Goal: Transaction & Acquisition: Purchase product/service

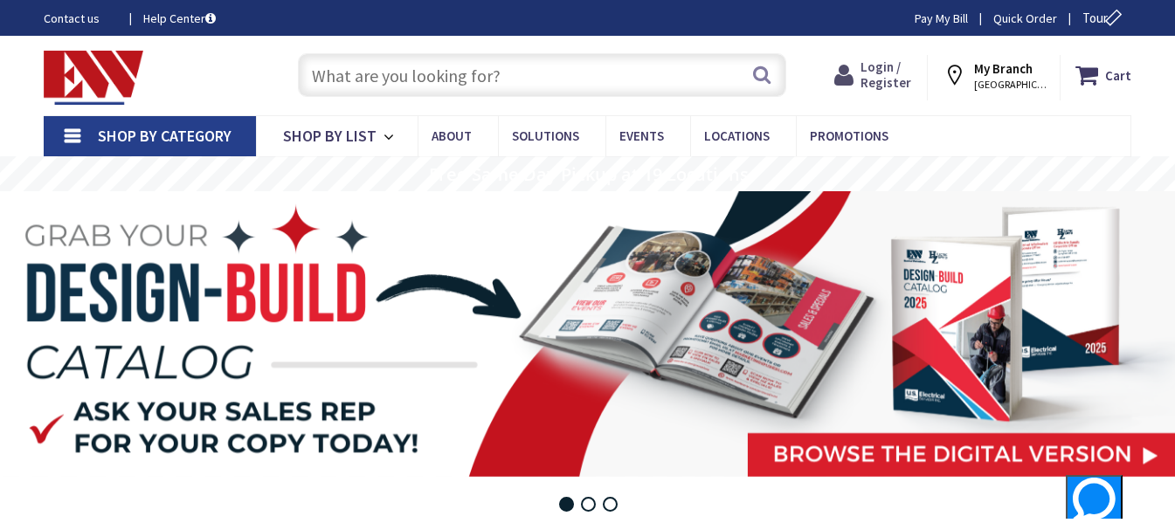
click at [903, 73] on span "Login / Register" at bounding box center [886, 75] width 51 height 32
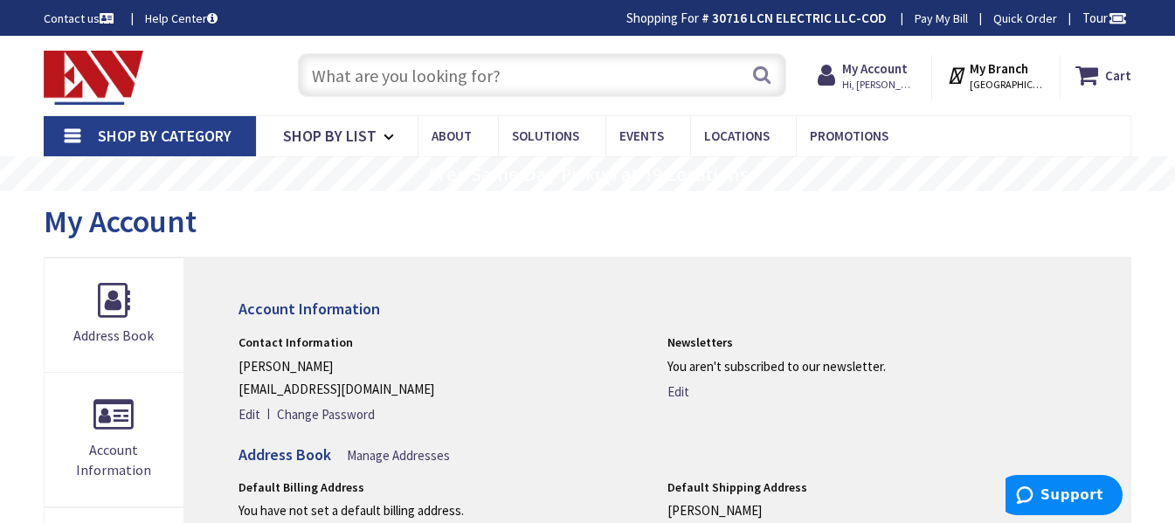
click at [67, 128] on link "Shop By Category" at bounding box center [150, 136] width 212 height 40
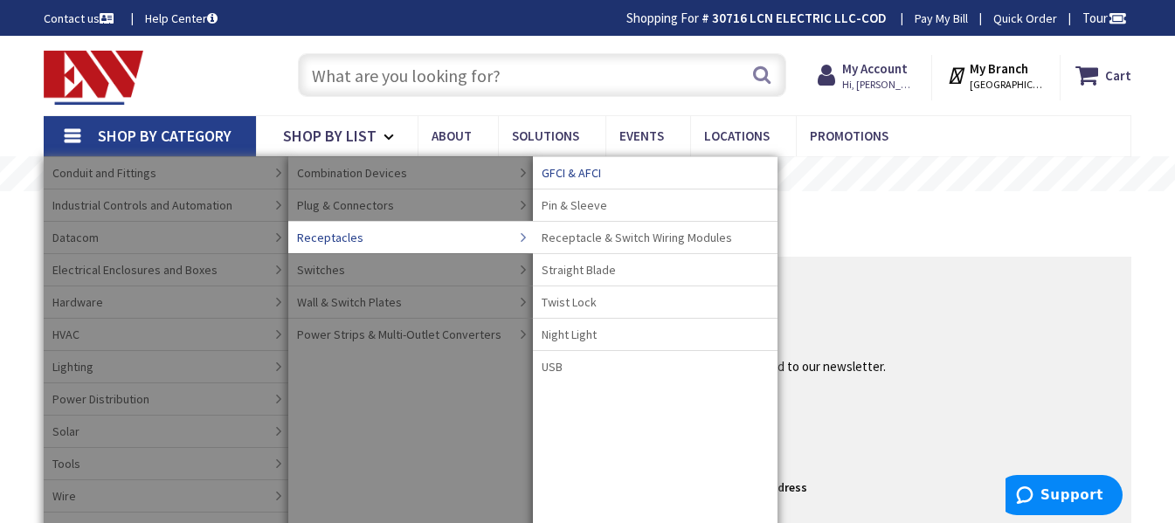
click at [575, 170] on span "GFCI & AFCI" at bounding box center [571, 172] width 59 height 17
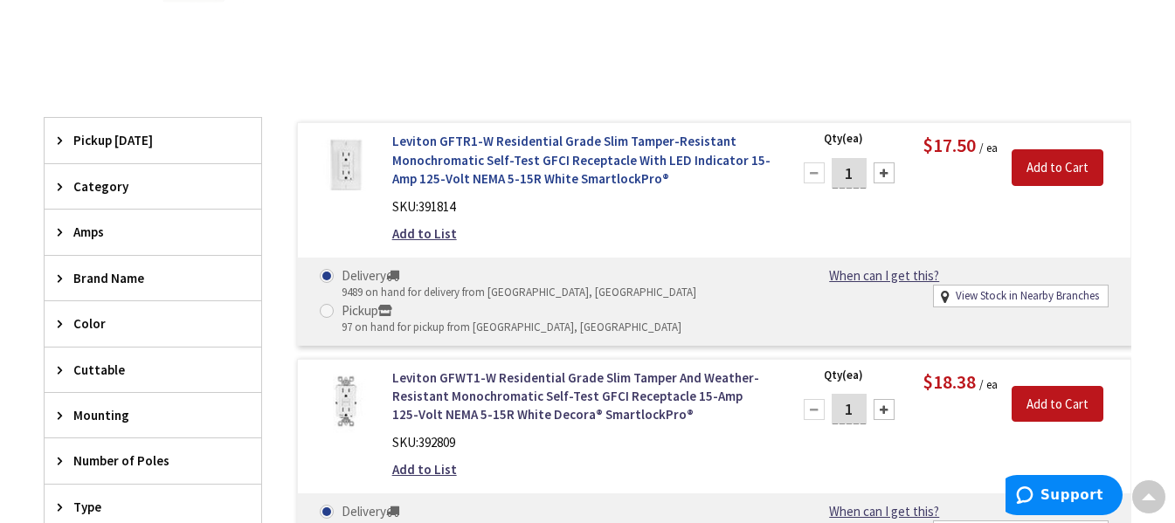
scroll to position [436, 0]
click at [882, 171] on div at bounding box center [884, 172] width 21 height 21
click at [818, 175] on div at bounding box center [814, 172] width 21 height 21
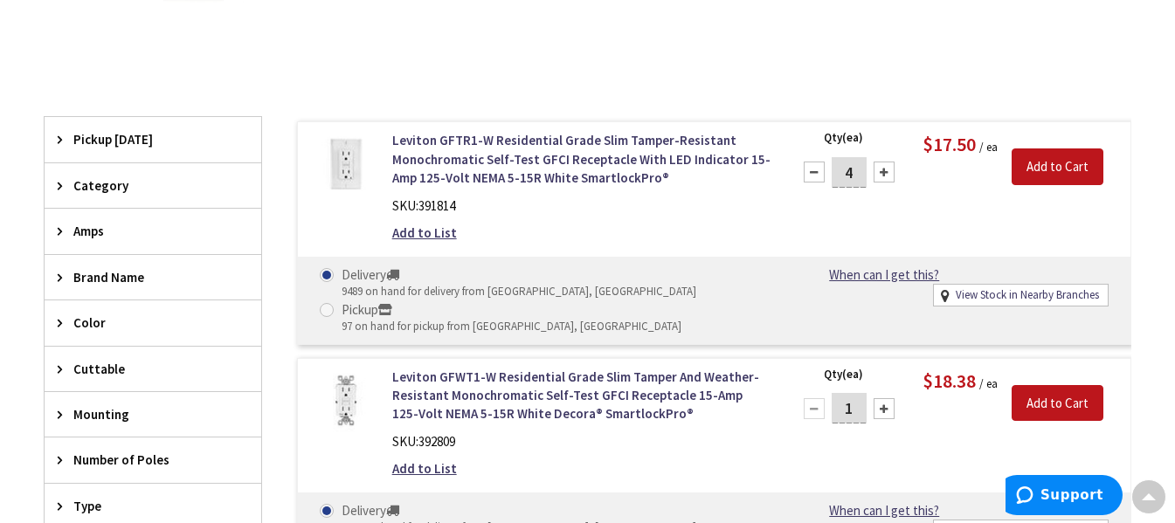
type input "3"
click at [1065, 163] on input "Add to Cart" at bounding box center [1058, 167] width 92 height 37
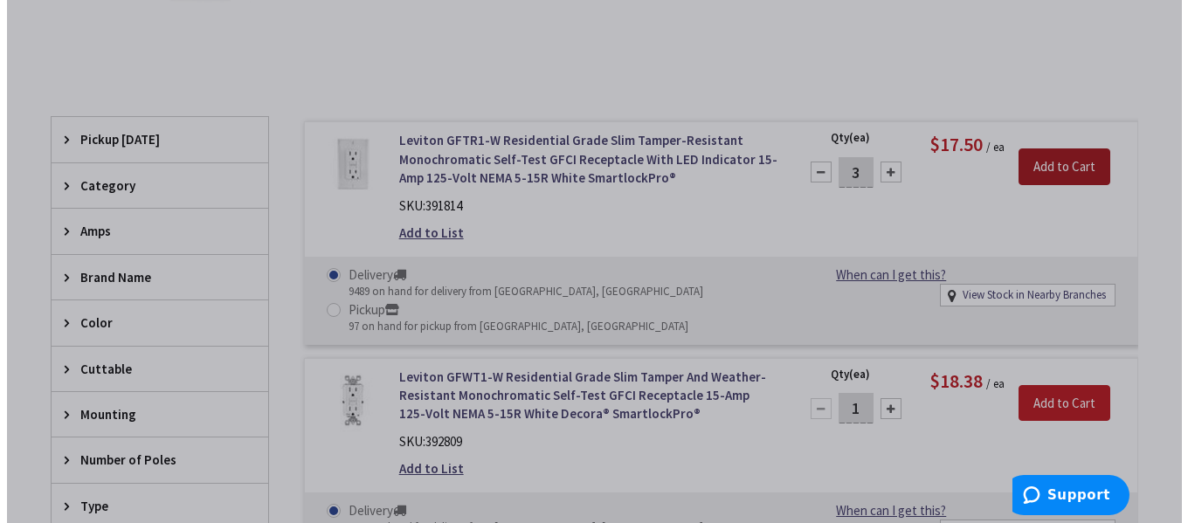
scroll to position [434, 0]
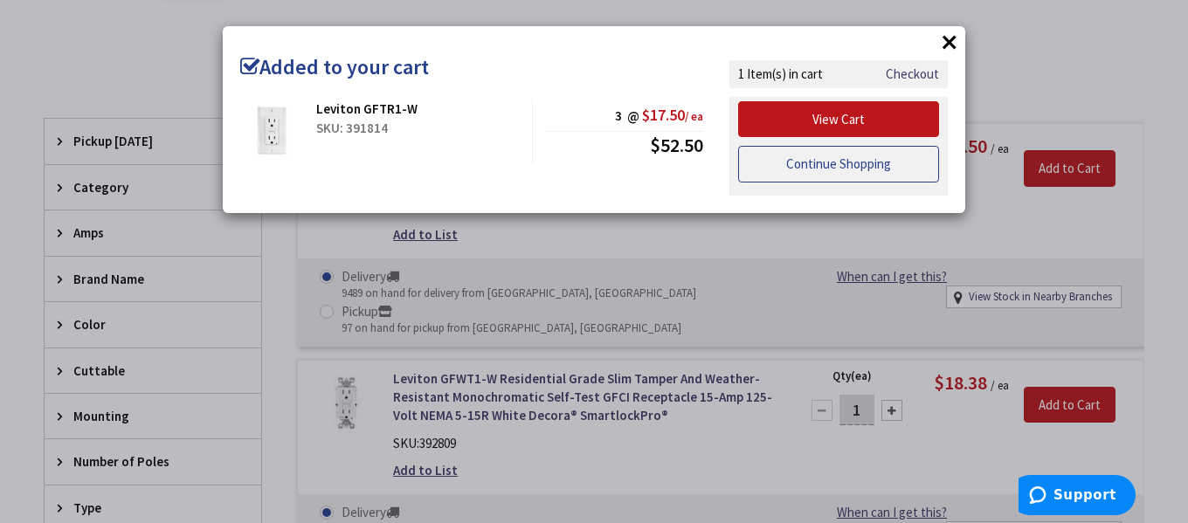
click at [848, 168] on link "Continue Shopping" at bounding box center [838, 164] width 201 height 37
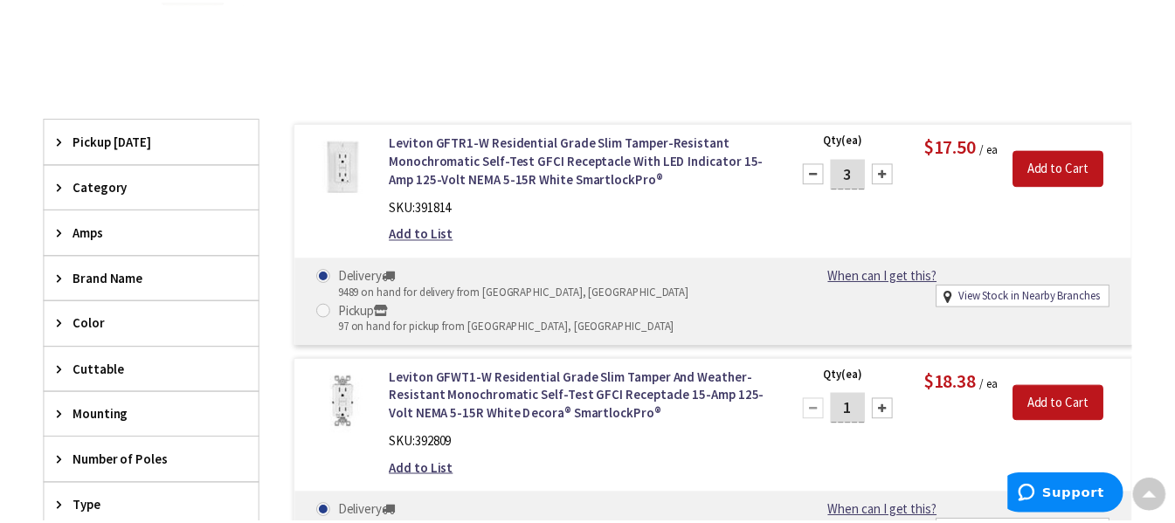
scroll to position [436, 0]
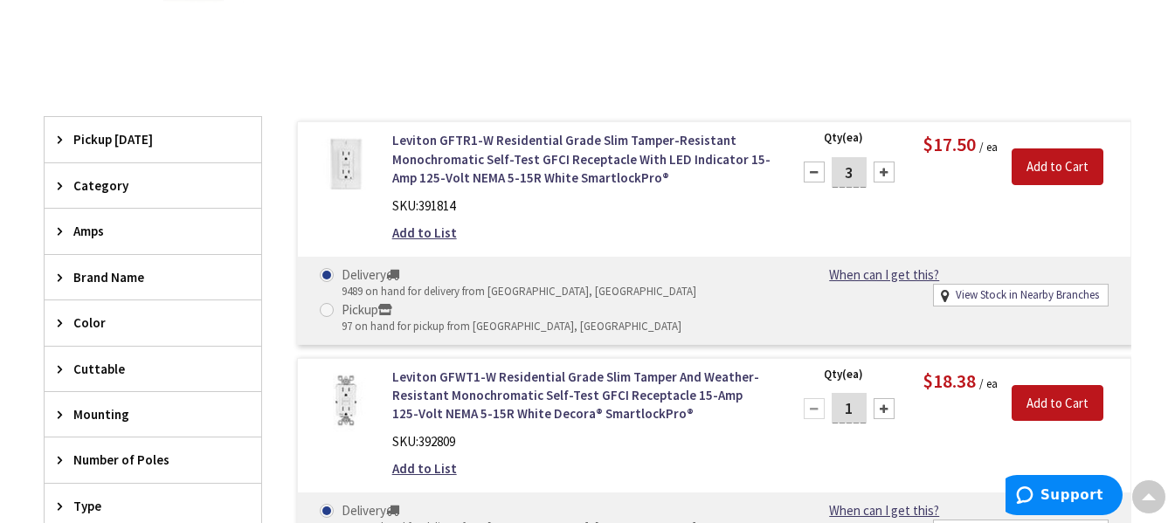
click at [885, 408] on div at bounding box center [884, 408] width 21 height 21
type input "4"
click at [1053, 401] on input "Add to Cart" at bounding box center [1058, 403] width 92 height 37
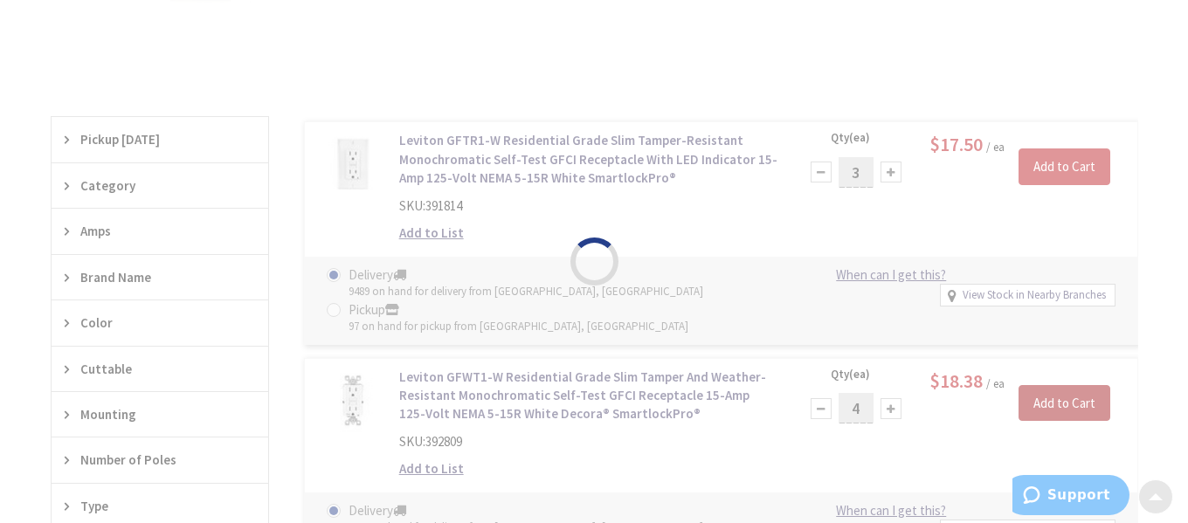
scroll to position [434, 0]
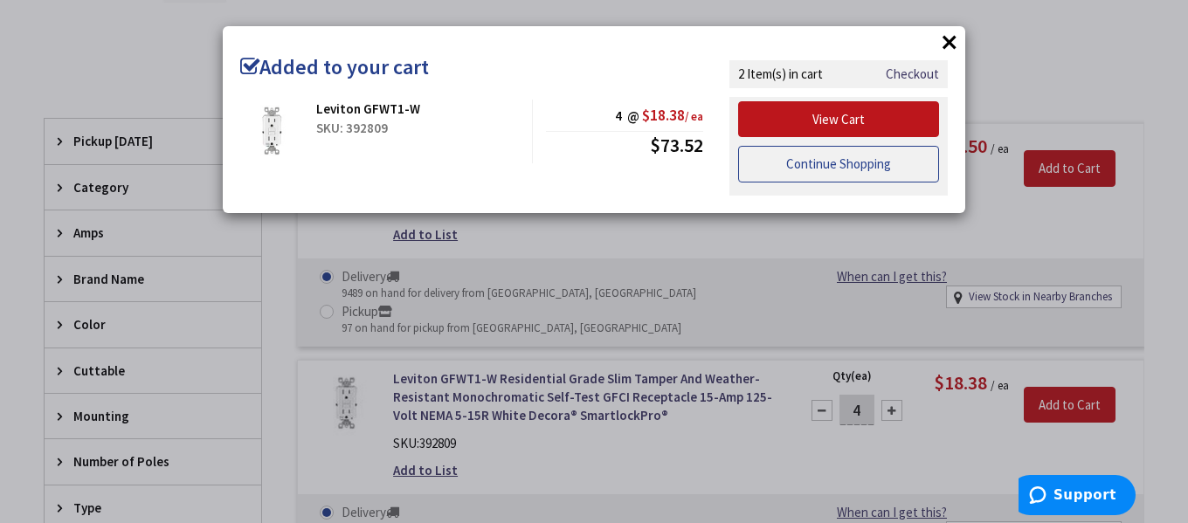
click at [848, 160] on link "Continue Shopping" at bounding box center [838, 164] width 201 height 37
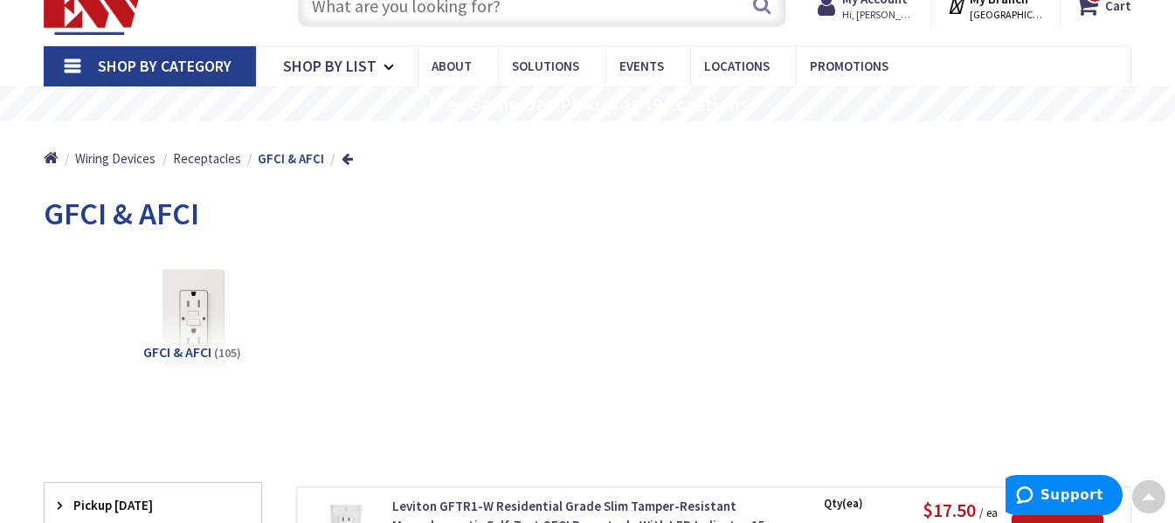
scroll to position [0, 0]
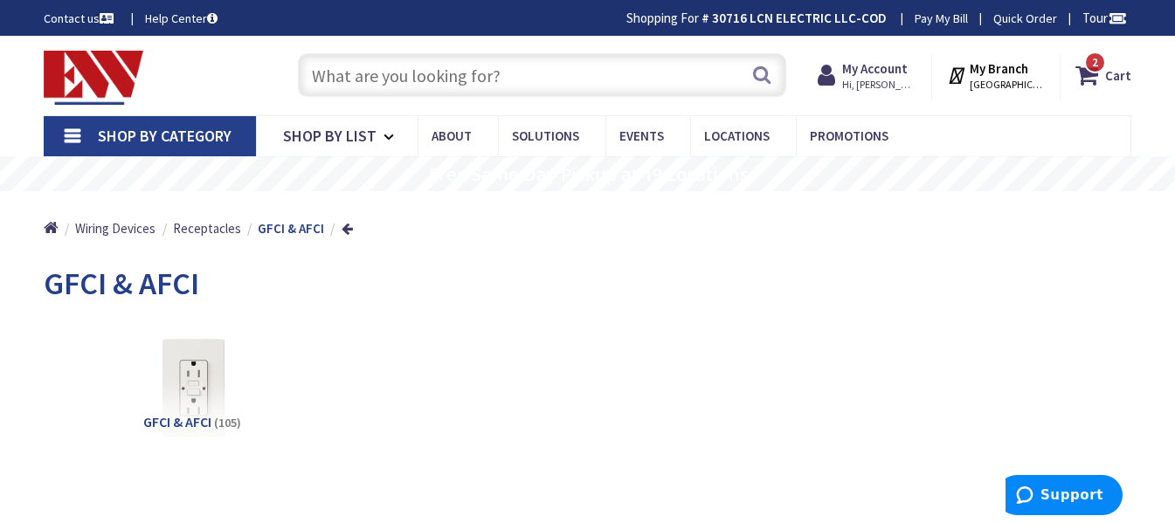
click at [508, 78] on input "text" at bounding box center [542, 75] width 488 height 44
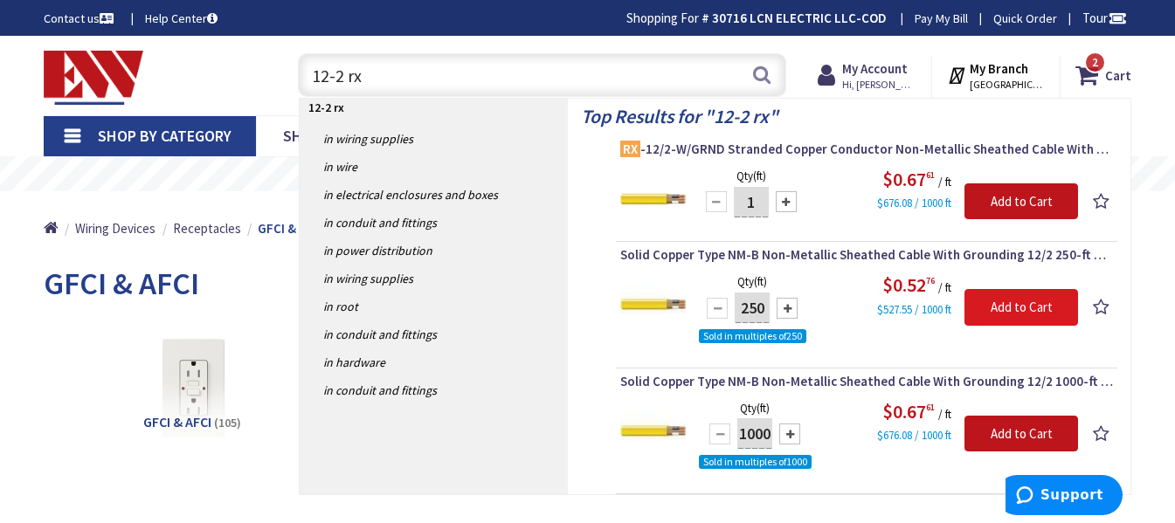
type input "12-2 rx"
click at [1031, 303] on input "Add to Cart" at bounding box center [1022, 307] width 114 height 37
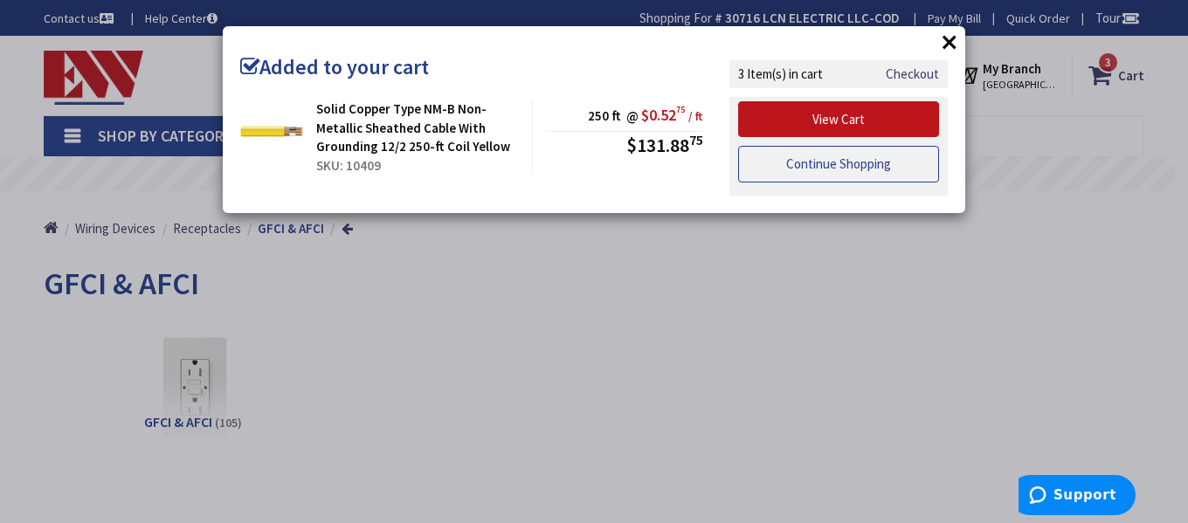
click at [892, 170] on link "Continue Shopping" at bounding box center [838, 164] width 201 height 37
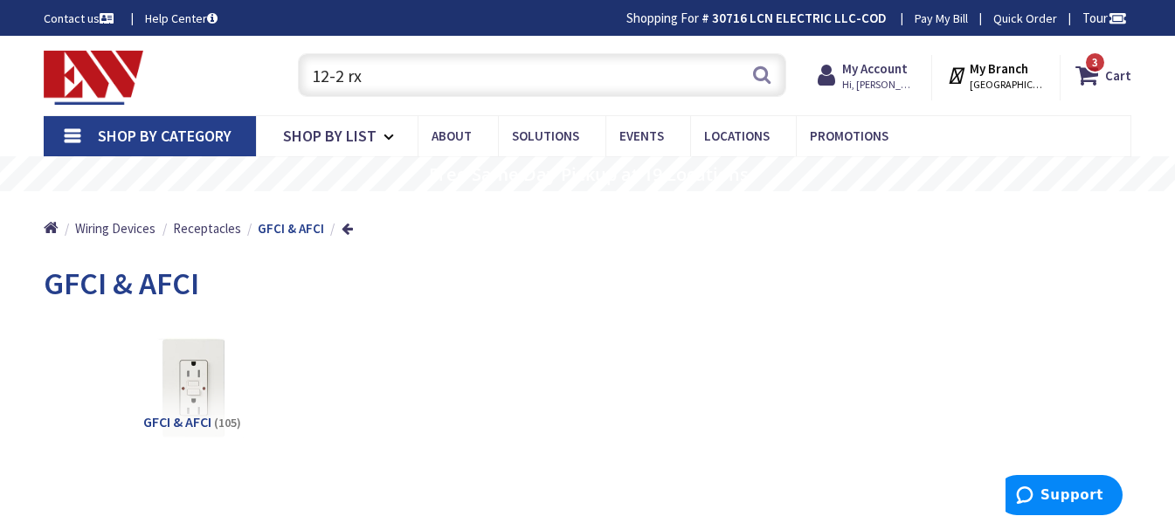
click at [69, 132] on link "Shop By Category" at bounding box center [150, 136] width 212 height 40
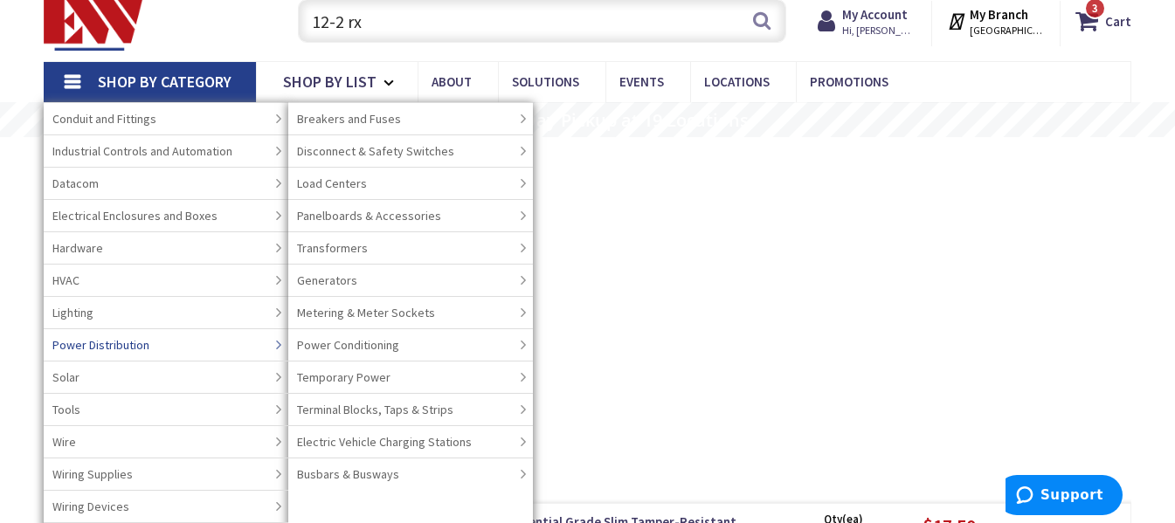
scroll to position [55, 0]
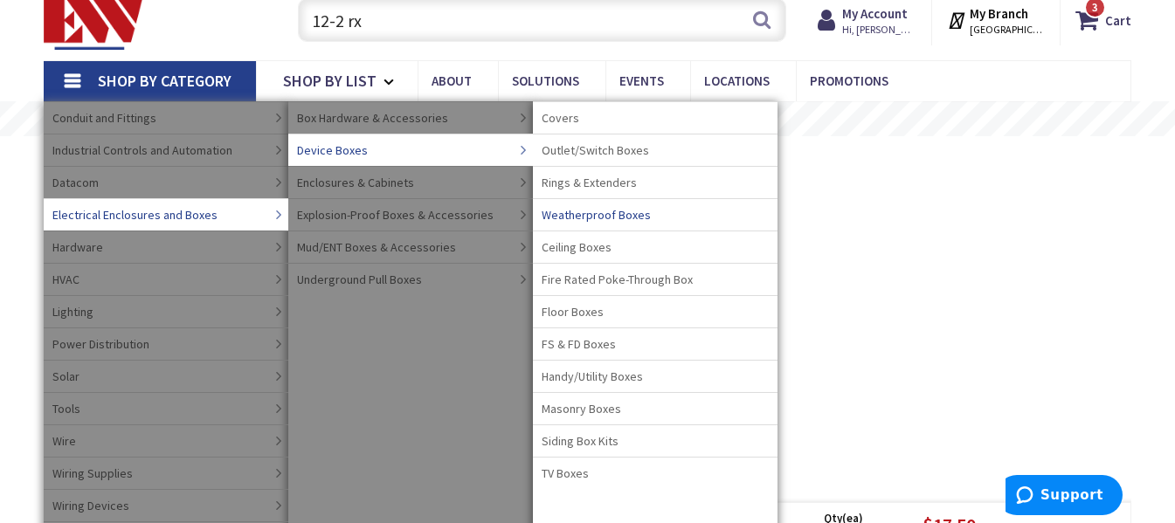
click at [569, 210] on span "Weatherproof Boxes" at bounding box center [596, 214] width 109 height 17
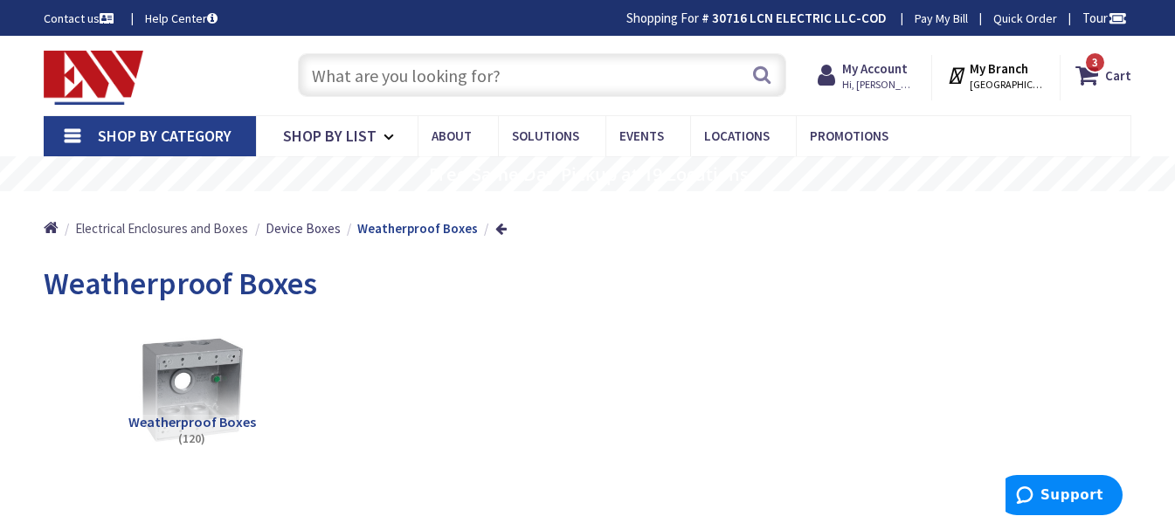
click at [188, 236] on span "Electrical Enclosures and Boxes" at bounding box center [161, 228] width 173 height 17
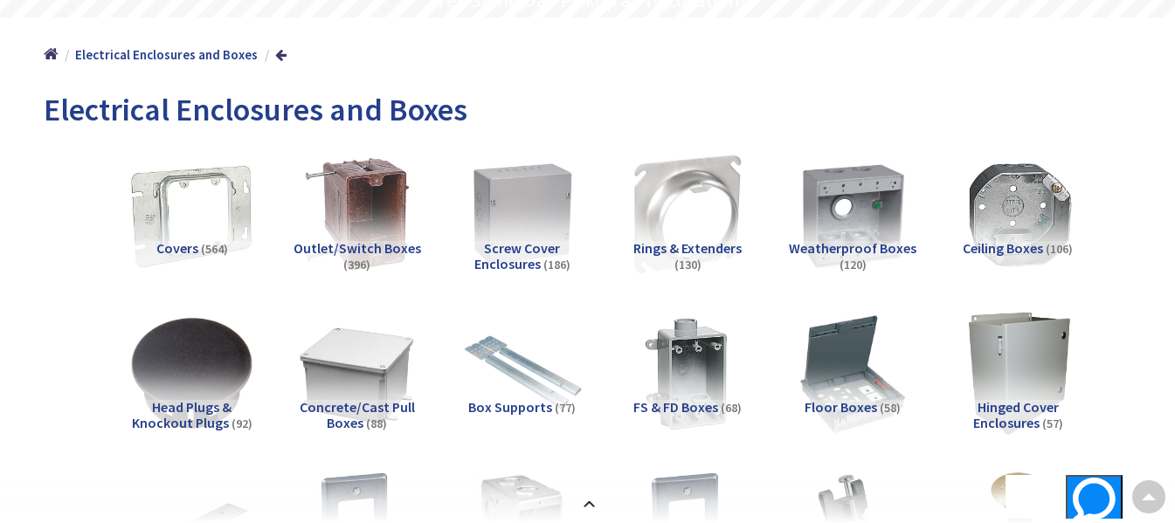
scroll to position [173, 0]
click at [195, 248] on span "Covers" at bounding box center [177, 248] width 42 height 17
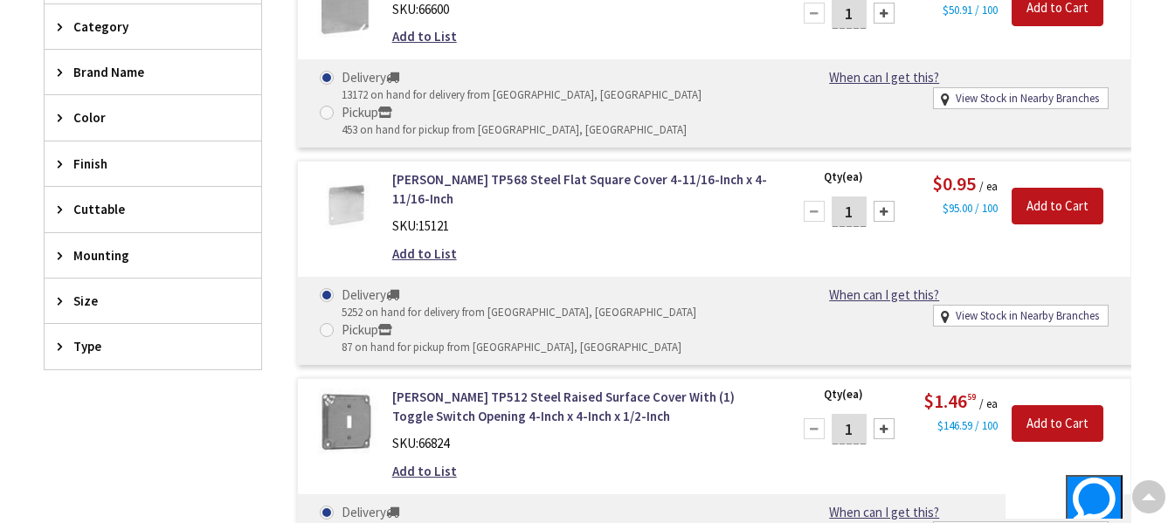
click at [98, 343] on span "Type" at bounding box center [144, 346] width 142 height 18
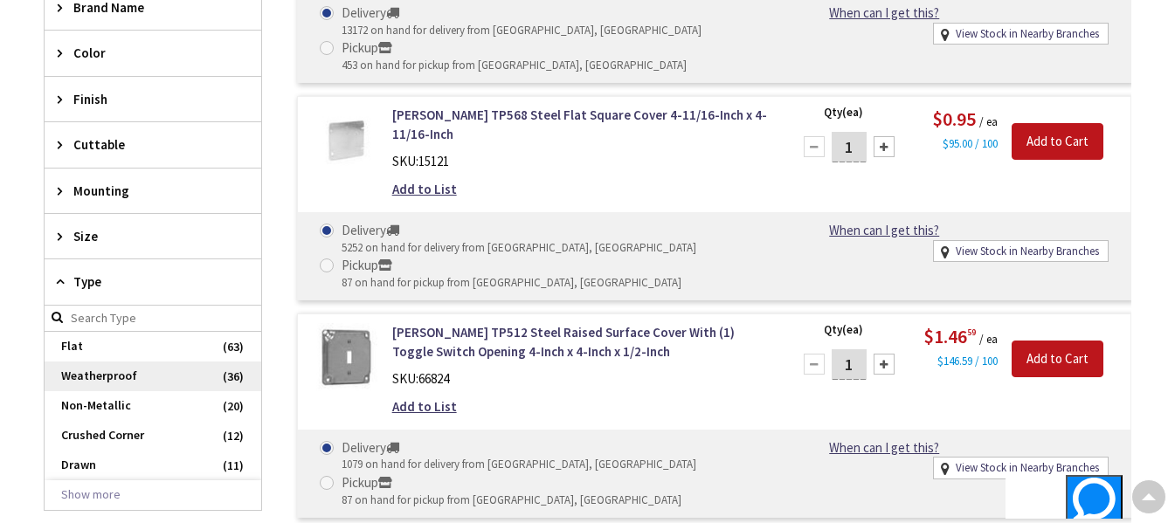
click at [155, 362] on span "Weatherproof" at bounding box center [153, 377] width 217 height 30
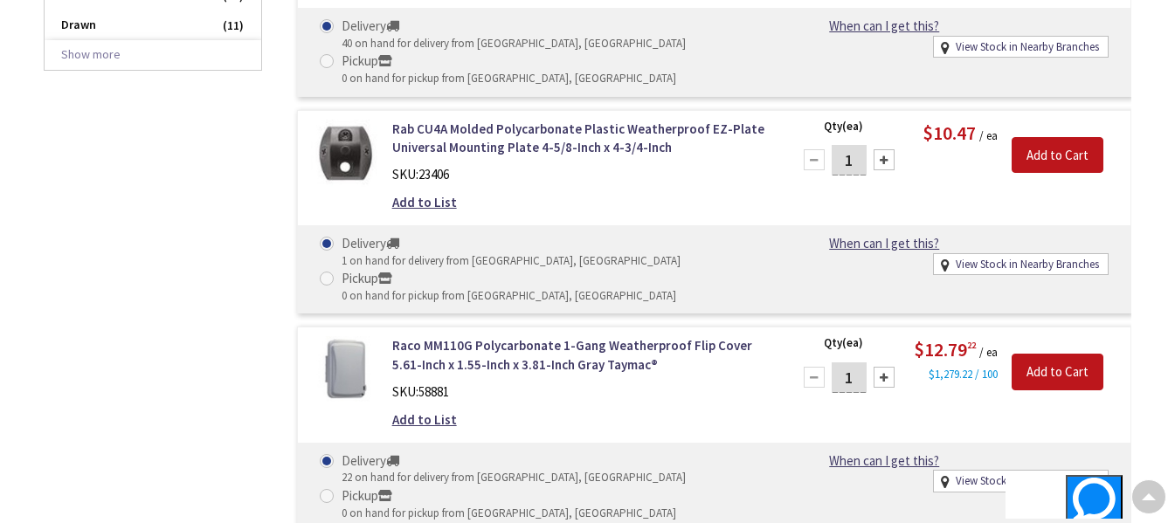
scroll to position [1117, 0]
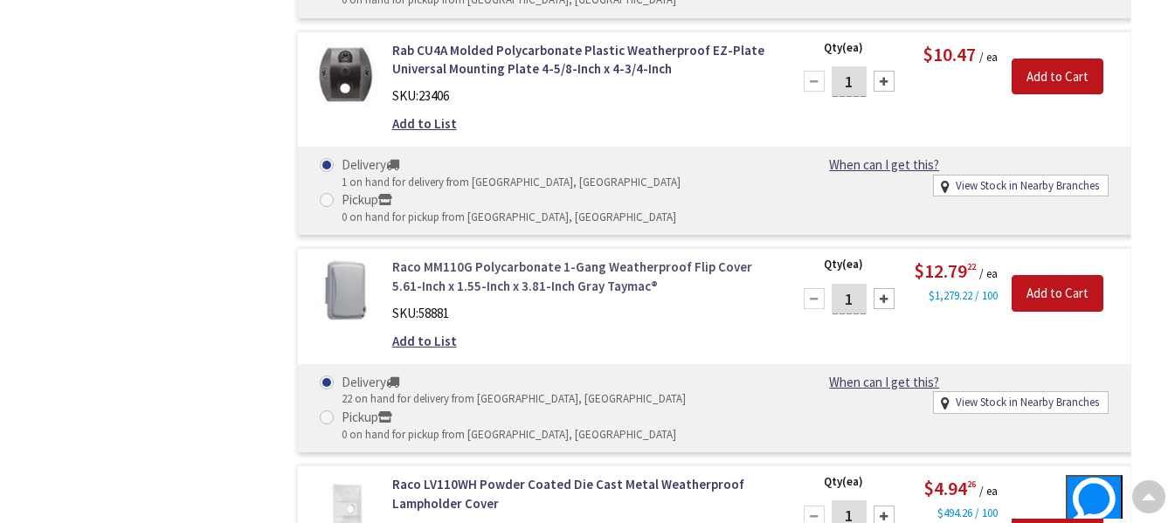
click at [523, 258] on link "Raco MM110G Polycarbonate 1-Gang Weatherproof Flip Cover 5.61-Inch x 1.55-Inch …" at bounding box center [581, 277] width 378 height 38
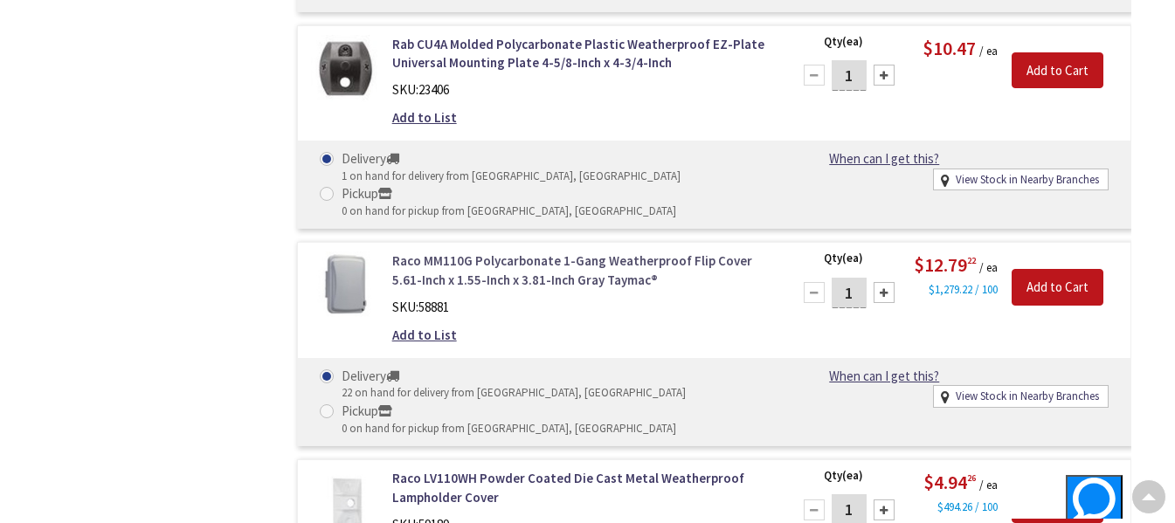
scroll to position [1203, 0]
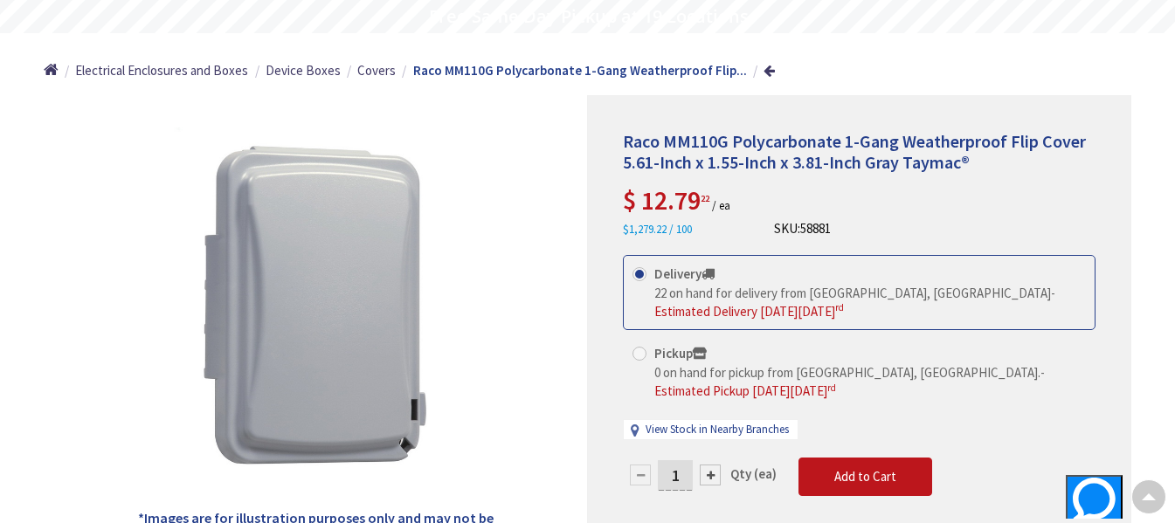
scroll to position [159, 0]
click at [712, 476] on div at bounding box center [710, 474] width 21 height 21
type input "2"
click at [843, 473] on span "Add to Cart" at bounding box center [865, 475] width 62 height 17
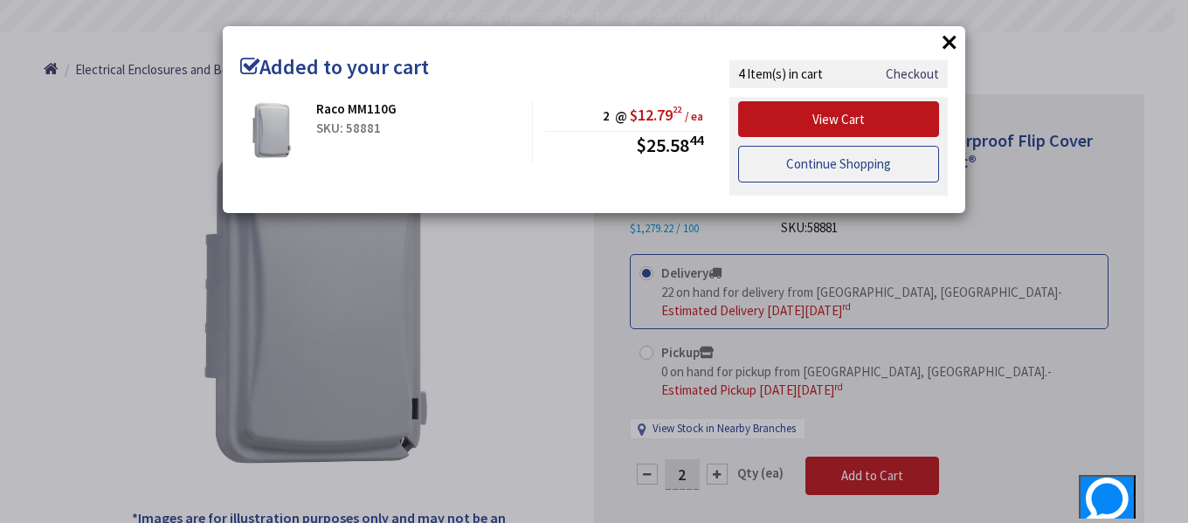
click at [816, 164] on link "Continue Shopping" at bounding box center [838, 164] width 201 height 37
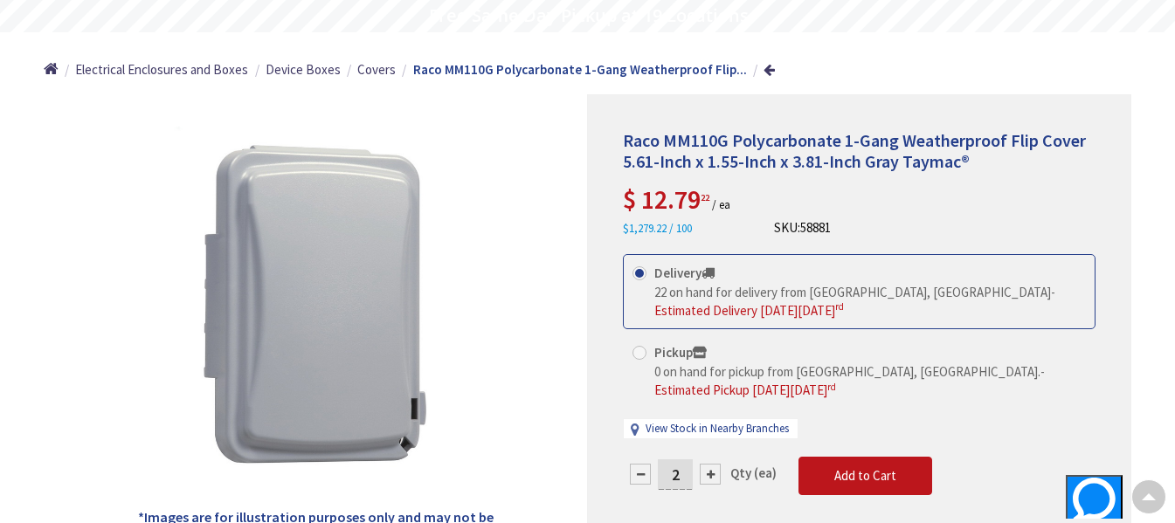
scroll to position [0, 0]
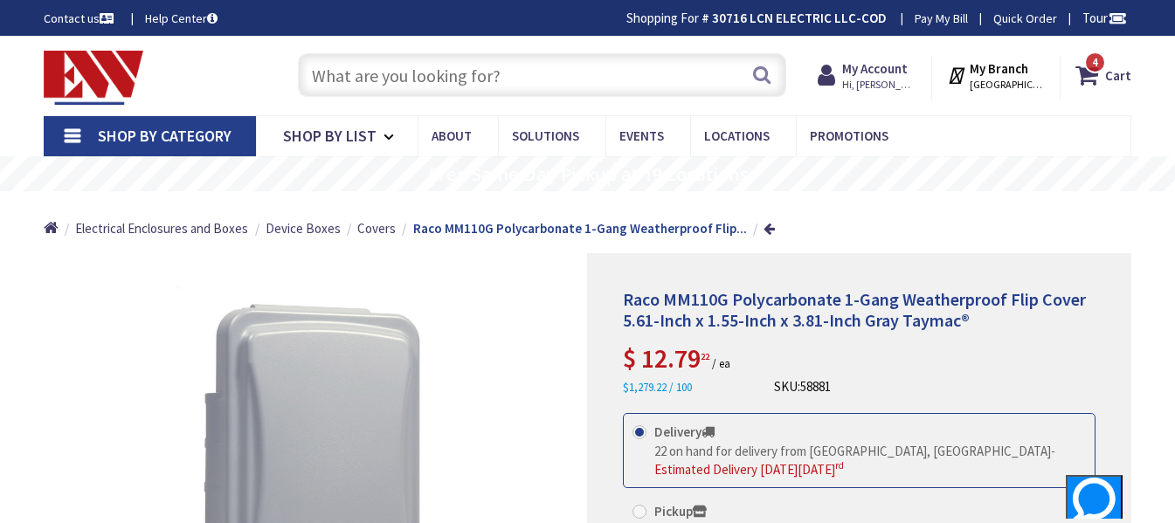
click at [619, 86] on input "text" at bounding box center [542, 75] width 488 height 44
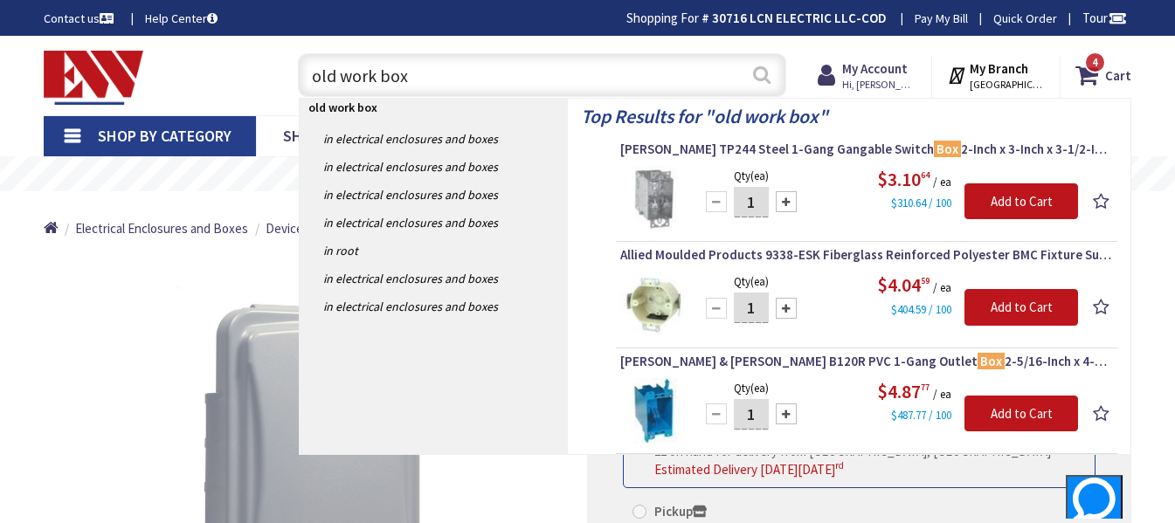
type input "old work box"
click at [771, 67] on button "Search" at bounding box center [762, 74] width 23 height 39
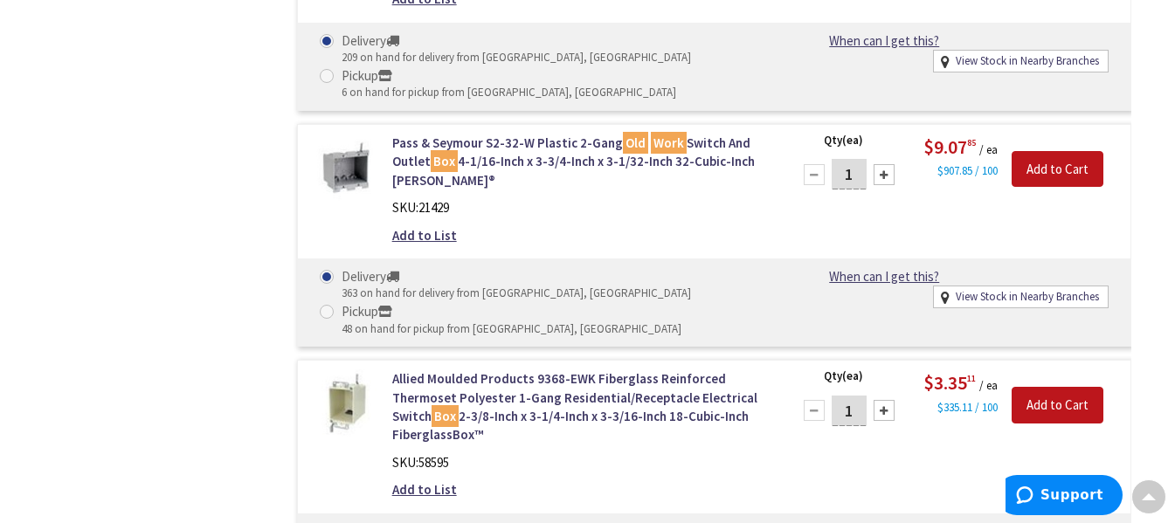
scroll to position [1221, 0]
click at [1078, 386] on input "Add to Cart" at bounding box center [1058, 404] width 92 height 37
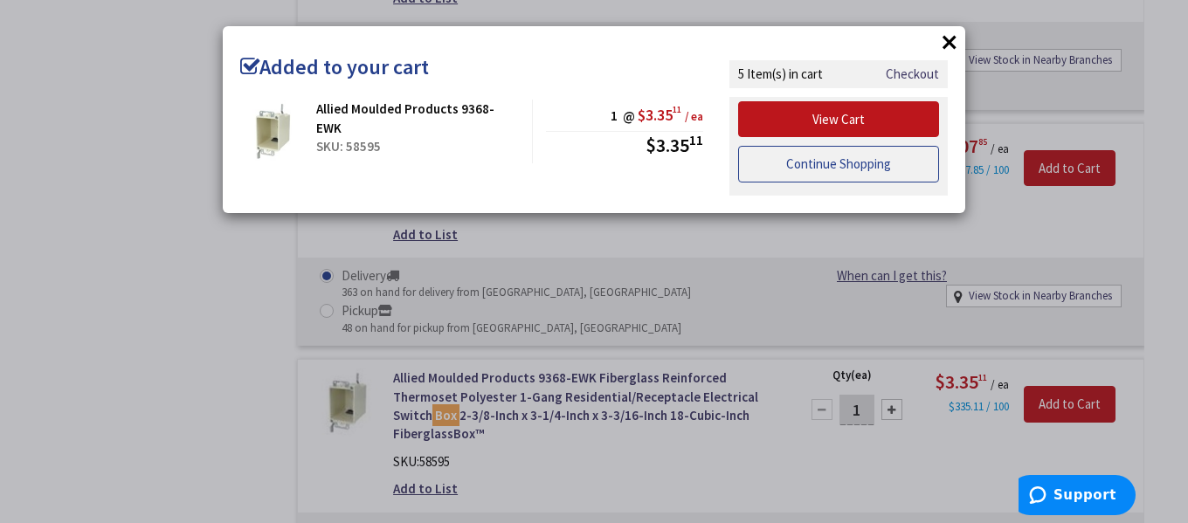
click at [796, 149] on link "Continue Shopping" at bounding box center [838, 164] width 201 height 37
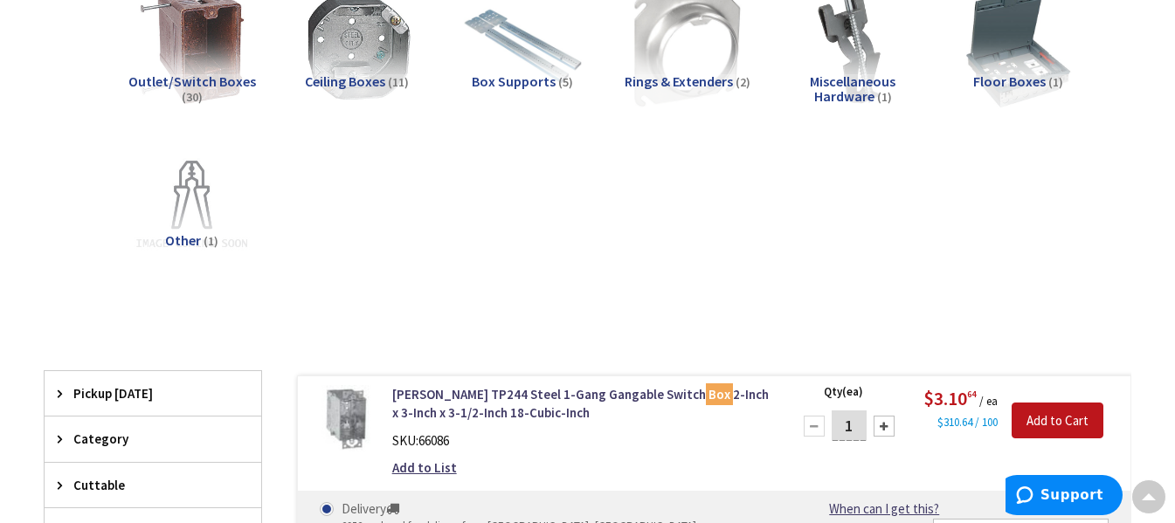
scroll to position [0, 0]
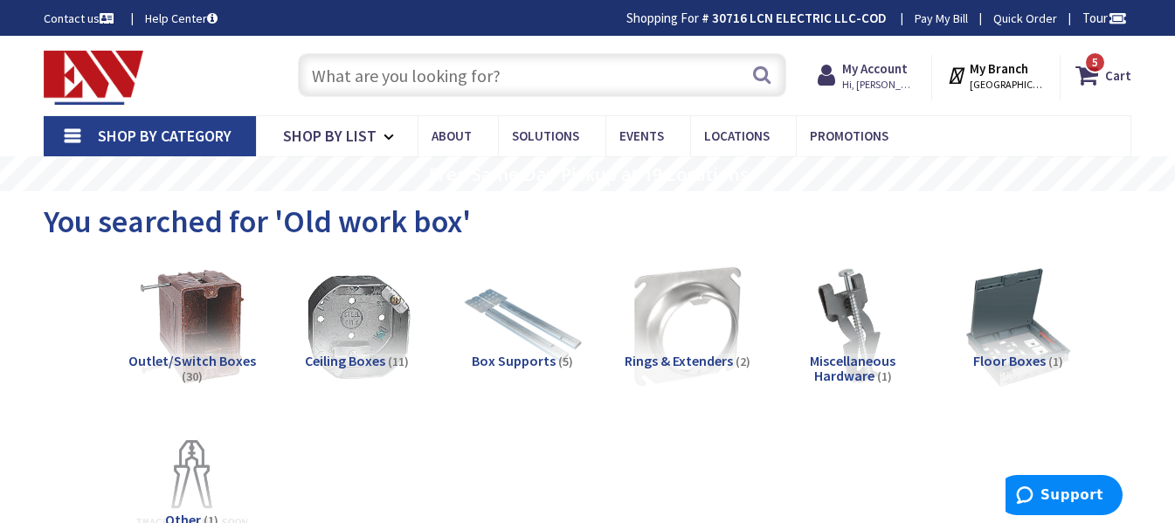
click at [507, 69] on input "text" at bounding box center [542, 75] width 488 height 44
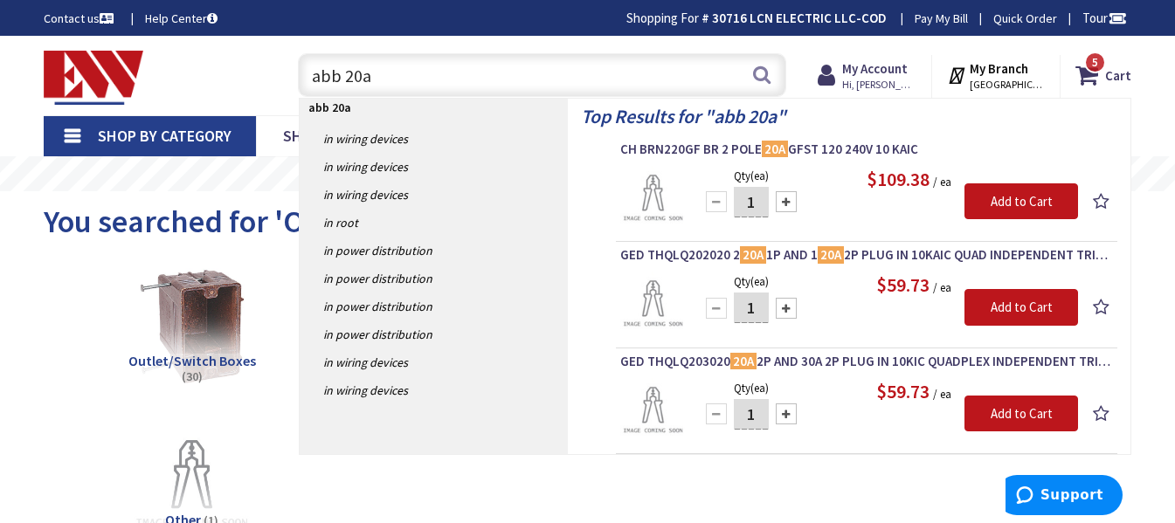
type input "abb 20a"
click at [66, 138] on link "Shop By Category" at bounding box center [150, 136] width 212 height 40
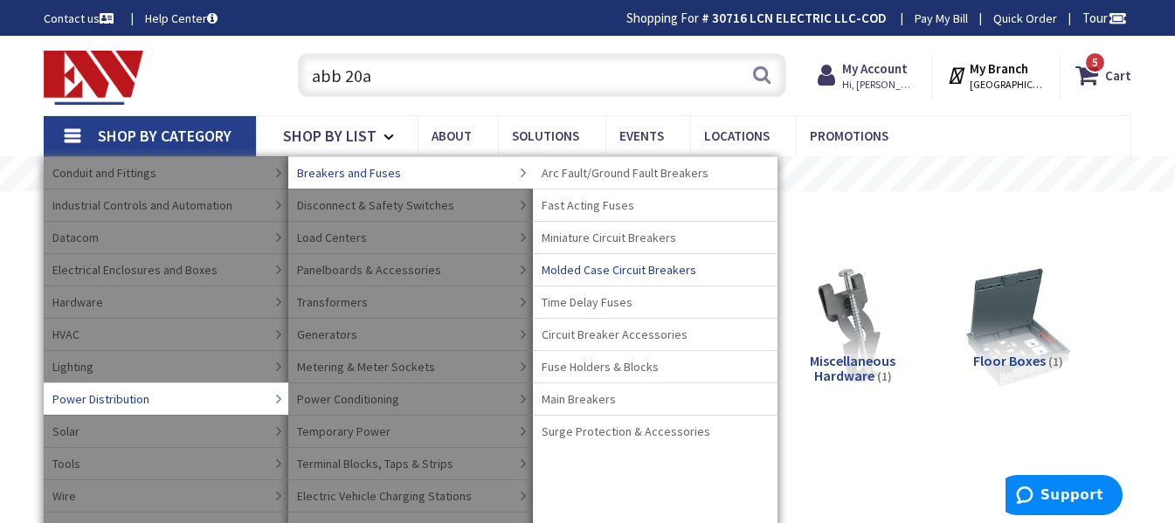
click at [567, 265] on span "Molded Case Circuit Breakers" at bounding box center [619, 269] width 155 height 17
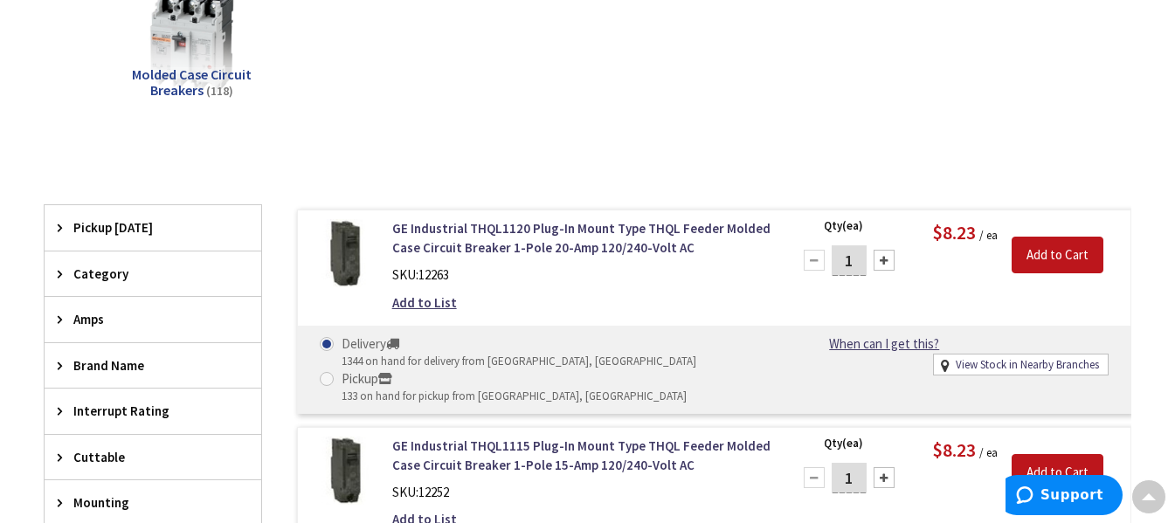
scroll to position [349, 0]
click at [1057, 244] on input "Add to Cart" at bounding box center [1058, 254] width 92 height 37
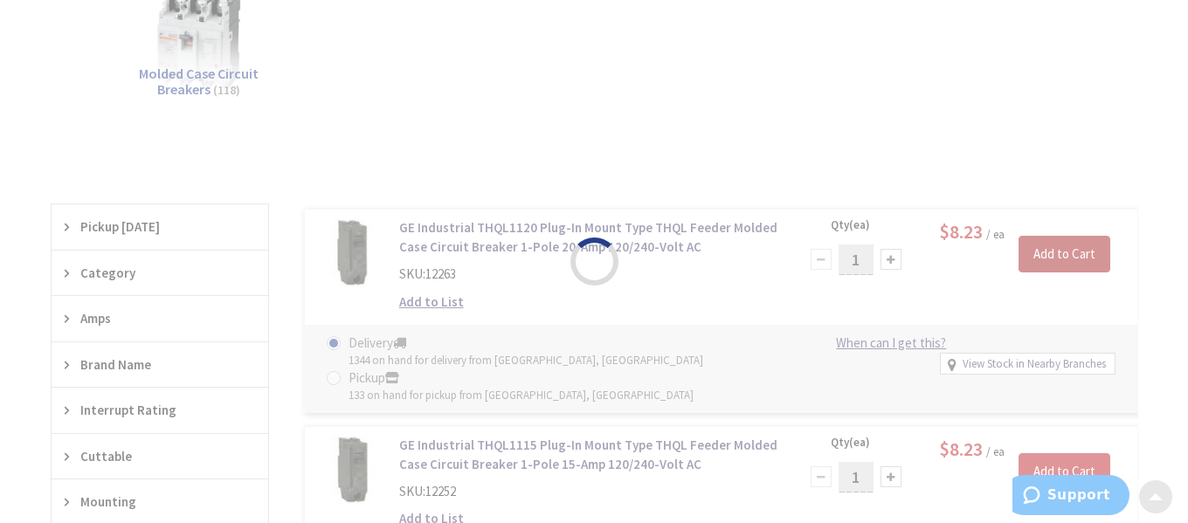
scroll to position [347, 0]
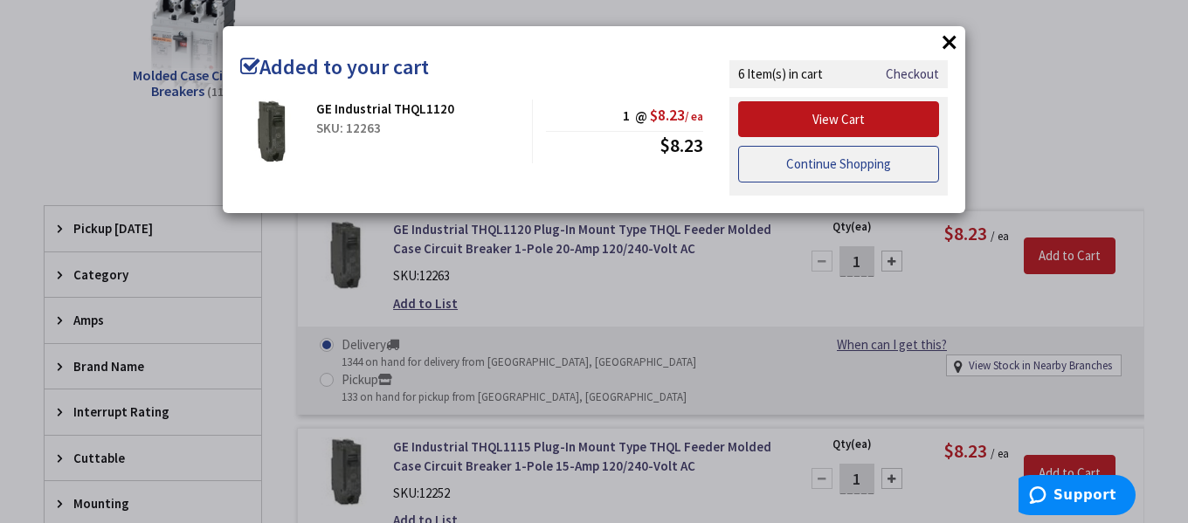
click at [841, 166] on link "Continue Shopping" at bounding box center [838, 164] width 201 height 37
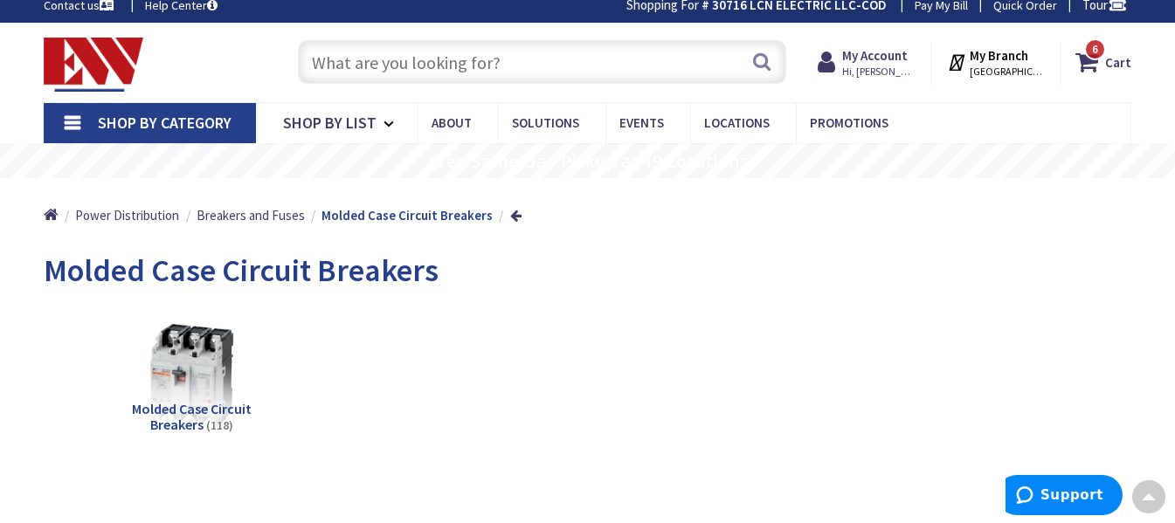
scroll to position [0, 0]
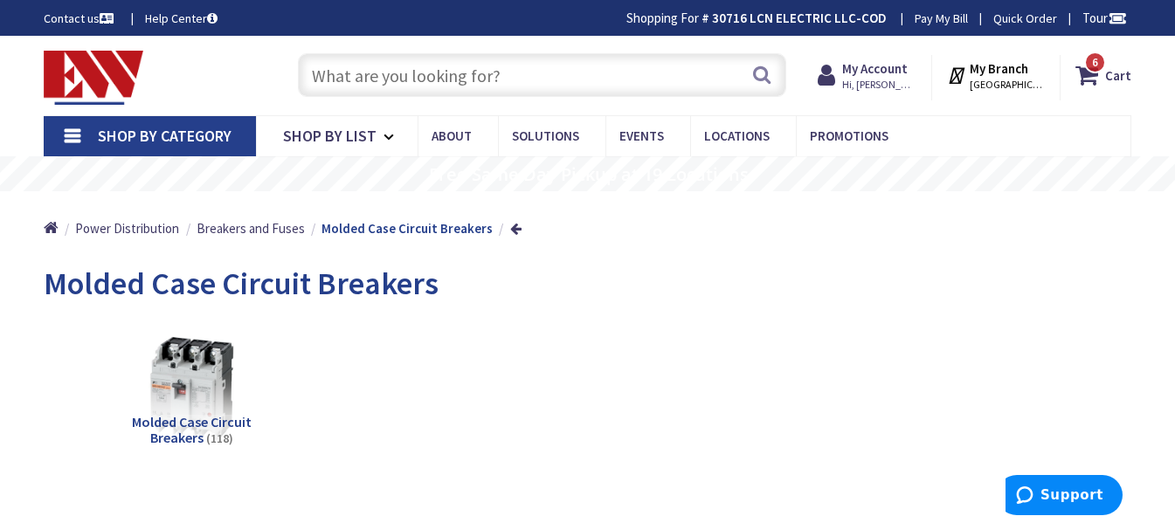
click at [64, 130] on link "Shop By Category" at bounding box center [150, 136] width 212 height 40
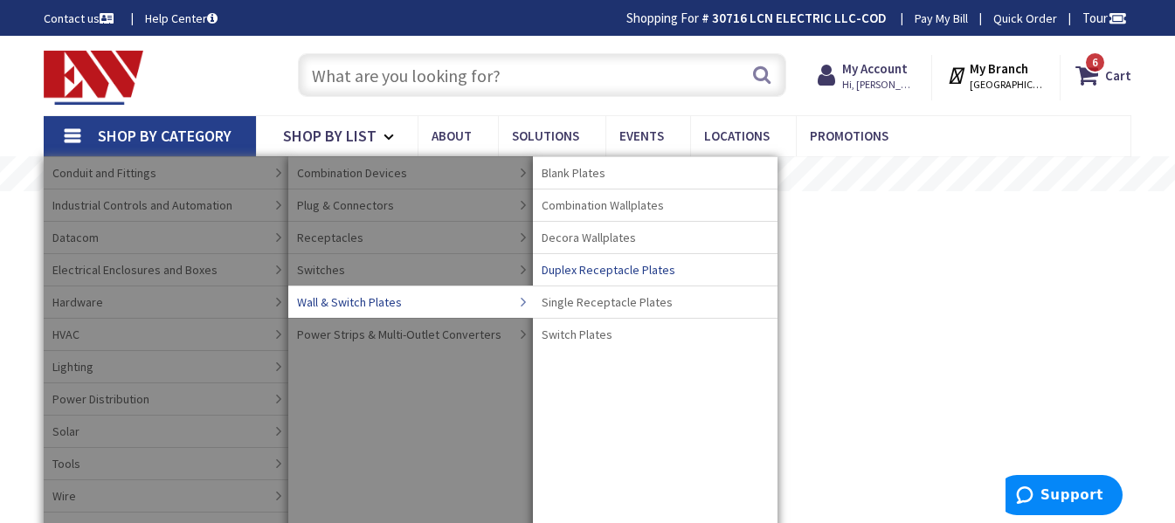
click at [604, 264] on span "Duplex Receptacle Plates" at bounding box center [609, 269] width 134 height 17
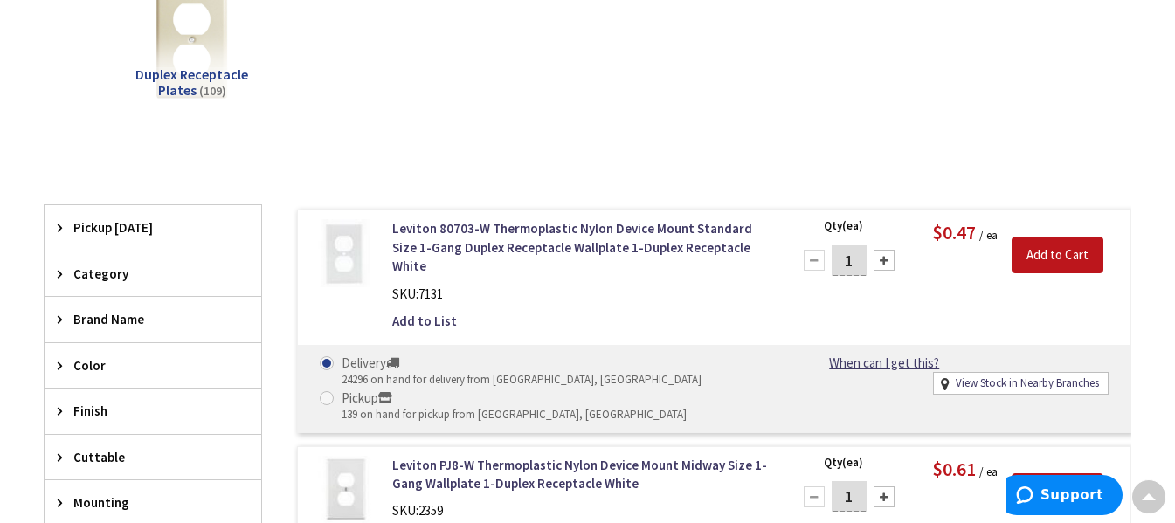
scroll to position [349, 0]
drag, startPoint x: 861, startPoint y: 259, endPoint x: 833, endPoint y: 266, distance: 28.8
click at [833, 266] on input "1" at bounding box center [849, 260] width 35 height 31
type input "5"
click at [1052, 256] on input "Add to Cart" at bounding box center [1058, 254] width 92 height 37
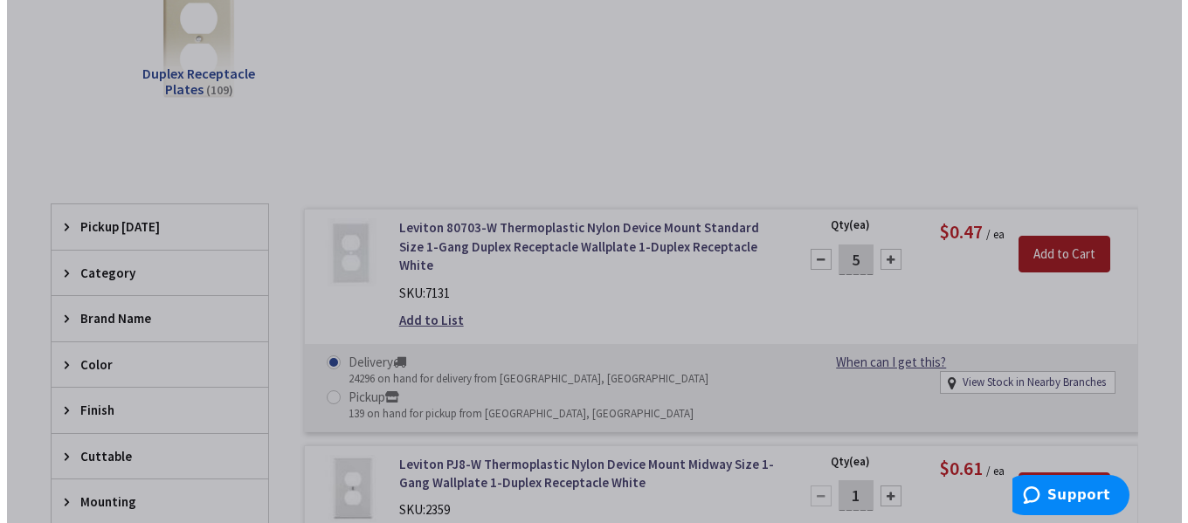
scroll to position [347, 0]
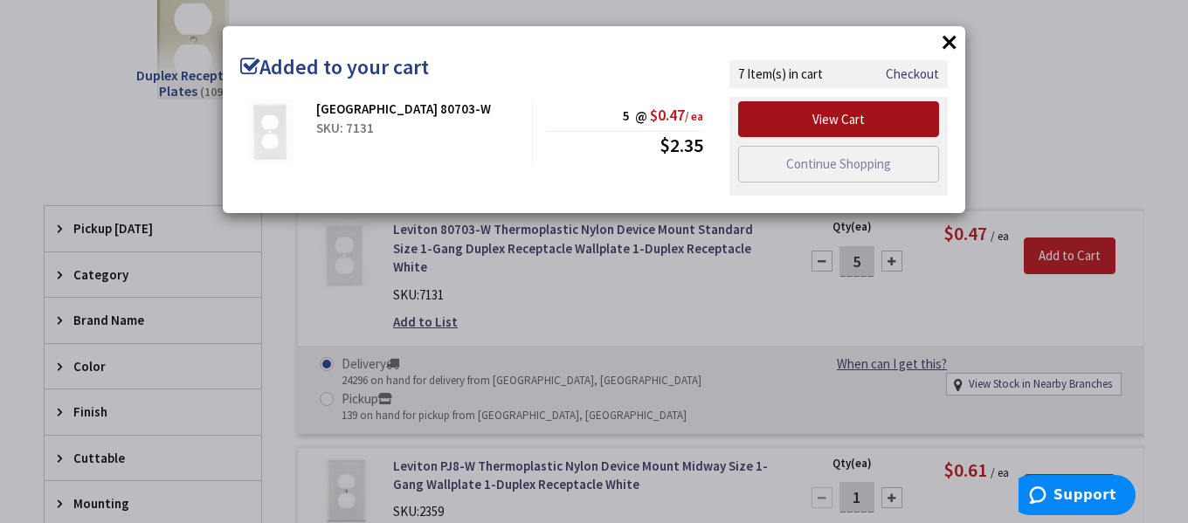
click at [846, 117] on link "View Cart" at bounding box center [838, 119] width 201 height 37
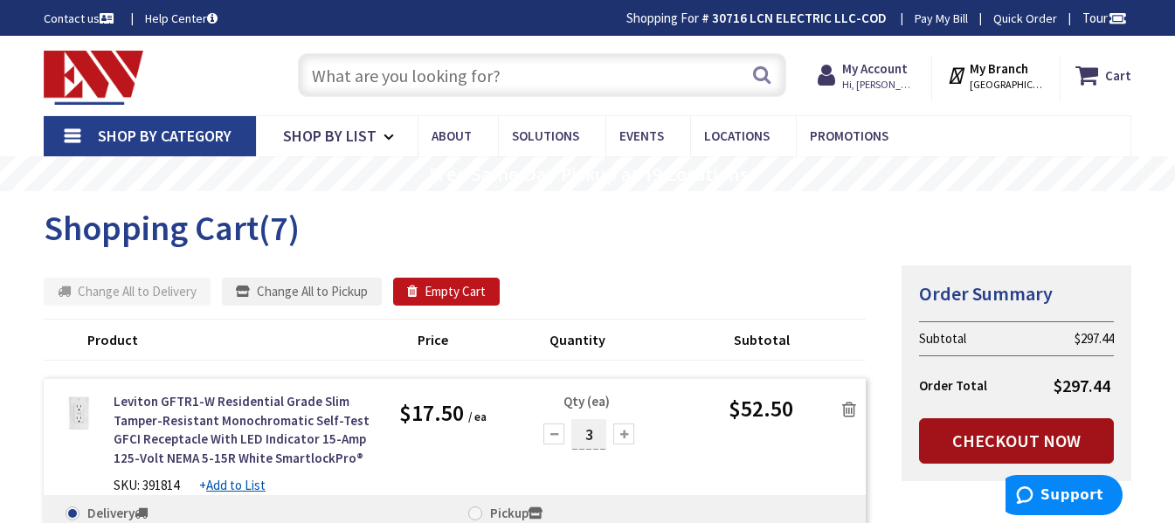
click at [958, 438] on link "Checkout Now" at bounding box center [1016, 441] width 195 height 45
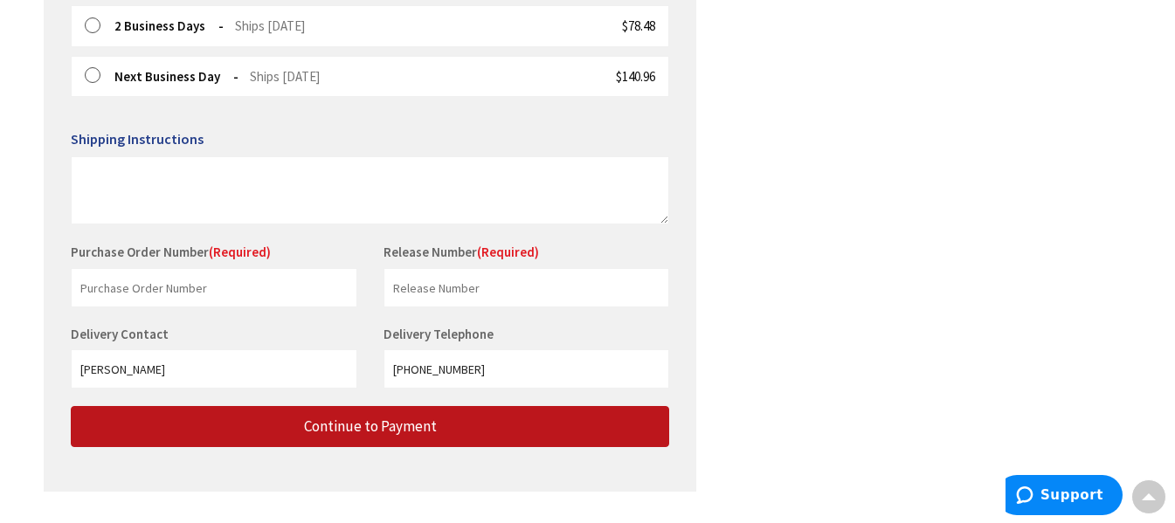
scroll to position [691, 0]
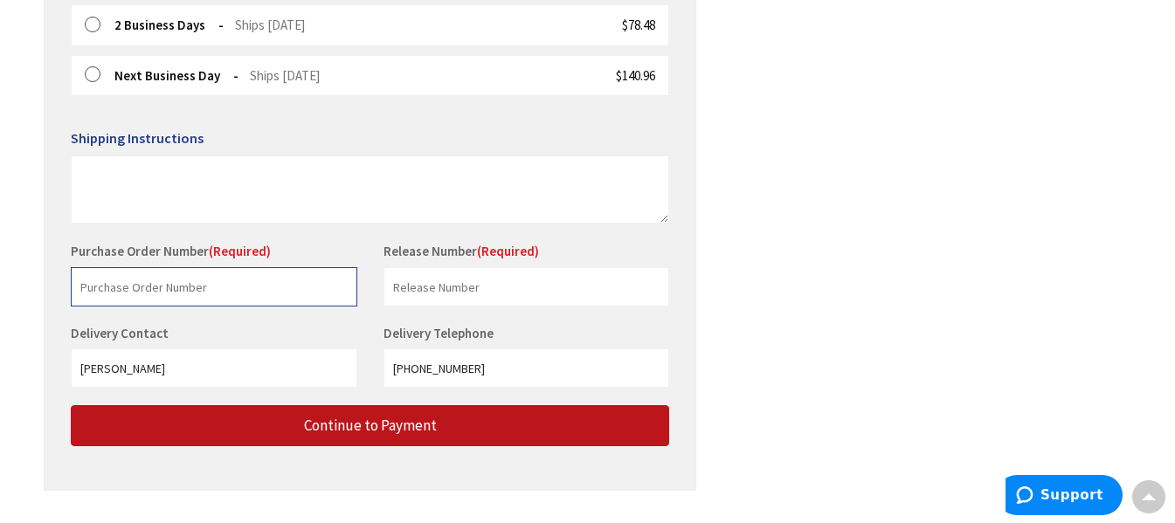
click at [151, 287] on input "text" at bounding box center [214, 286] width 287 height 39
type input "farmer"
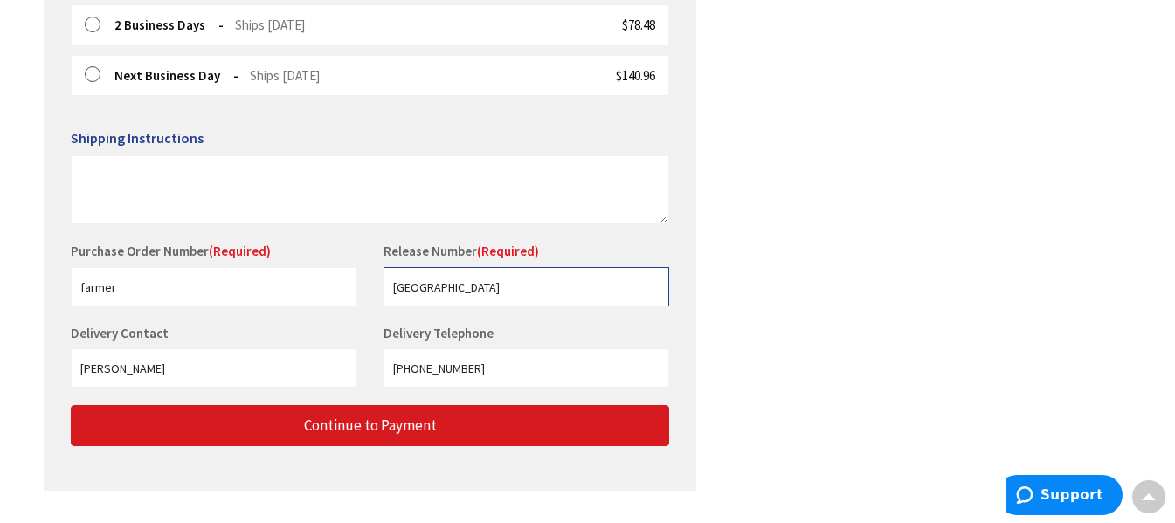
type input "cheshire"
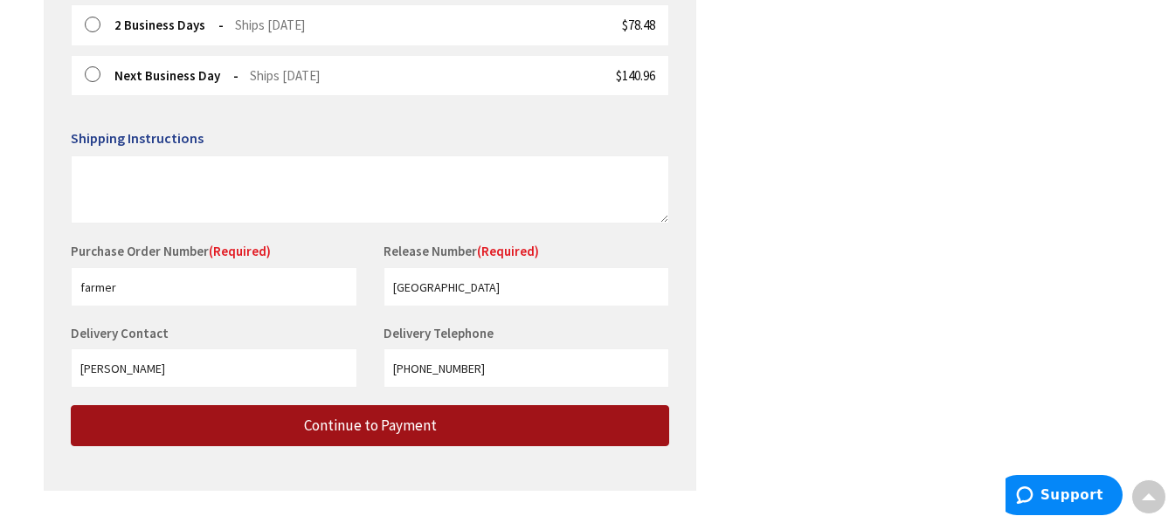
click at [184, 418] on button "Continue to Payment" at bounding box center [370, 425] width 599 height 41
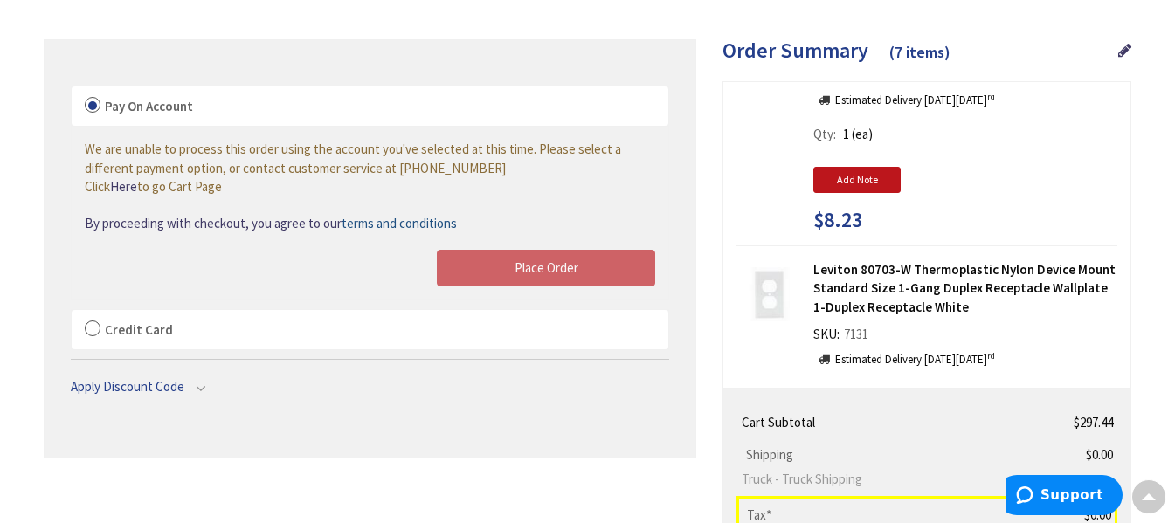
scroll to position [175, 0]
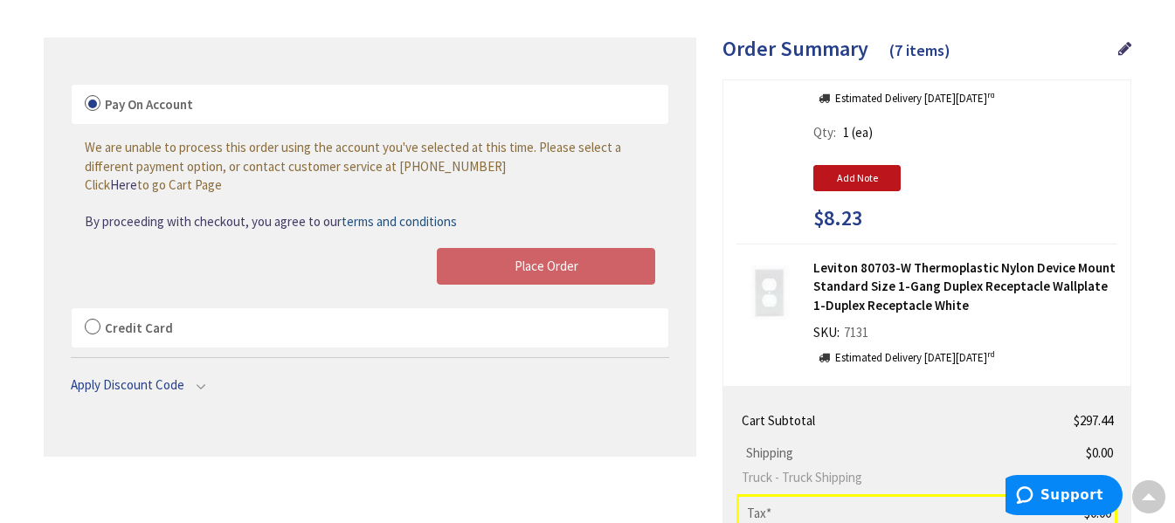
click at [93, 326] on label "Credit Card" at bounding box center [370, 328] width 597 height 40
click at [72, 312] on input "Credit Card" at bounding box center [72, 312] width 0 height 0
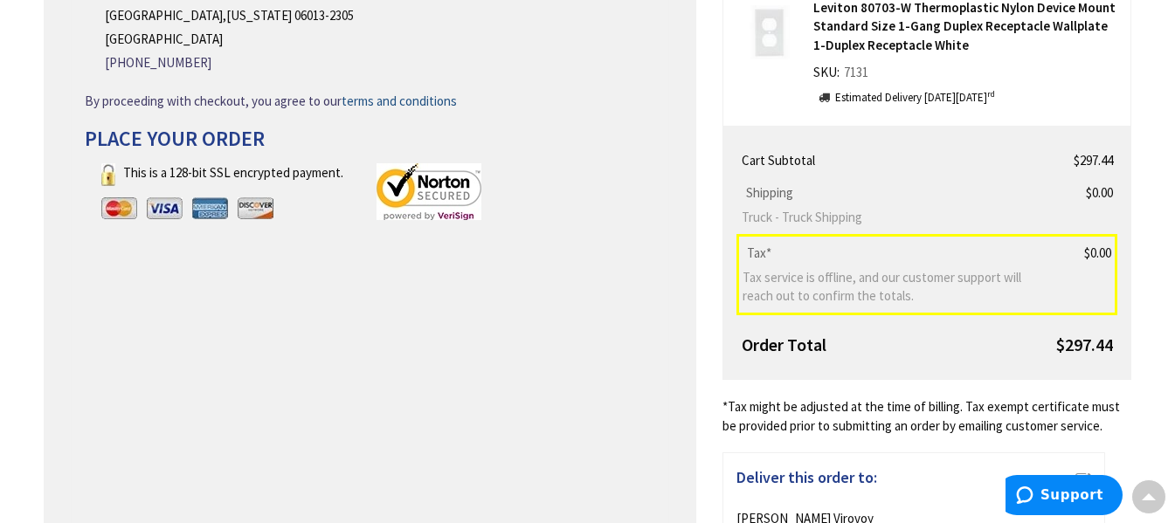
scroll to position [436, 0]
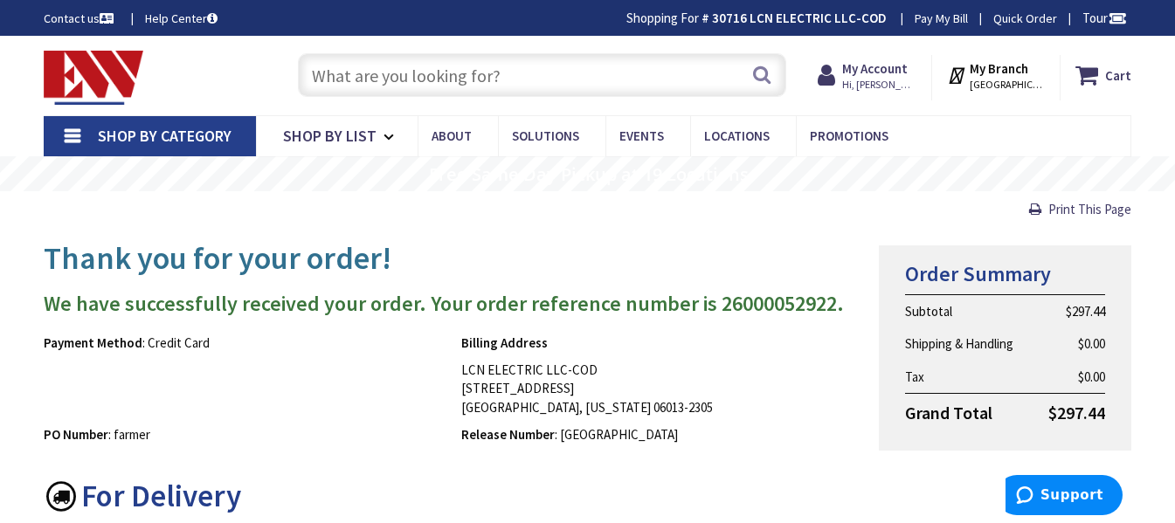
click at [440, 80] on input "text" at bounding box center [542, 75] width 488 height 44
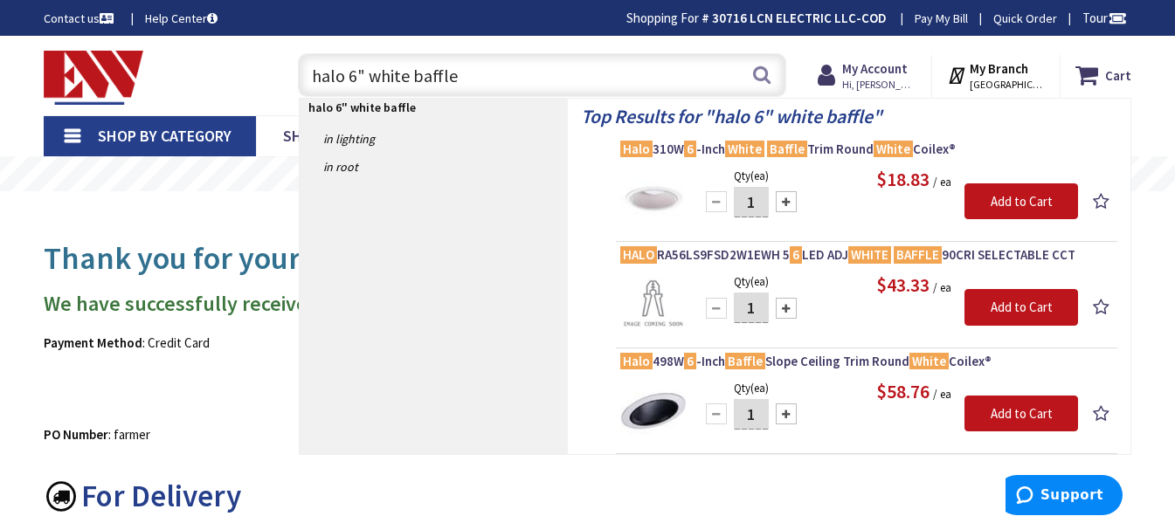
type input "halo 6" white baffle"
click at [838, 152] on span "Halo 310W 6 -Inch White Baffle Trim Round White Coilex®" at bounding box center [866, 149] width 493 height 17
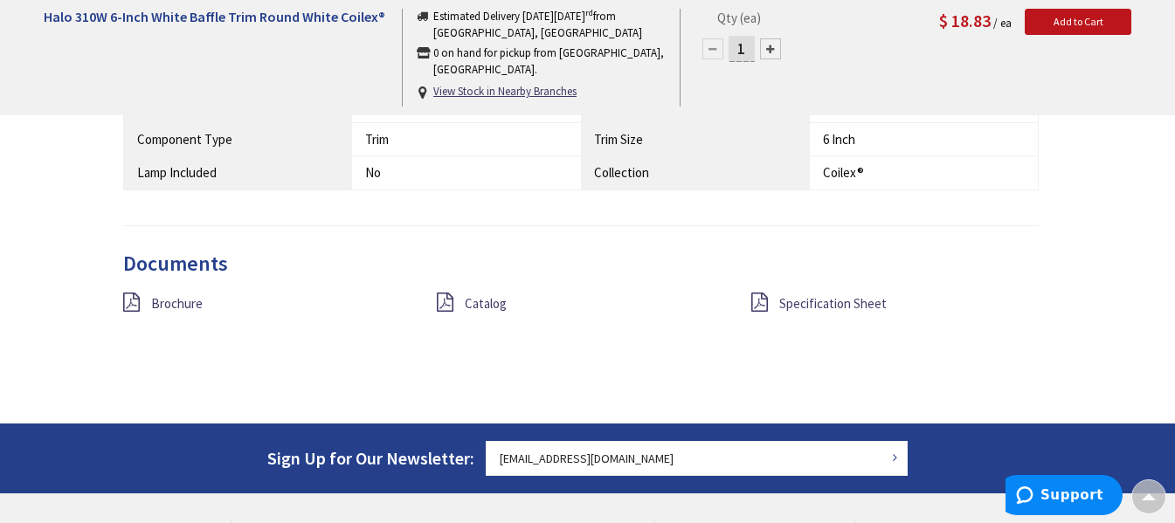
scroll to position [1215, 0]
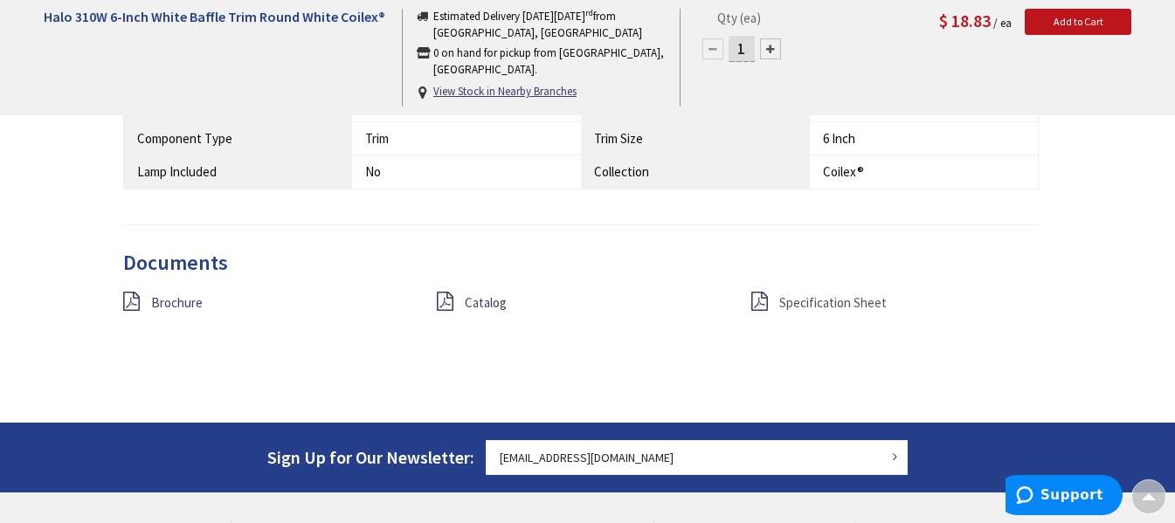
click at [797, 301] on span "Specification Sheet" at bounding box center [832, 302] width 107 height 17
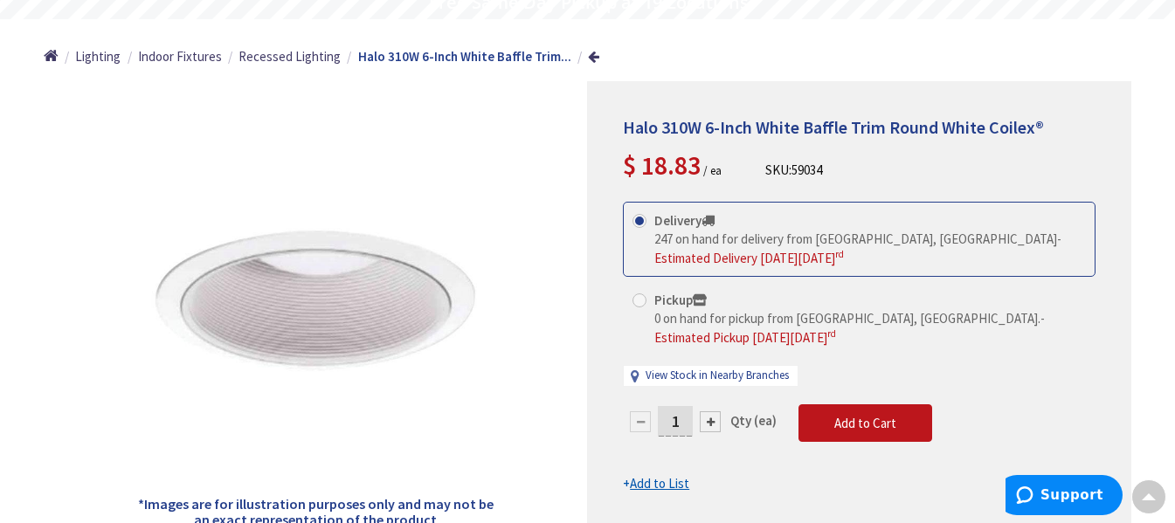
scroll to position [173, 0]
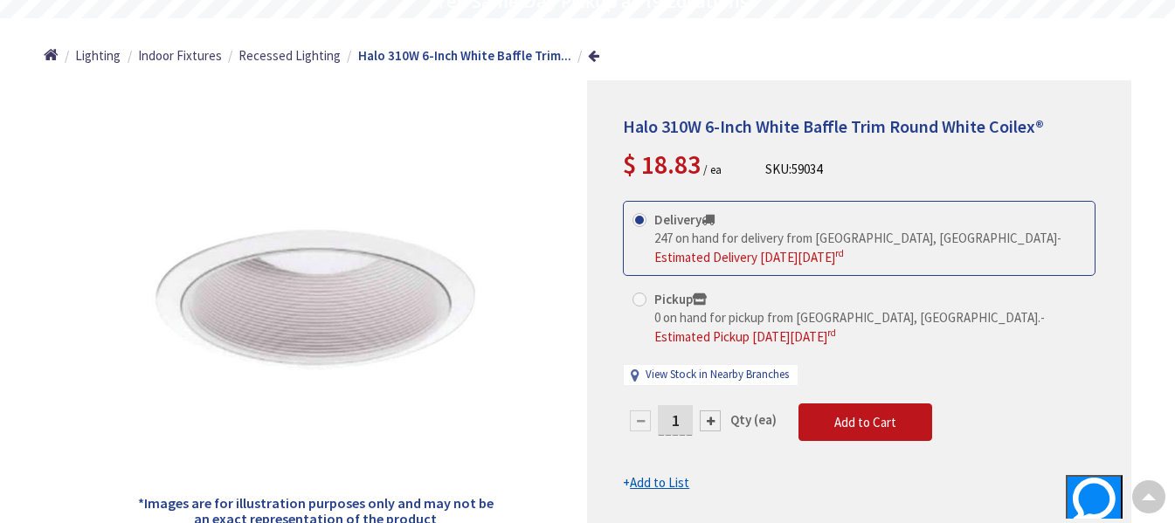
click at [679, 424] on input "1" at bounding box center [675, 420] width 35 height 31
type input "8"
click at [831, 411] on form "This product is Discontinued Delivery 247 on hand for delivery from Middletown,…" at bounding box center [859, 347] width 473 height 292
click at [864, 419] on span "Add to Cart" at bounding box center [865, 422] width 62 height 17
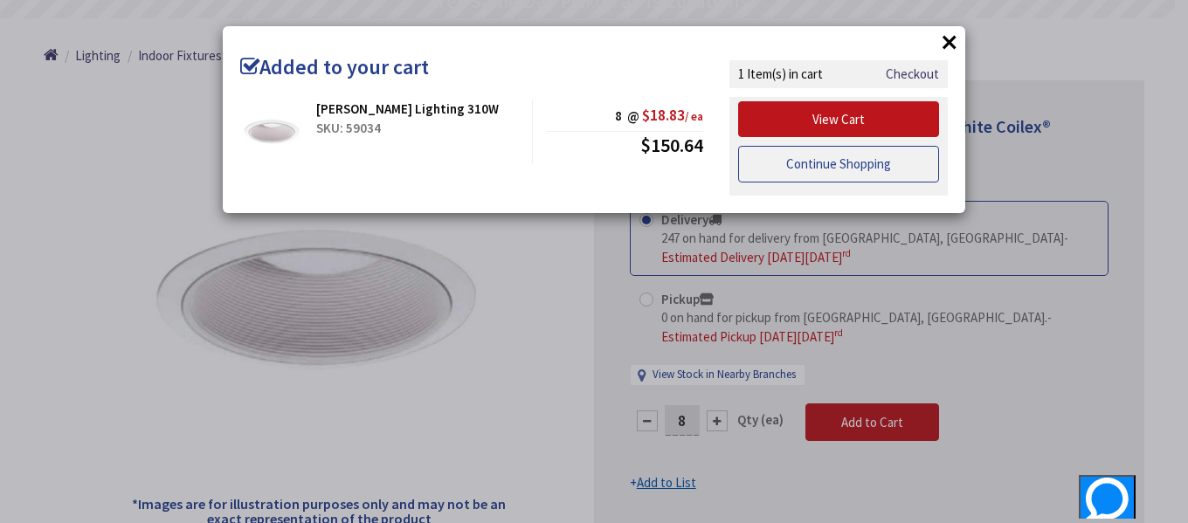
click at [787, 165] on link "Continue Shopping" at bounding box center [838, 164] width 201 height 37
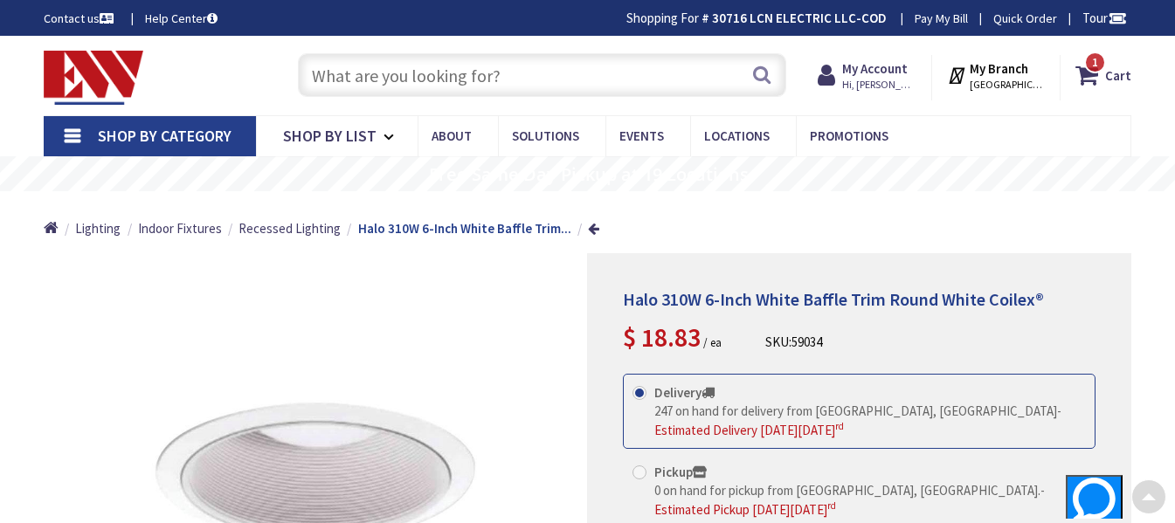
scroll to position [0, 0]
click at [874, 68] on strong "My Account" at bounding box center [875, 68] width 66 height 17
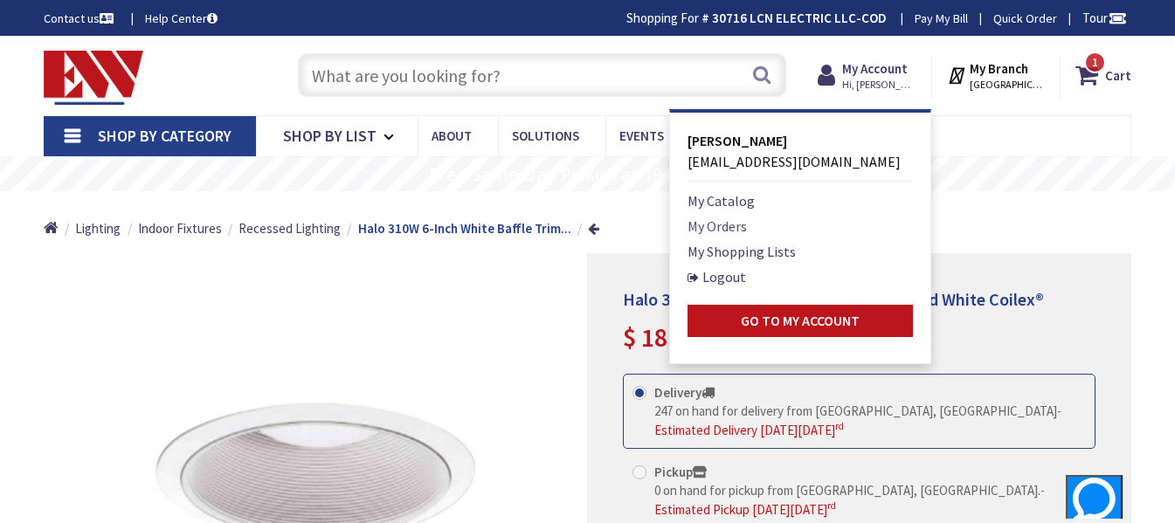
click at [733, 225] on link "My Orders" at bounding box center [717, 226] width 59 height 21
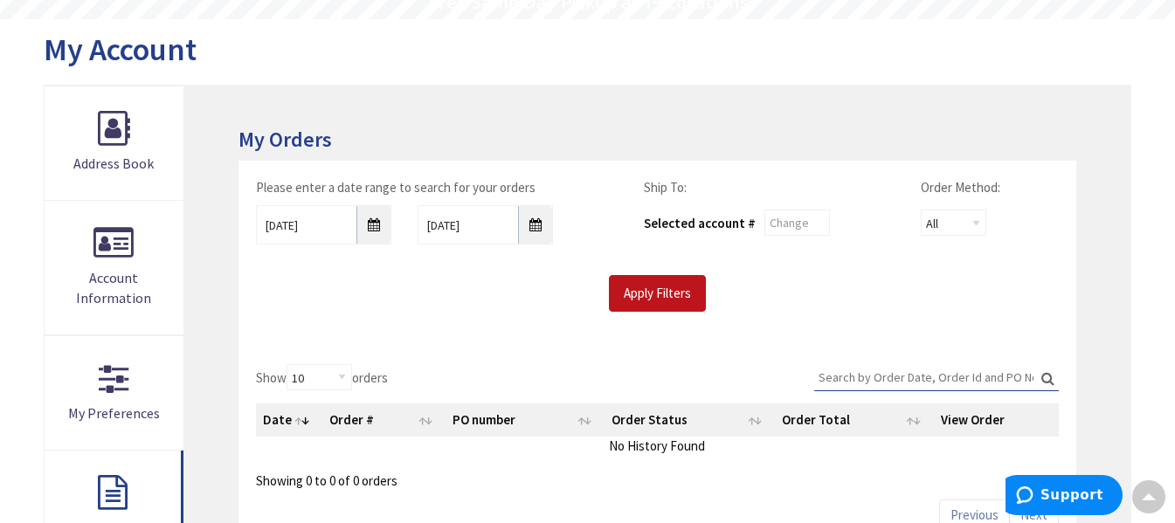
scroll to position [173, 0]
click at [371, 221] on input "8/26/2025" at bounding box center [323, 223] width 135 height 39
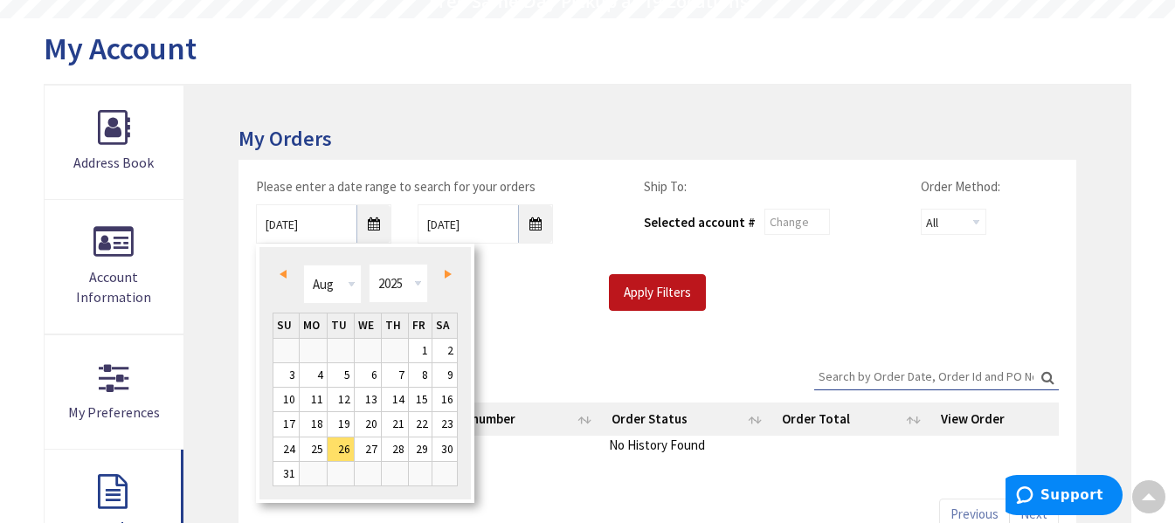
click at [284, 271] on span "Prev" at bounding box center [283, 274] width 7 height 9
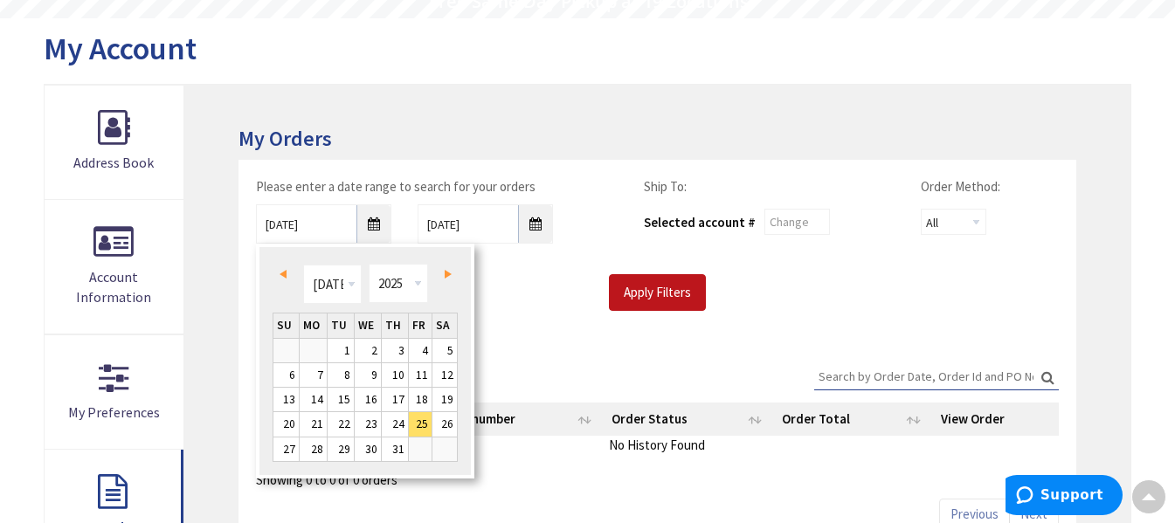
click at [284, 271] on span "Prev" at bounding box center [283, 274] width 7 height 9
click at [289, 352] on link "1" at bounding box center [285, 351] width 25 height 24
type input "06/01/2025"
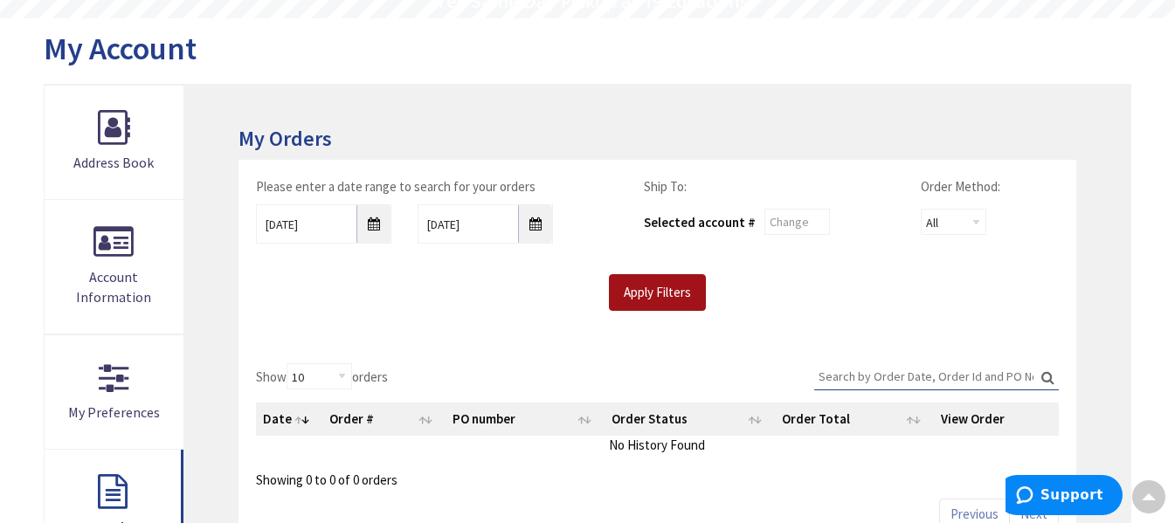
click at [638, 291] on input "Apply Filters" at bounding box center [657, 292] width 97 height 37
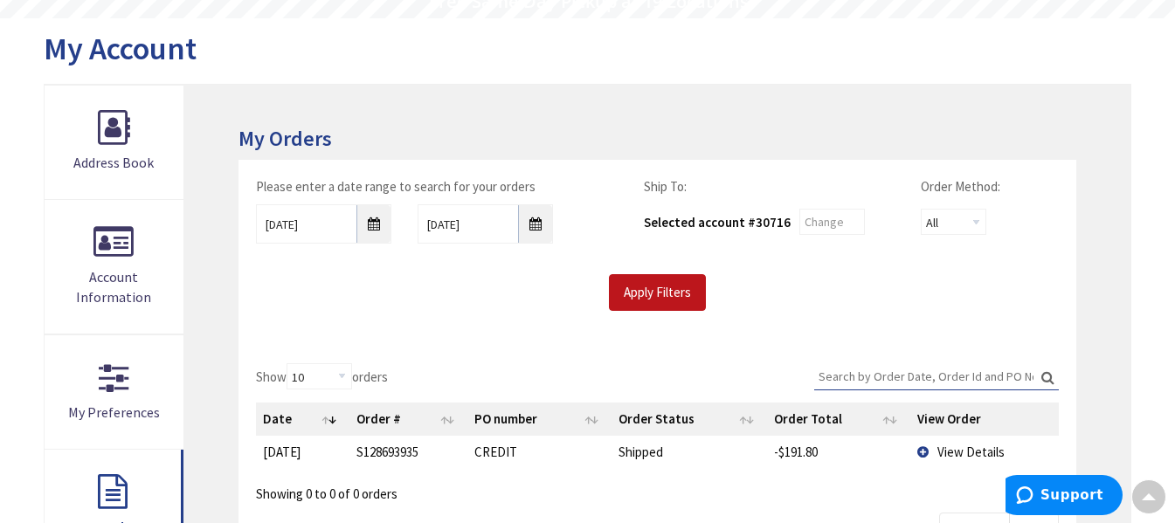
click at [844, 373] on input "Search:" at bounding box center [936, 376] width 245 height 26
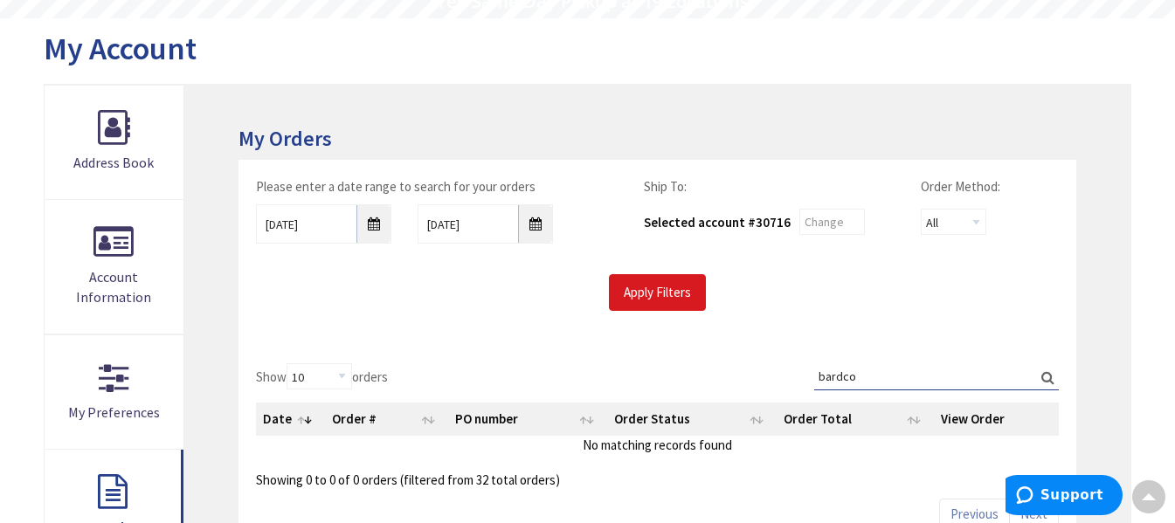
type input "bardco"
click at [681, 287] on input "Apply Filters" at bounding box center [657, 292] width 97 height 37
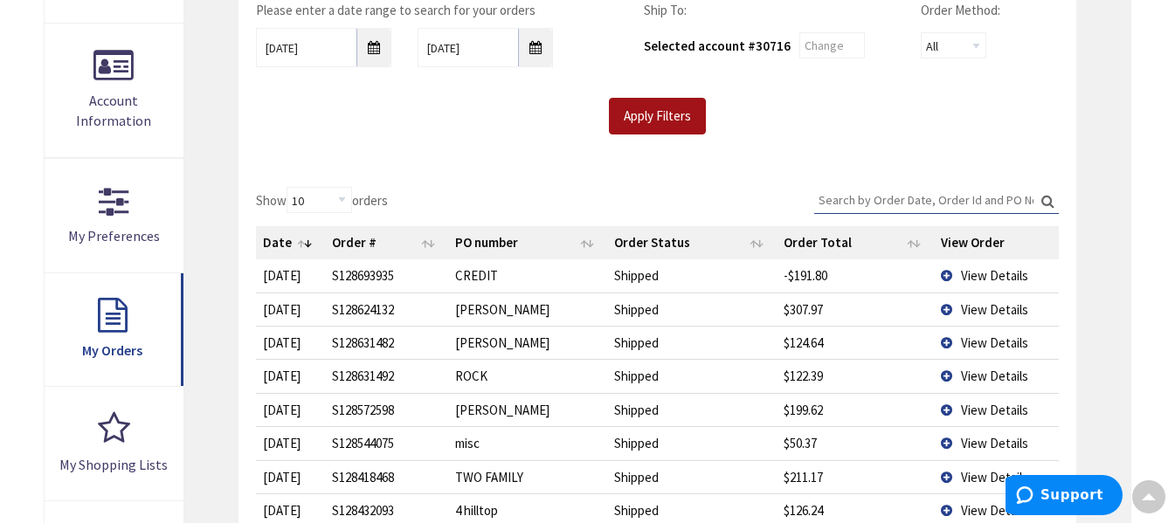
scroll to position [349, 0]
click at [874, 197] on input "Search:" at bounding box center [936, 201] width 245 height 26
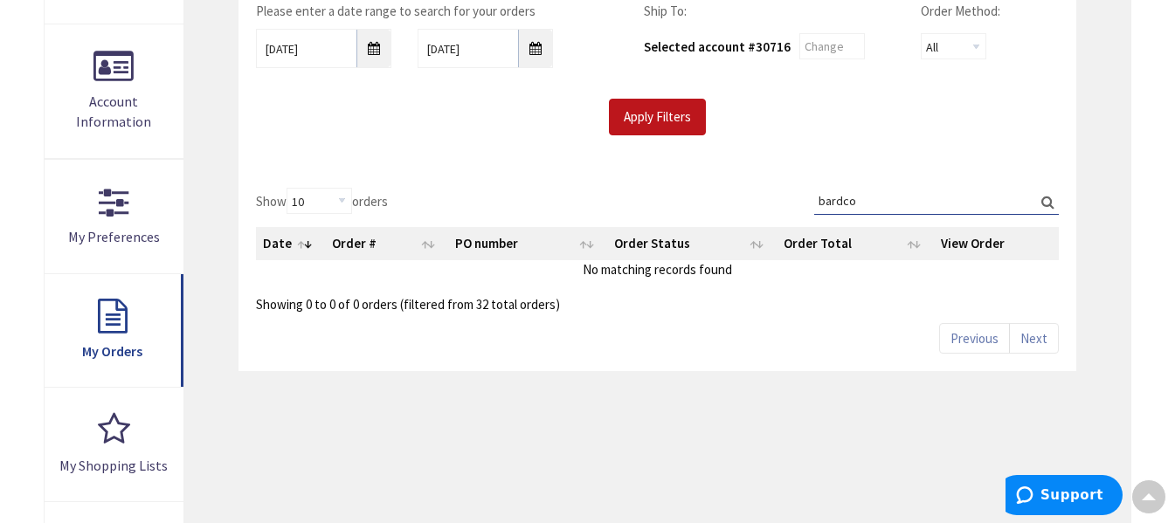
type input "bardco"
click at [1048, 197] on label "Search: bardco" at bounding box center [936, 201] width 245 height 27
click at [1048, 197] on input "bardco" at bounding box center [936, 201] width 245 height 26
click at [965, 210] on input "bardco" at bounding box center [936, 201] width 245 height 26
click at [655, 122] on input "Apply Filters" at bounding box center [657, 117] width 97 height 37
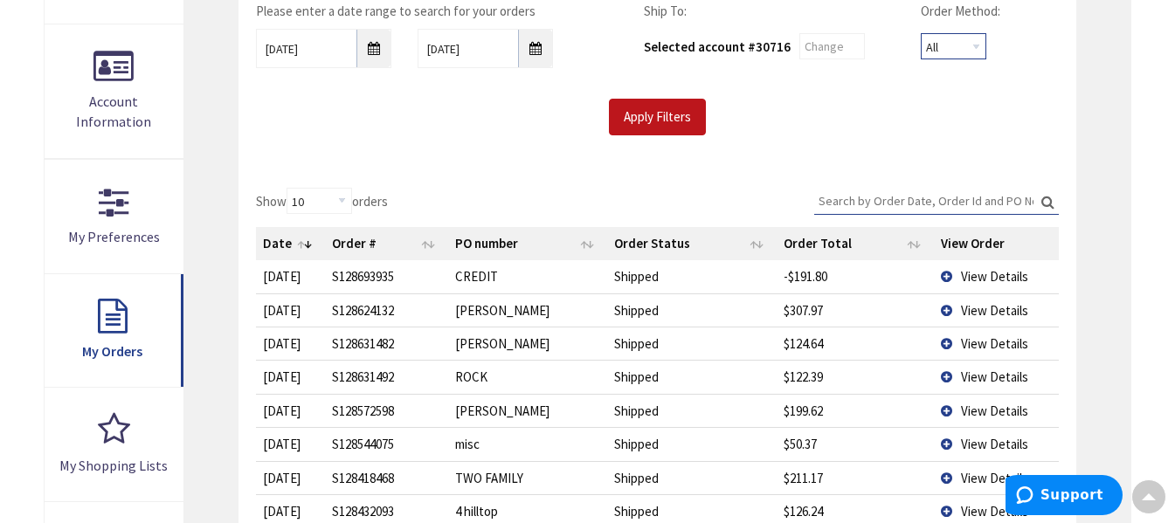
click at [966, 48] on select "All Offline Online" at bounding box center [954, 46] width 66 height 26
click at [846, 44] on input "text" at bounding box center [832, 46] width 66 height 26
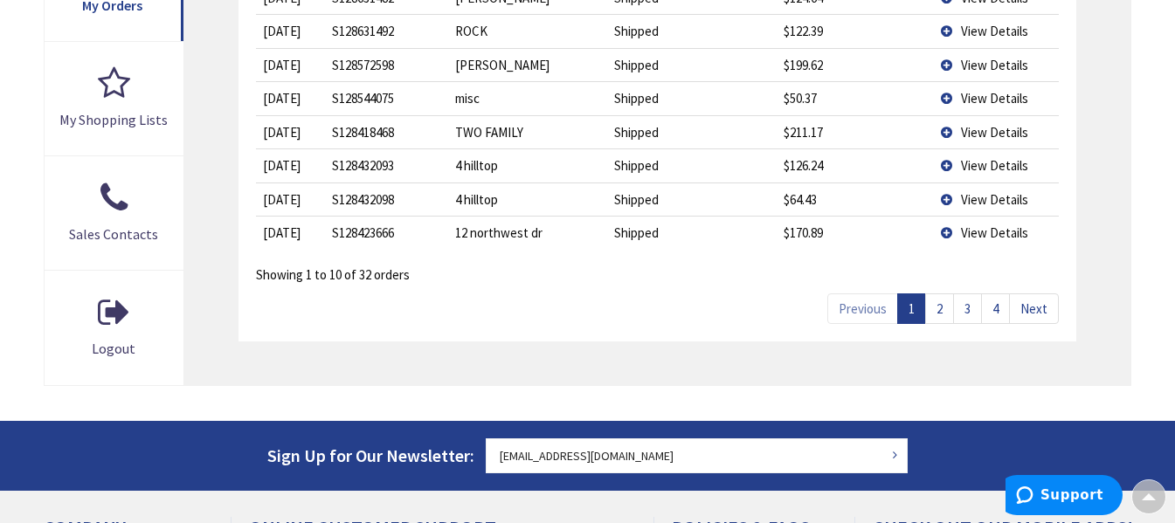
click at [1005, 318] on link "4" at bounding box center [995, 309] width 29 height 31
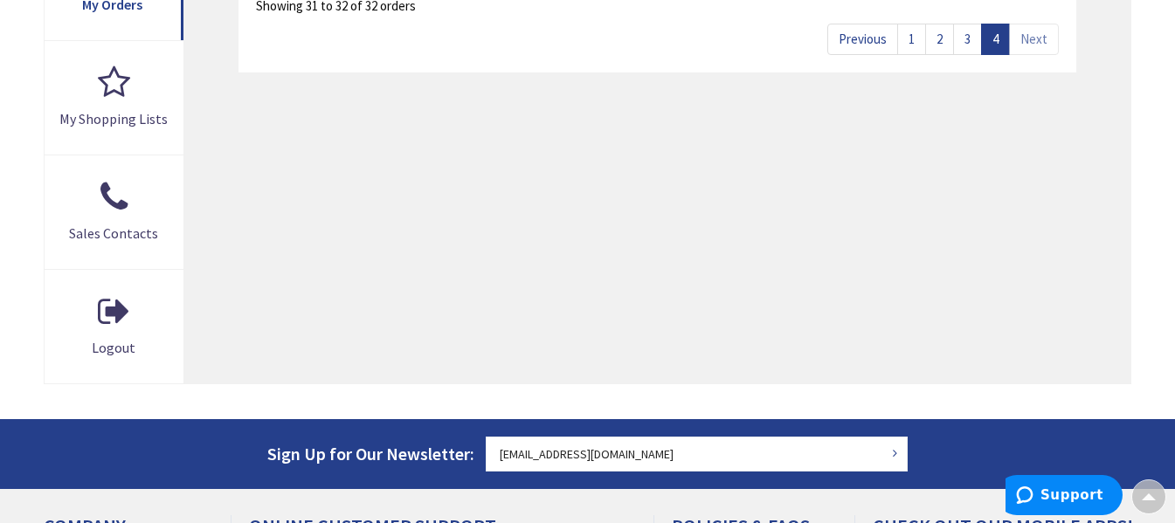
scroll to position [696, 0]
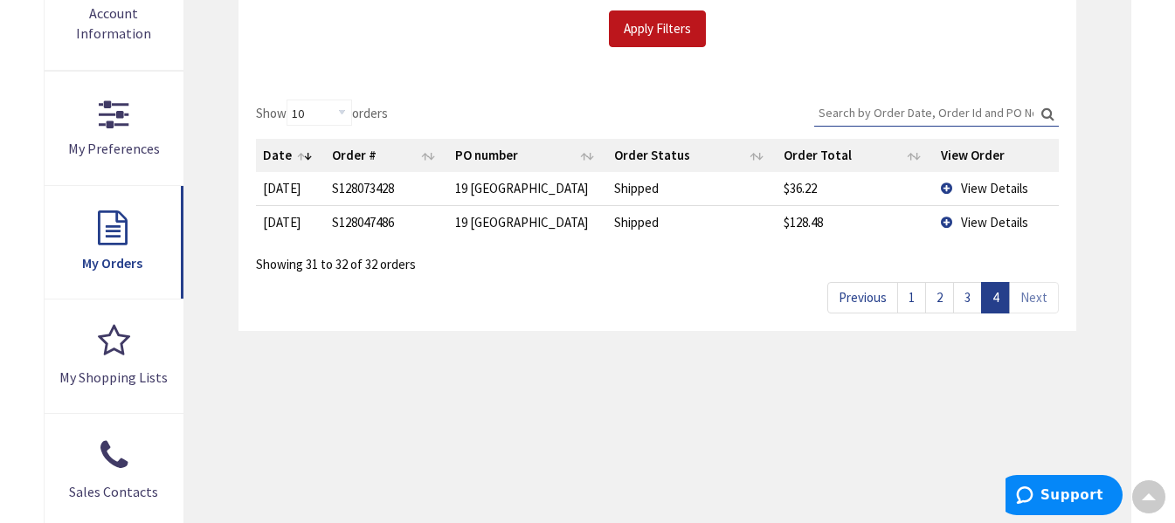
click at [968, 294] on link "3" at bounding box center [967, 297] width 29 height 31
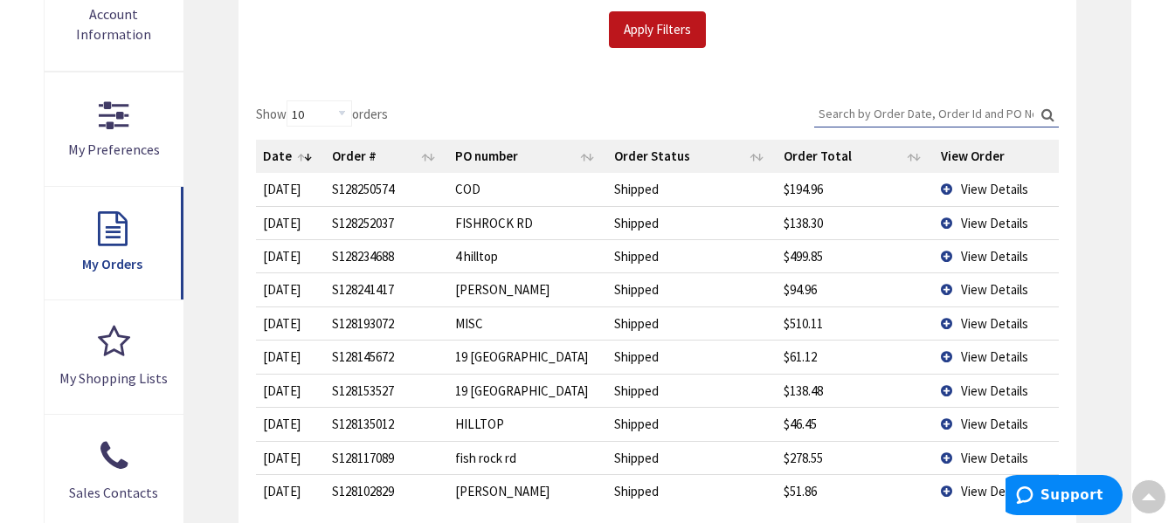
click at [944, 460] on td "View Details" at bounding box center [996, 457] width 124 height 33
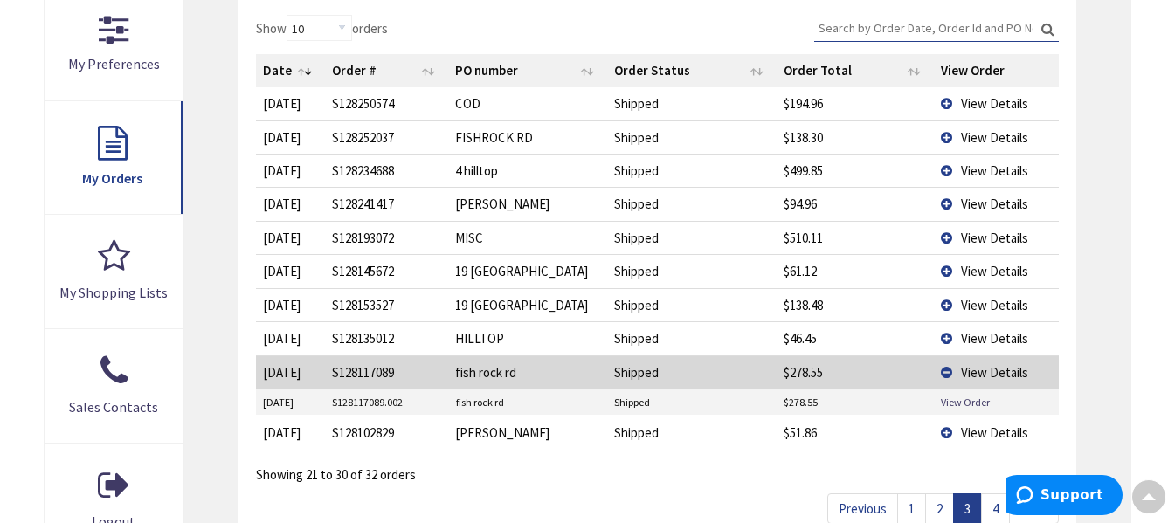
scroll to position [522, 0]
click at [952, 397] on link "View Order" at bounding box center [965, 401] width 49 height 15
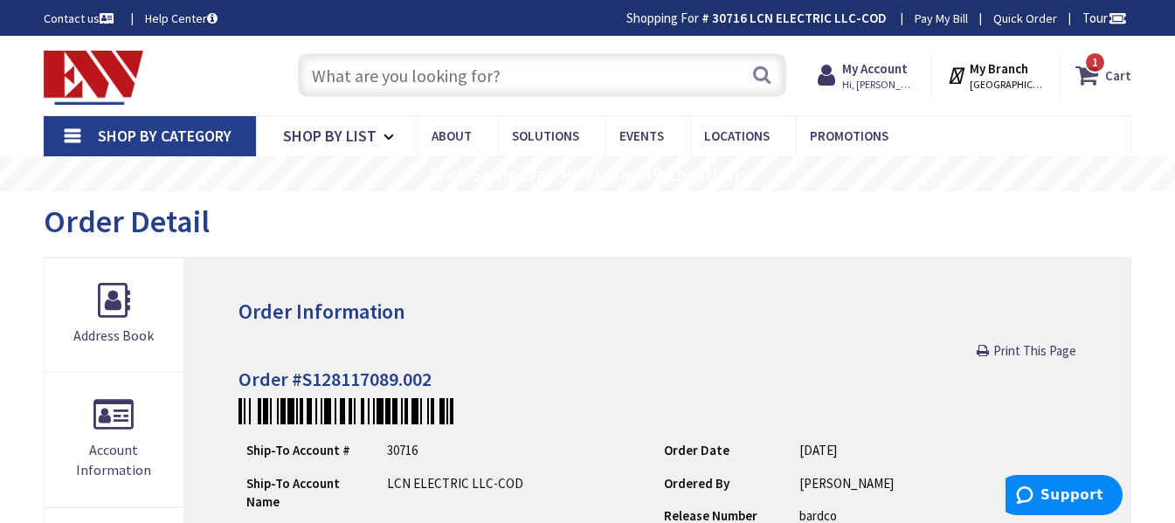
click at [1090, 73] on icon at bounding box center [1091, 74] width 30 height 31
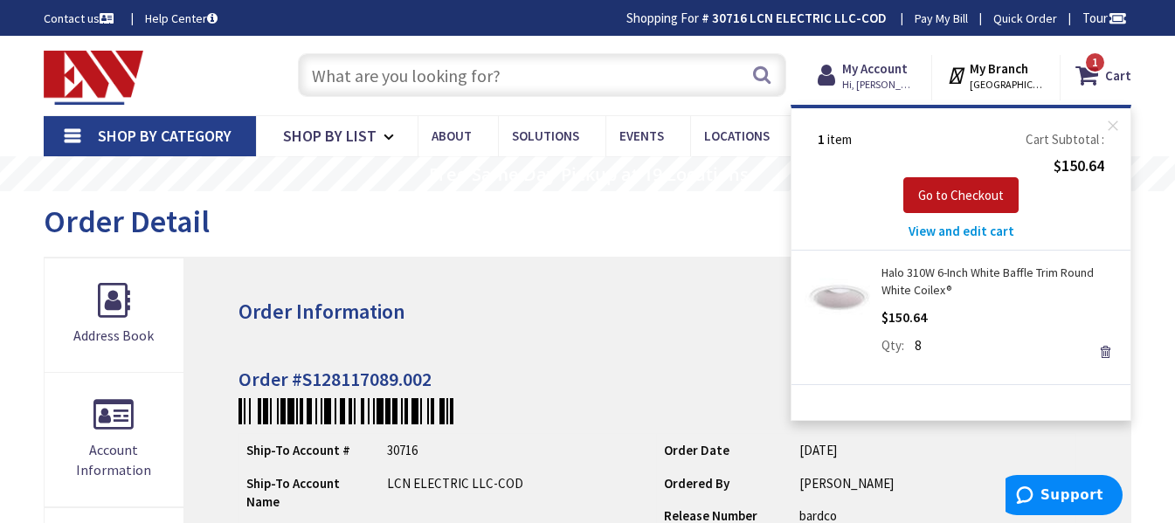
click at [949, 229] on span "View and edit cart" at bounding box center [962, 231] width 106 height 17
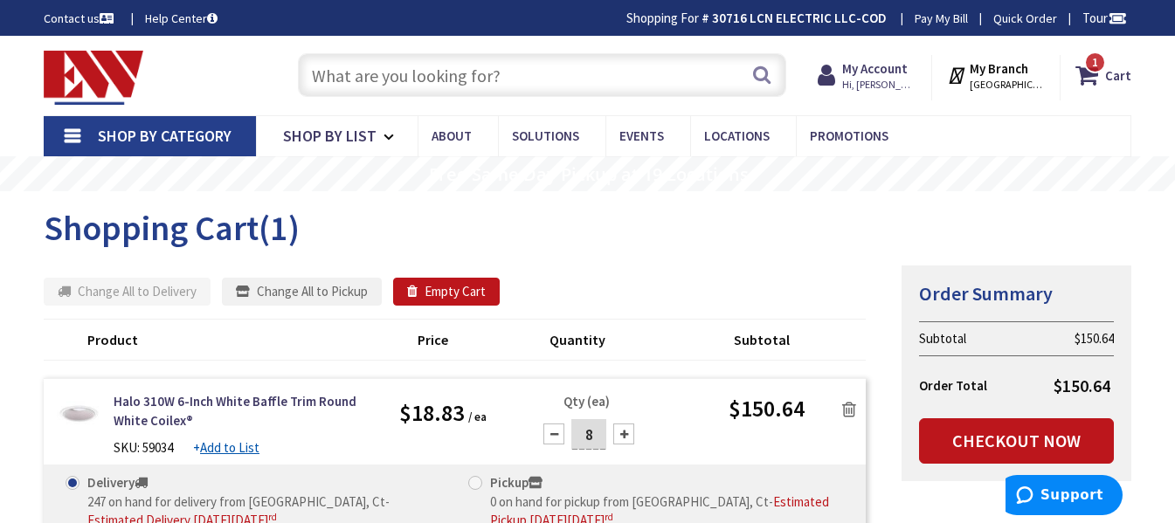
click at [63, 135] on link "Shop By Category" at bounding box center [150, 136] width 212 height 40
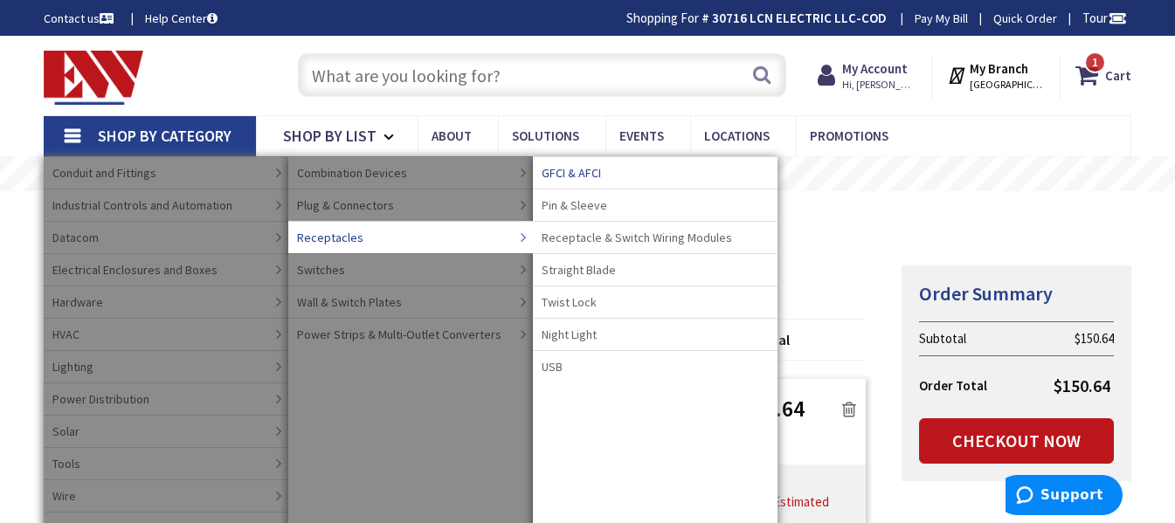
click at [563, 168] on span "GFCI & AFCI" at bounding box center [571, 172] width 59 height 17
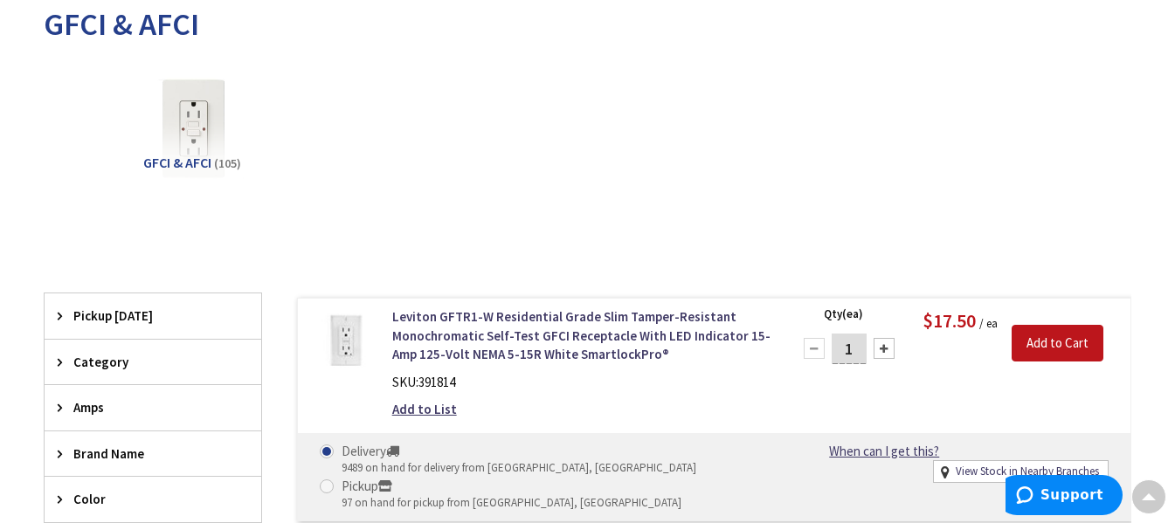
scroll to position [260, 0]
click at [849, 344] on input "1" at bounding box center [849, 348] width 35 height 31
type input "10"
click at [1055, 338] on input "Add to Cart" at bounding box center [1058, 342] width 92 height 37
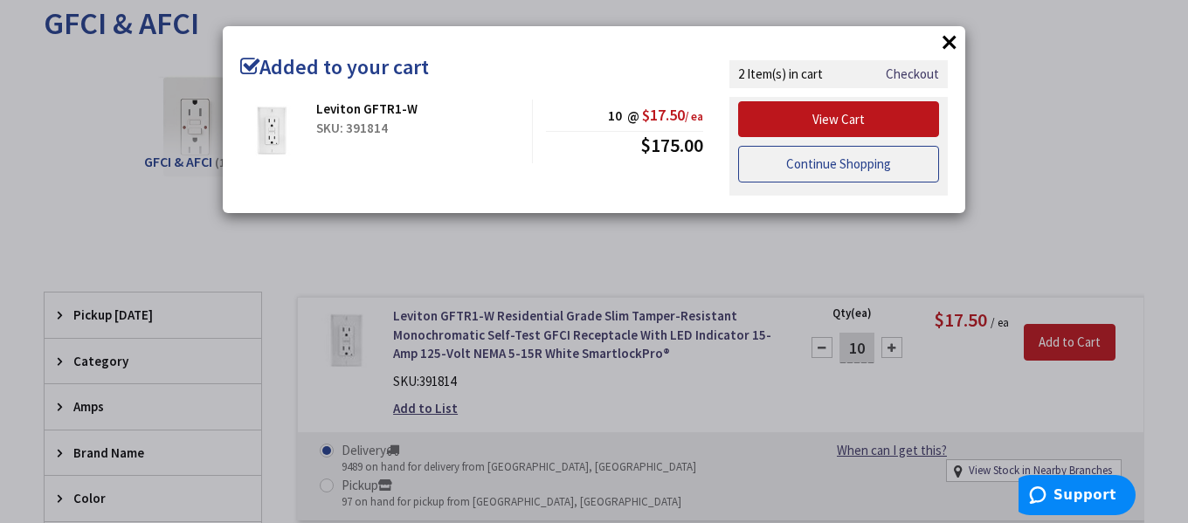
click at [860, 160] on link "Continue Shopping" at bounding box center [838, 164] width 201 height 37
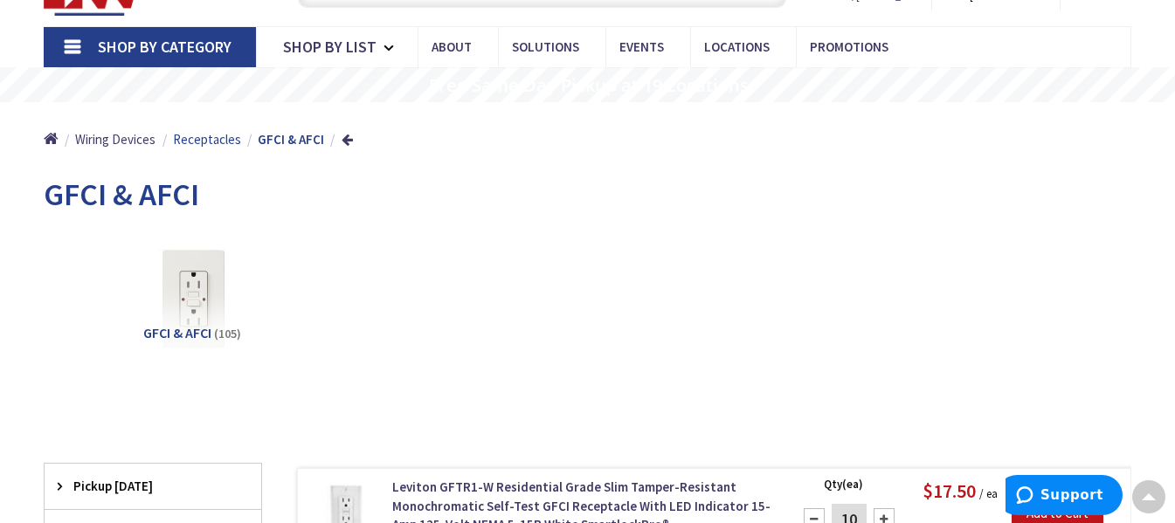
scroll to position [87, 0]
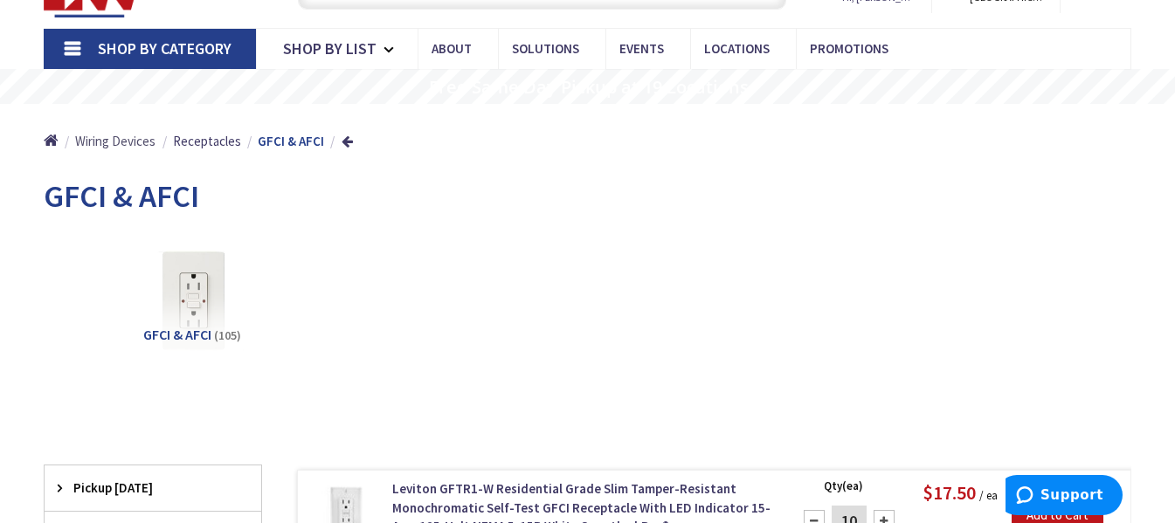
click at [131, 142] on span "Wiring Devices" at bounding box center [115, 141] width 80 height 17
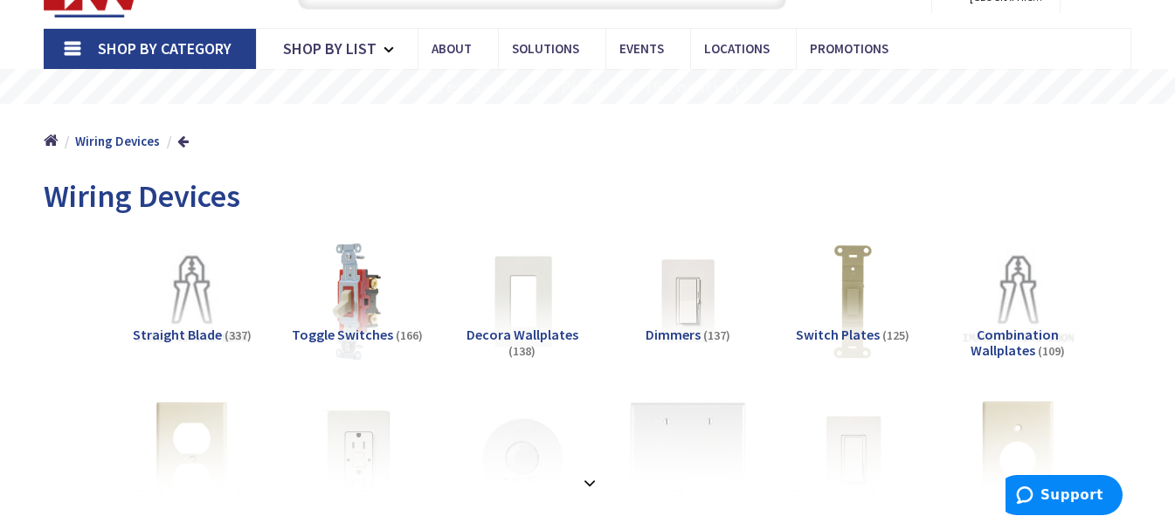
scroll to position [93, 0]
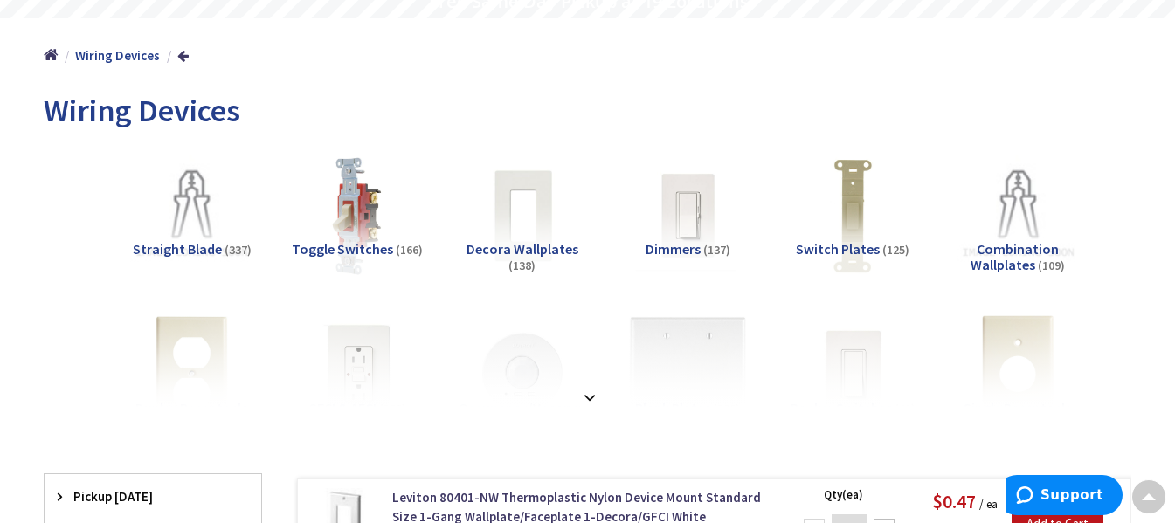
click at [340, 250] on span "Toggle Switches" at bounding box center [342, 248] width 101 height 17
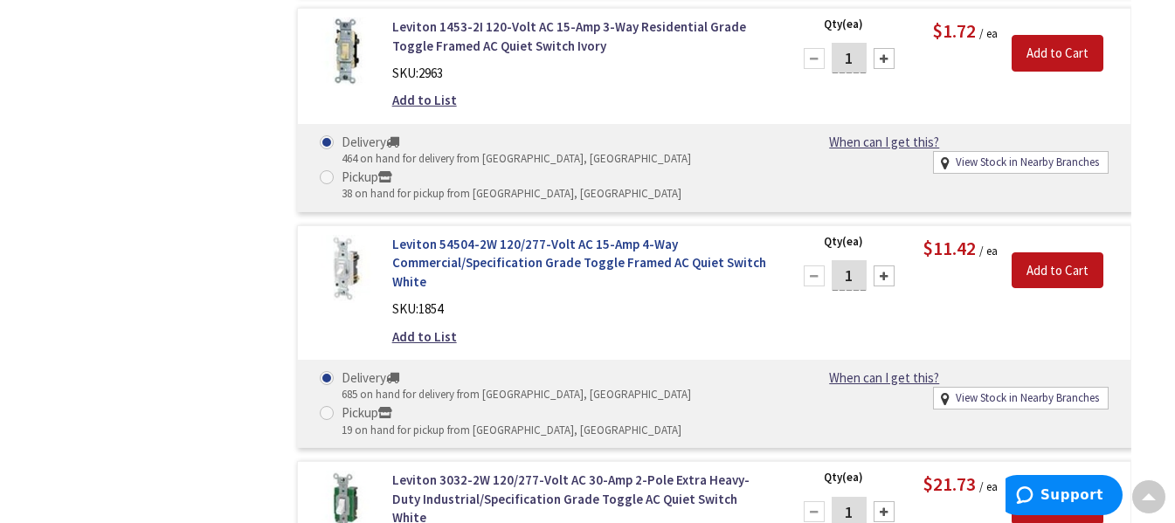
scroll to position [1747, 0]
drag, startPoint x: 850, startPoint y: 187, endPoint x: 836, endPoint y: 193, distance: 15.3
click at [836, 259] on input "1" at bounding box center [849, 274] width 35 height 31
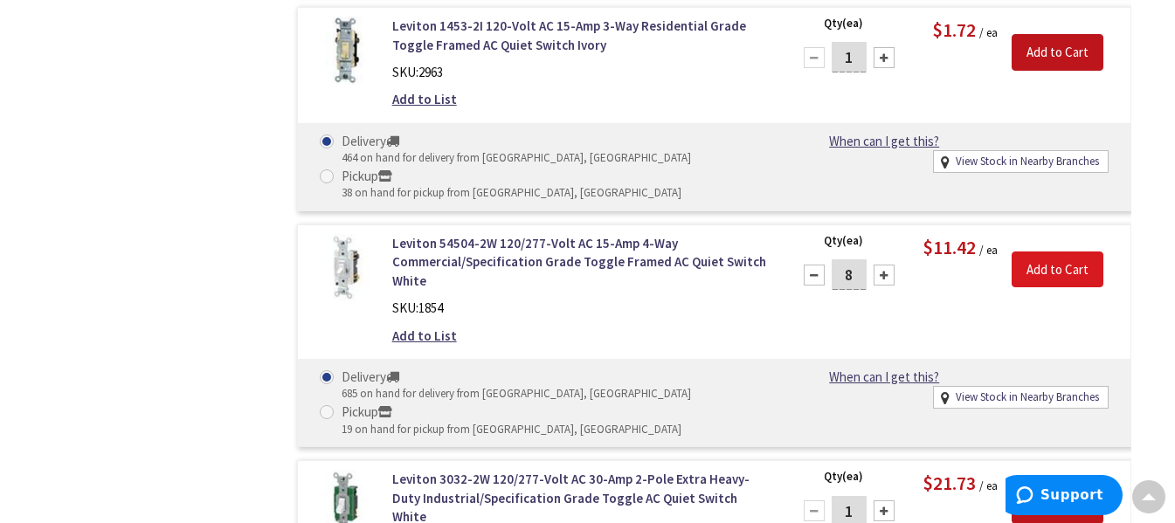
type input "8"
click at [1065, 252] on input "Add to Cart" at bounding box center [1058, 270] width 92 height 37
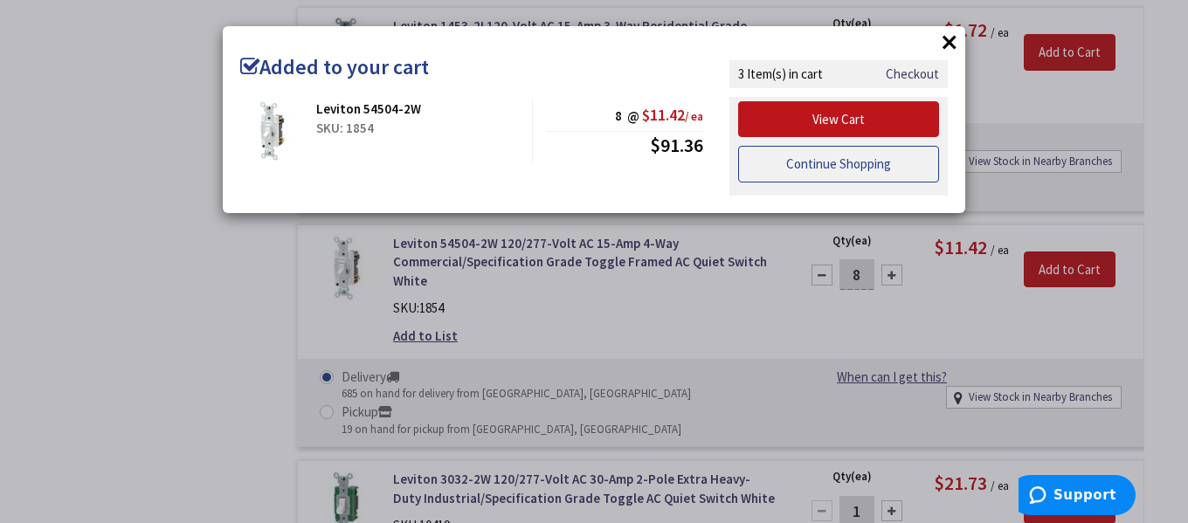
click at [819, 159] on link "Continue Shopping" at bounding box center [838, 164] width 201 height 37
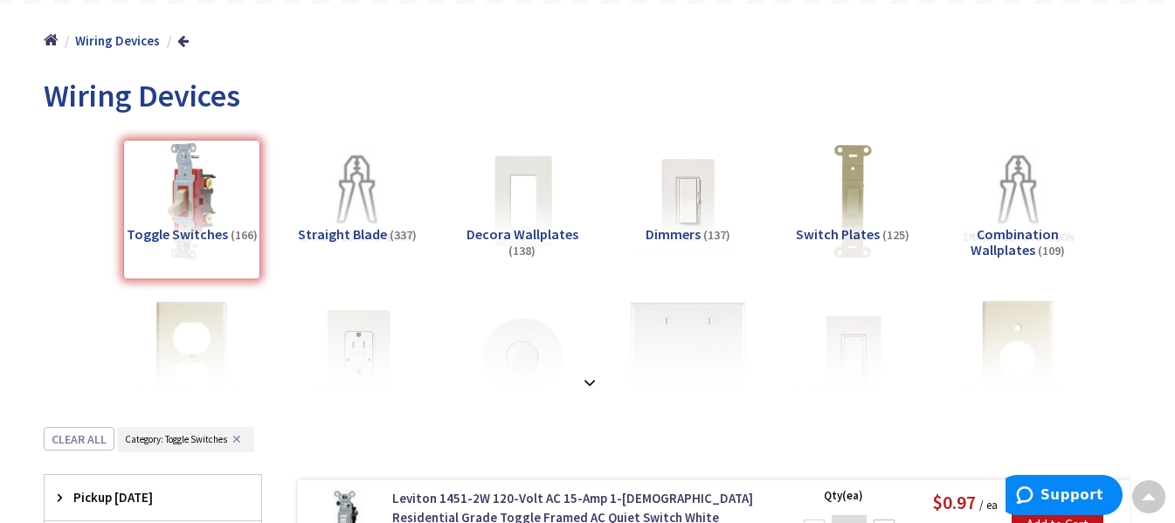
scroll to position [187, 0]
click at [589, 378] on strong at bounding box center [589, 383] width 21 height 19
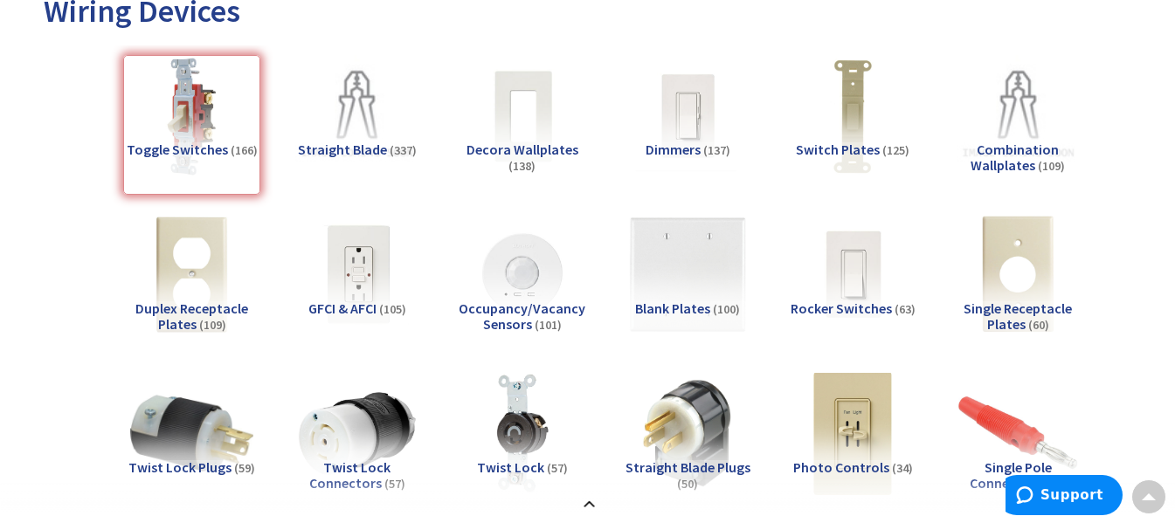
scroll to position [273, 0]
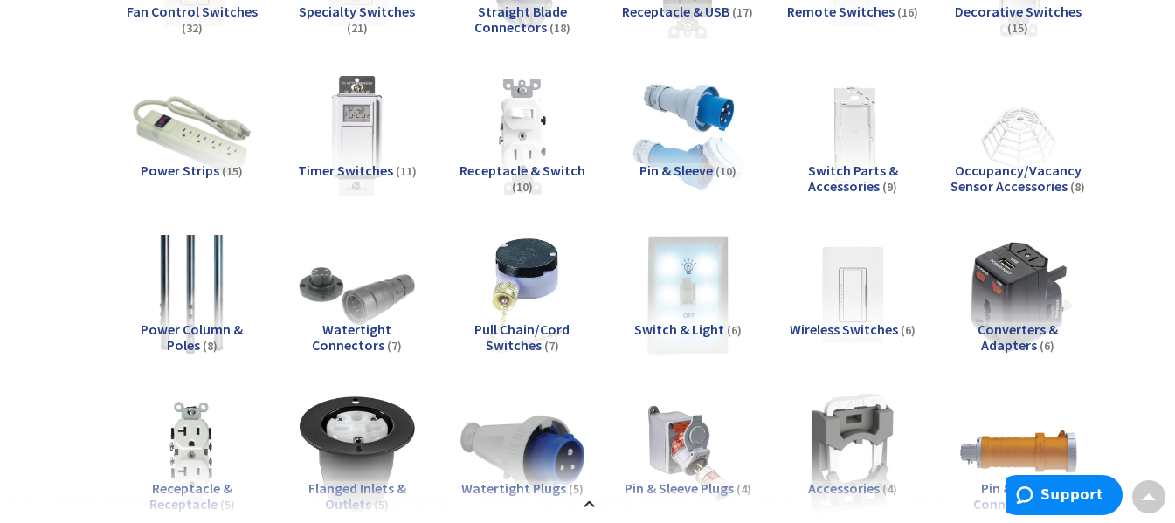
click at [687, 327] on span "Switch & Light" at bounding box center [679, 329] width 90 height 17
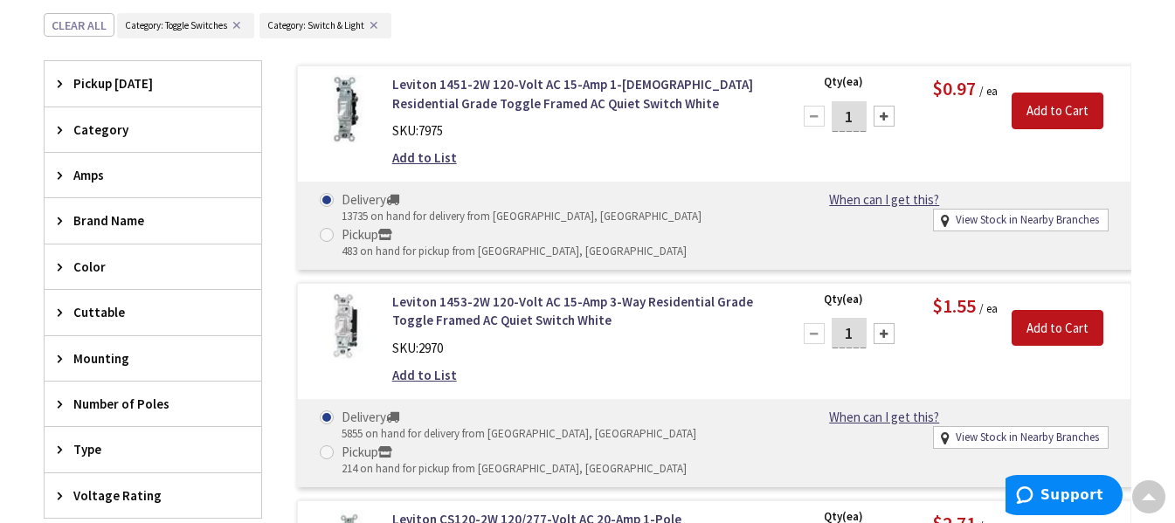
scroll to position [1793, 0]
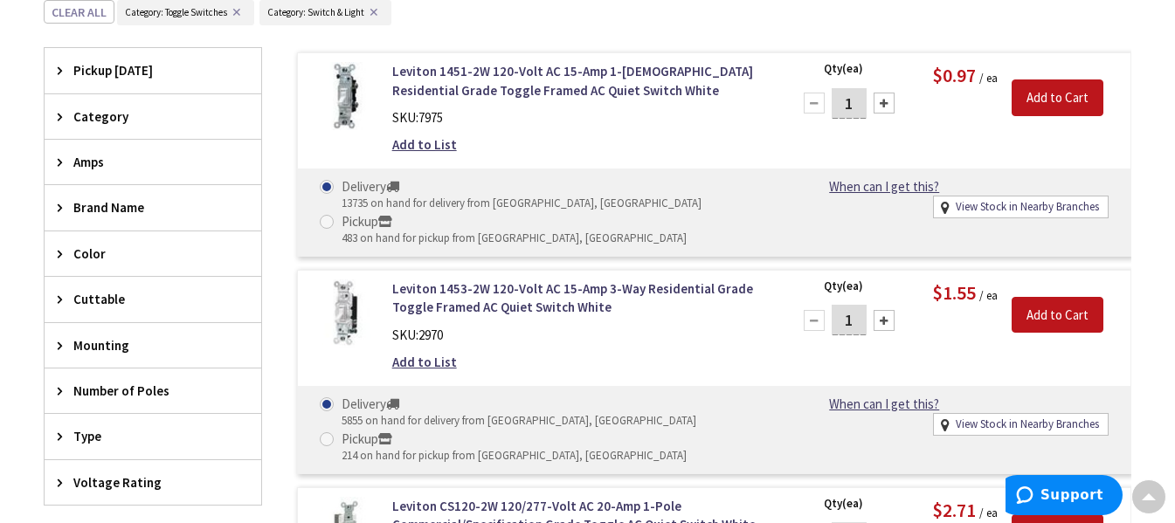
click at [236, 12] on button "✕" at bounding box center [236, 12] width 19 height 12
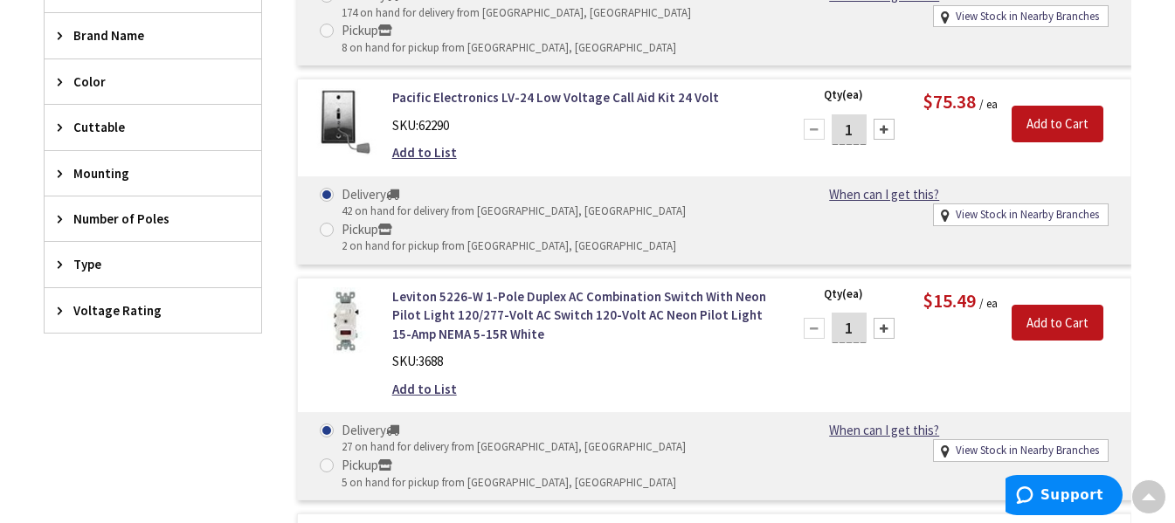
scroll to position [1966, 0]
click at [1061, 304] on input "Add to Cart" at bounding box center [1058, 322] width 92 height 37
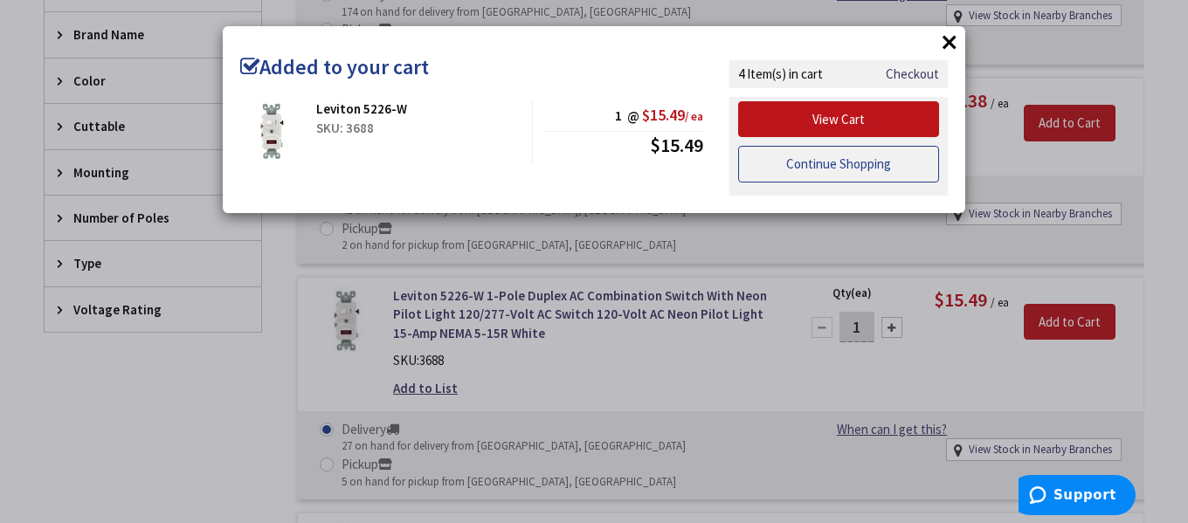
click at [889, 160] on link "Continue Shopping" at bounding box center [838, 164] width 201 height 37
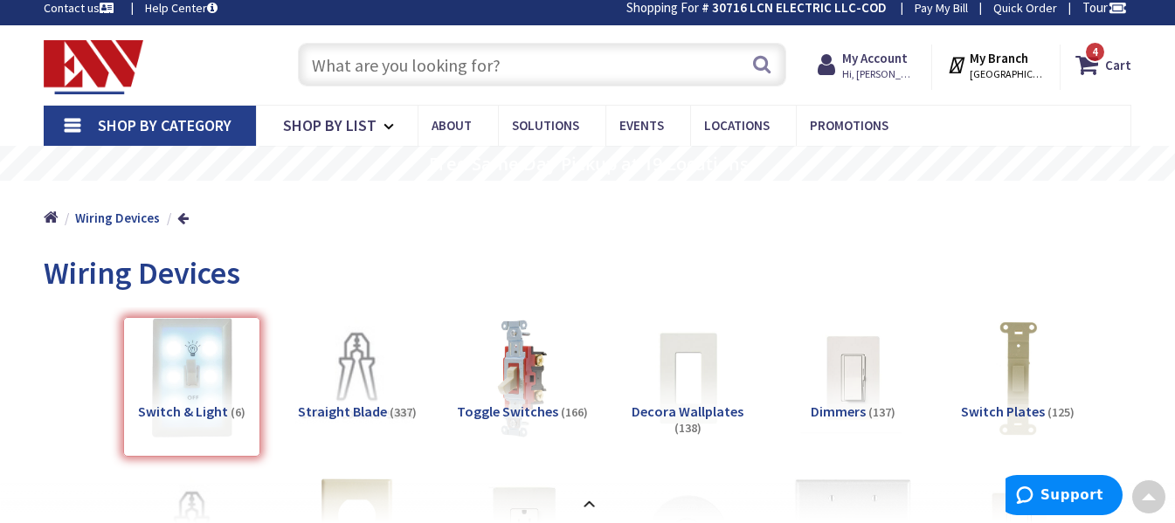
scroll to position [0, 0]
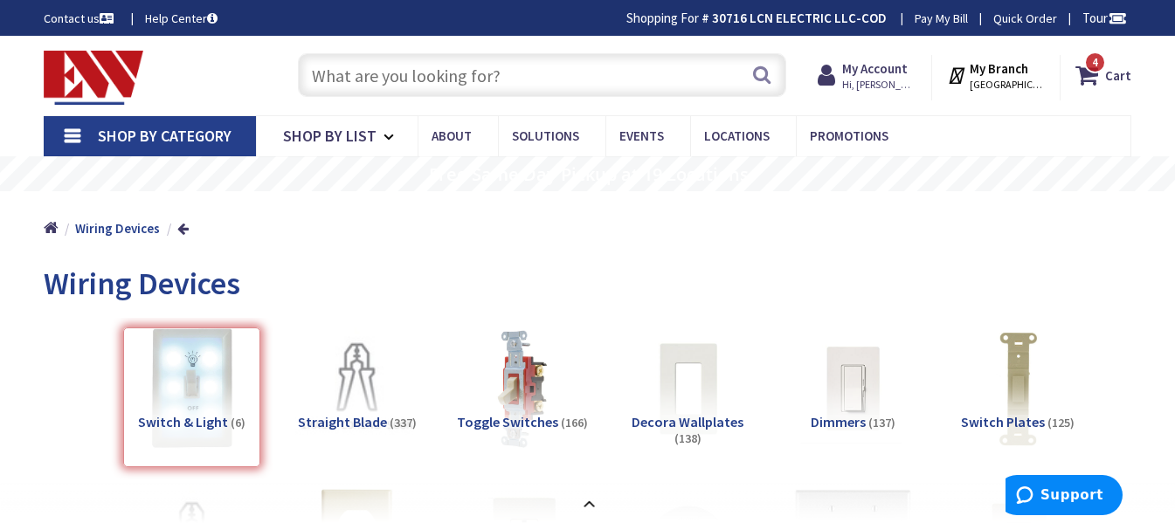
click at [504, 84] on input "text" at bounding box center [542, 75] width 488 height 44
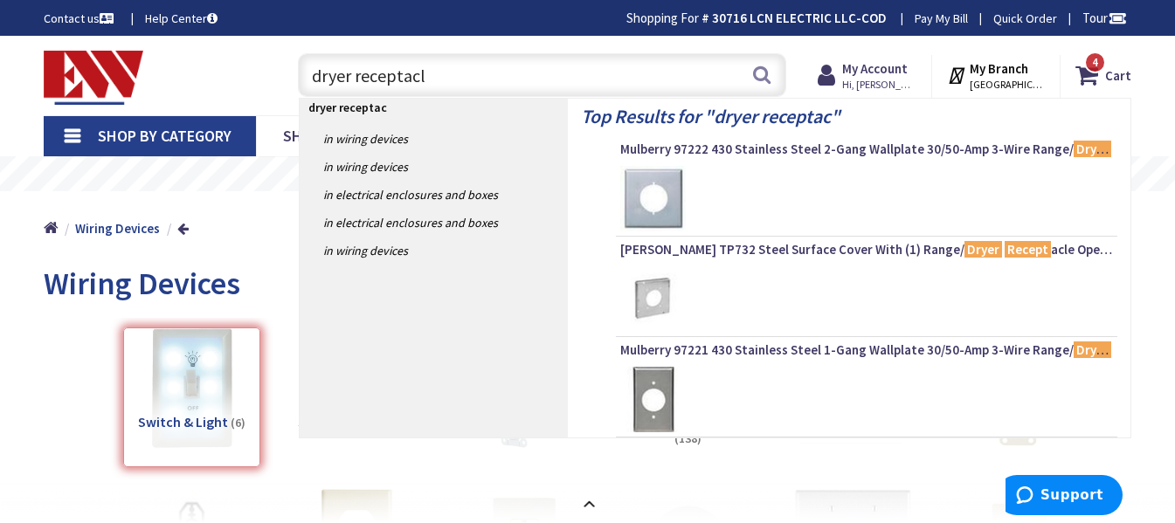
type input "dryer receptacle"
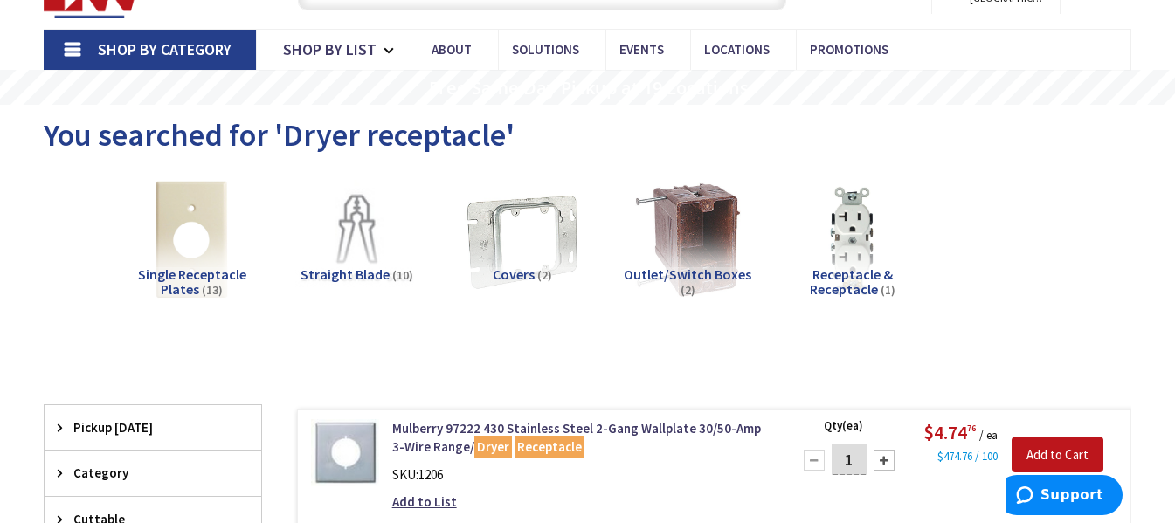
click at [357, 280] on span "Straight Blade" at bounding box center [345, 274] width 89 height 17
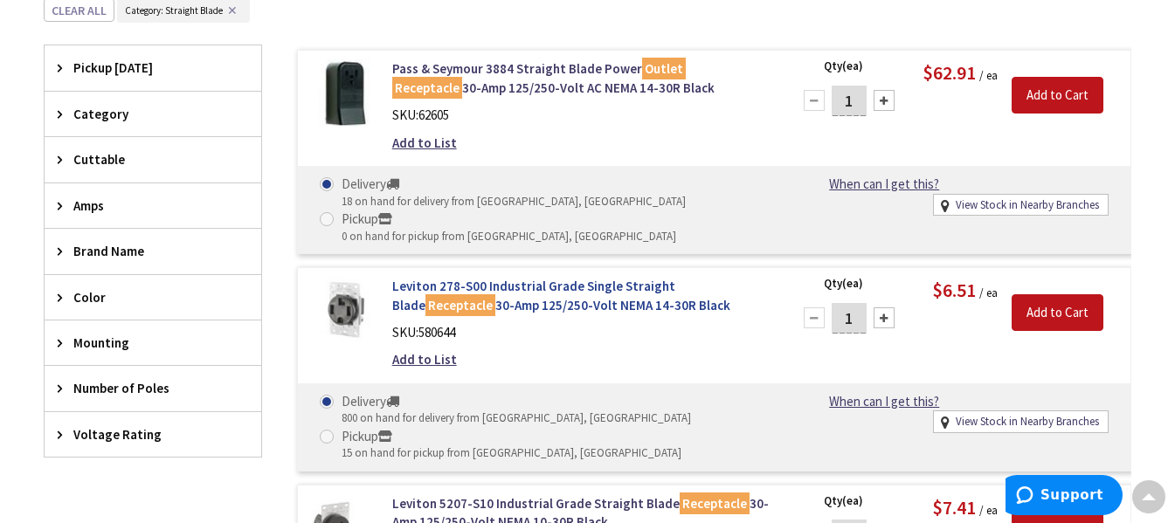
scroll to position [460, 0]
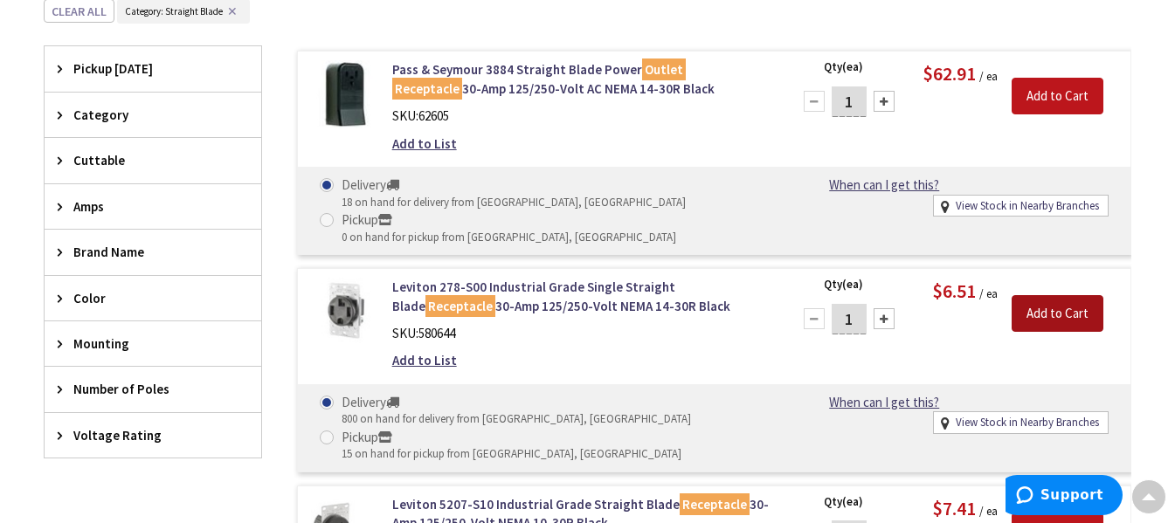
click at [1035, 295] on input "Add to Cart" at bounding box center [1058, 313] width 92 height 37
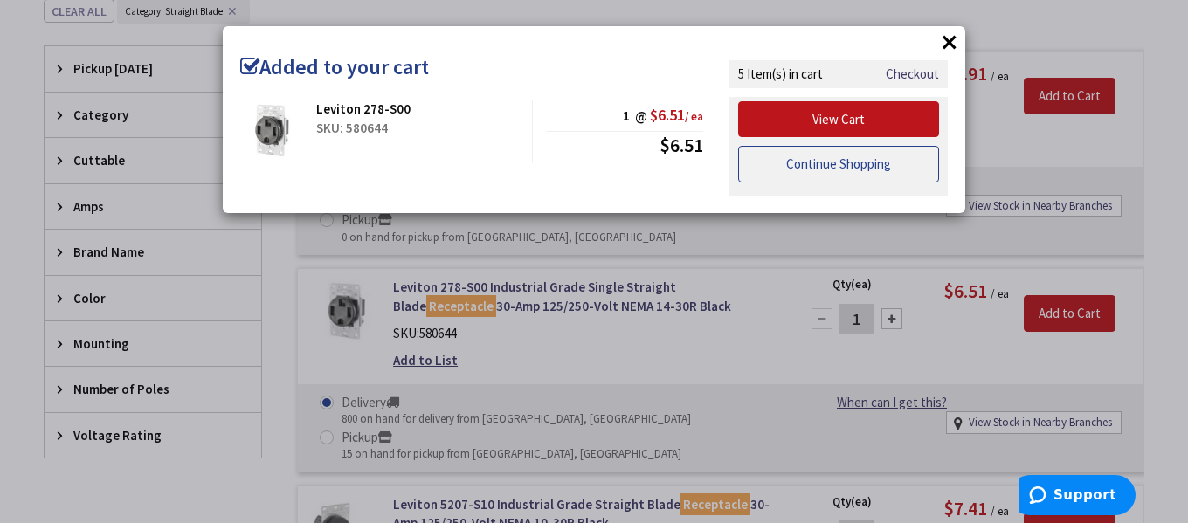
click at [820, 159] on link "Continue Shopping" at bounding box center [838, 164] width 201 height 37
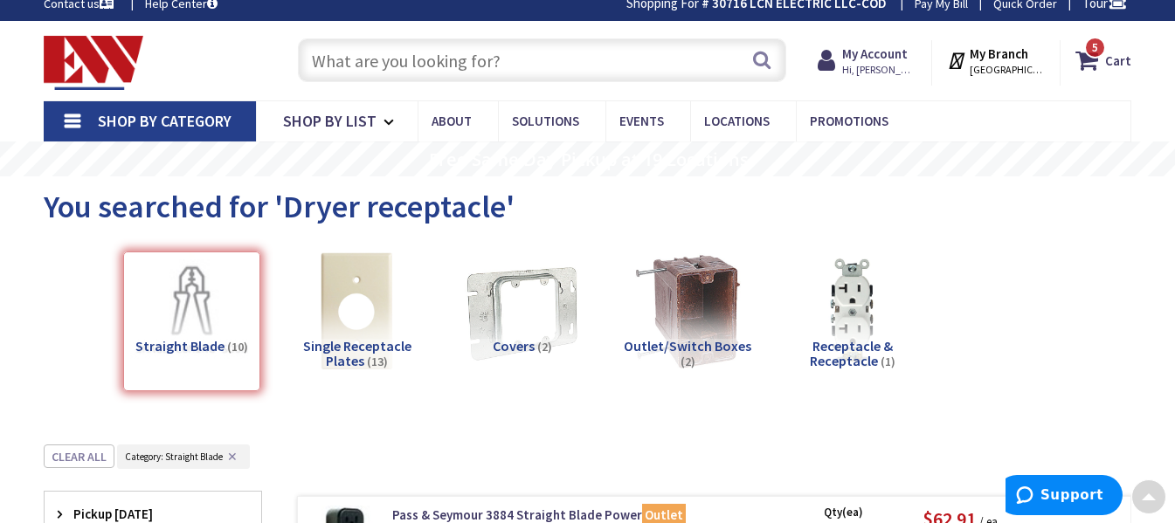
scroll to position [0, 0]
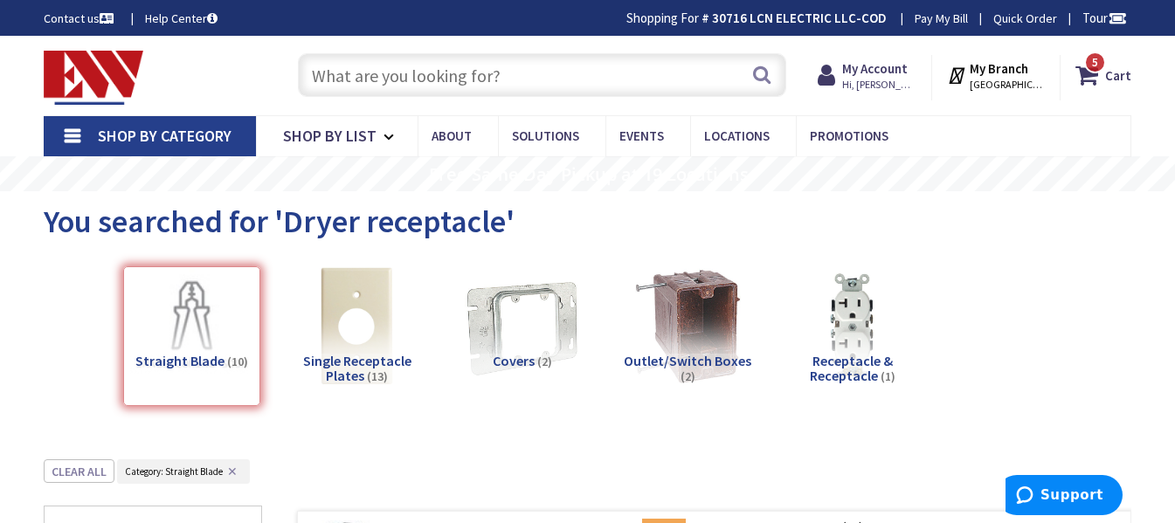
click at [356, 370] on span "Single Receptacle Plates" at bounding box center [357, 368] width 108 height 33
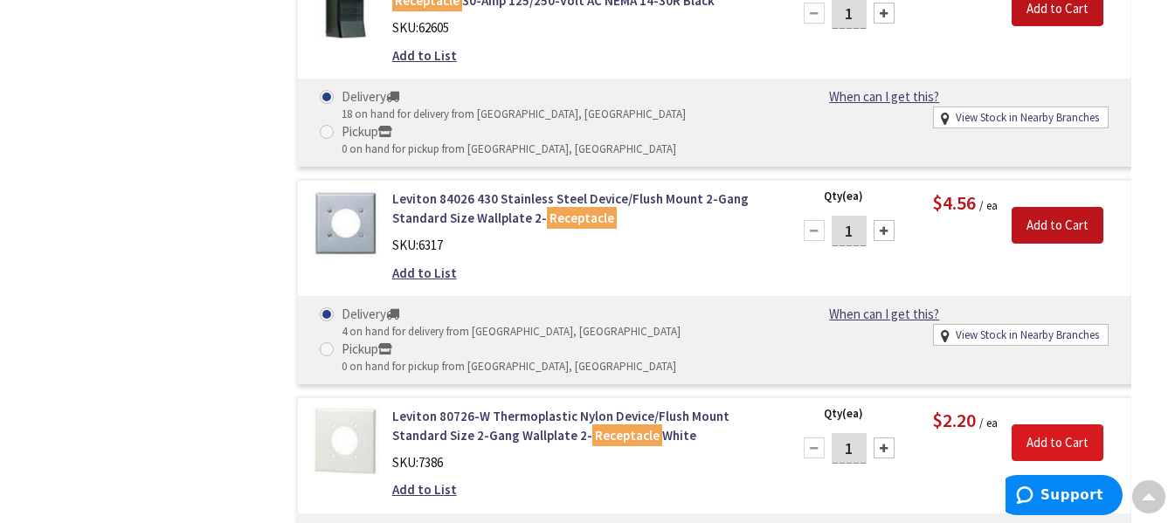
scroll to position [1419, 0]
click at [1067, 424] on input "Add to Cart" at bounding box center [1058, 442] width 92 height 37
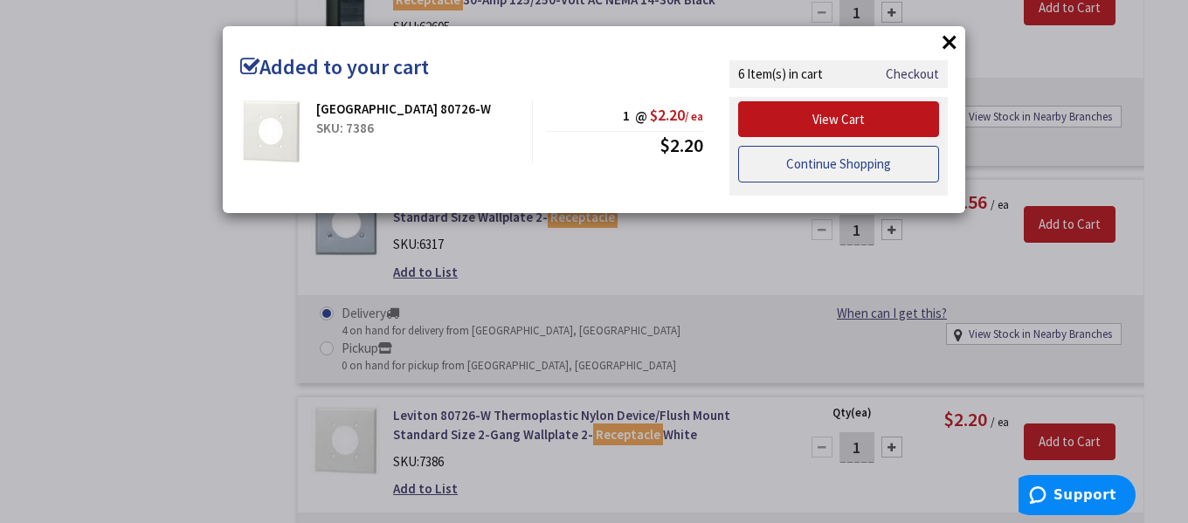
click at [821, 163] on link "Continue Shopping" at bounding box center [838, 164] width 201 height 37
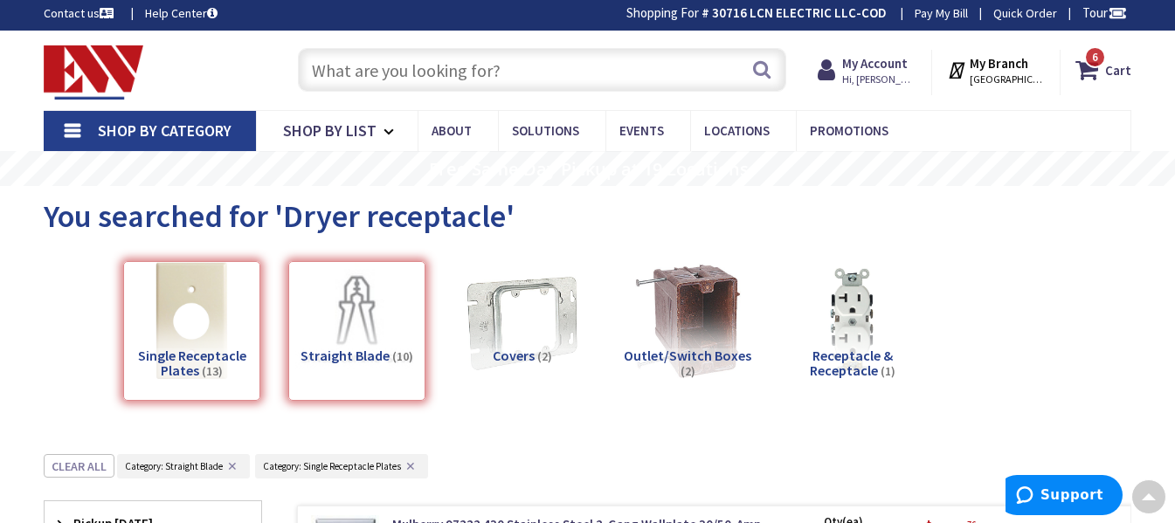
scroll to position [0, 0]
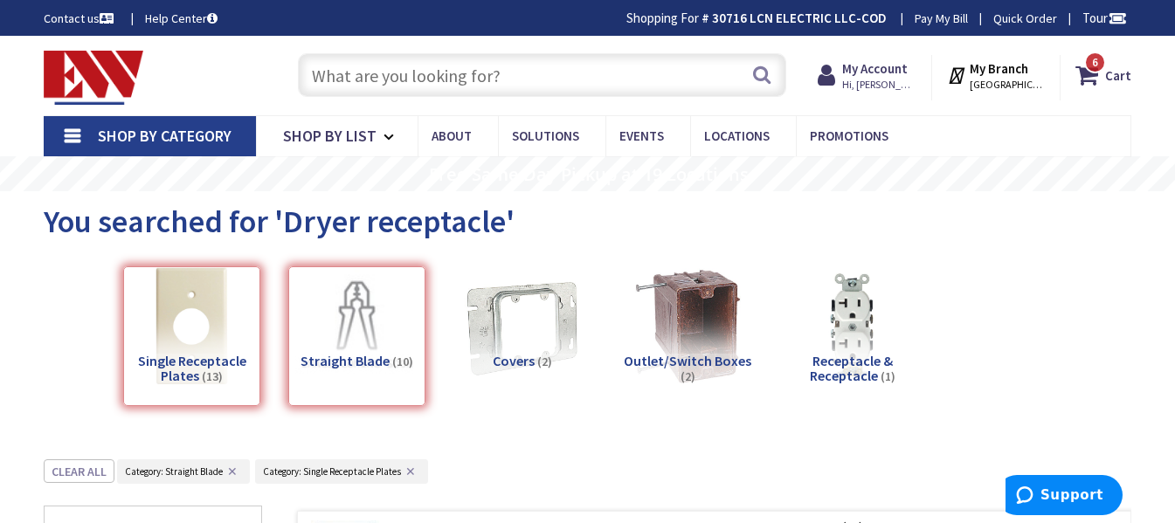
click at [426, 73] on input "text" at bounding box center [542, 75] width 488 height 44
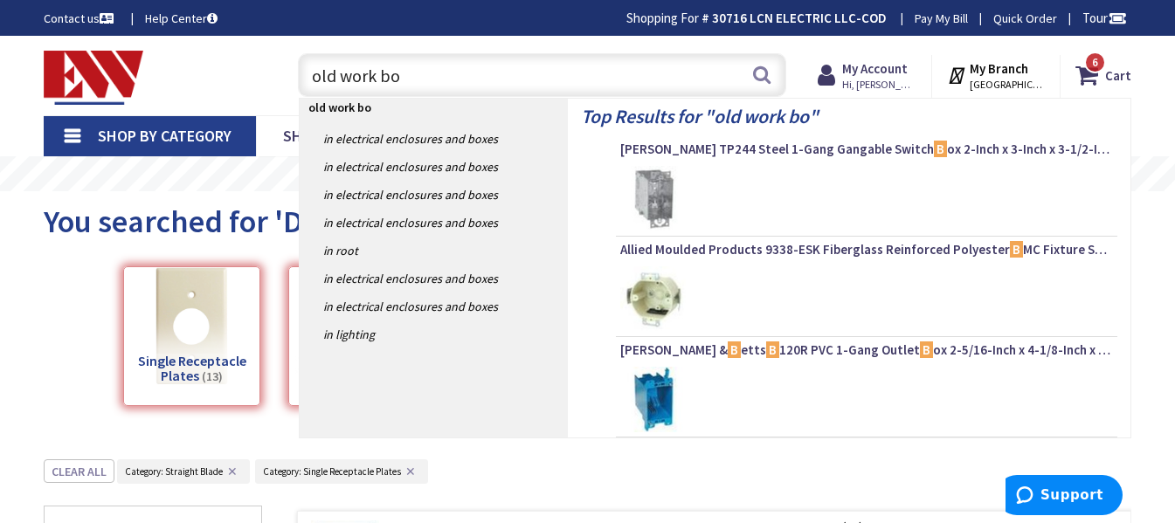
type input "old work box"
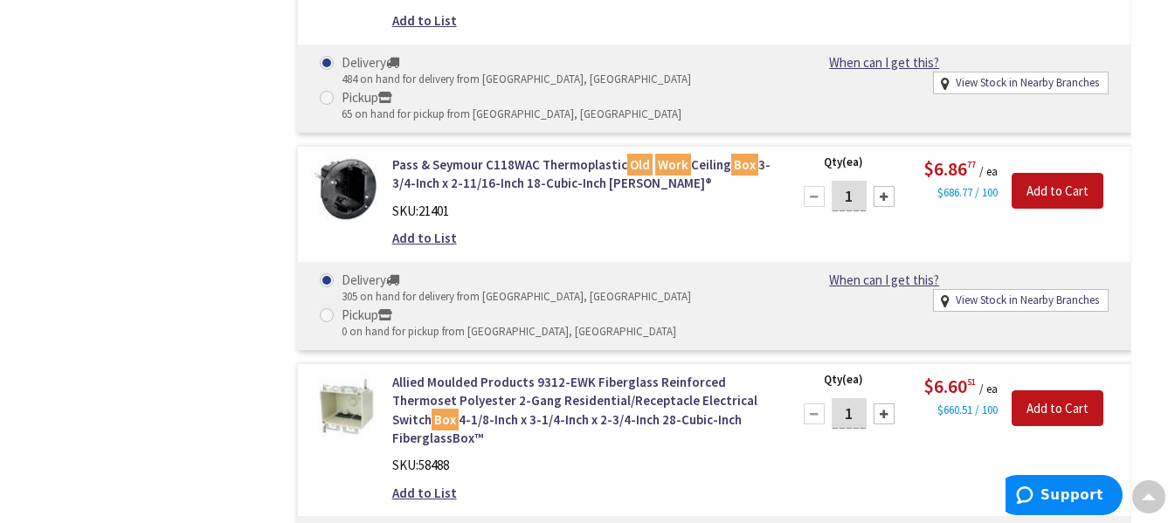
scroll to position [3145, 0]
type input "2"
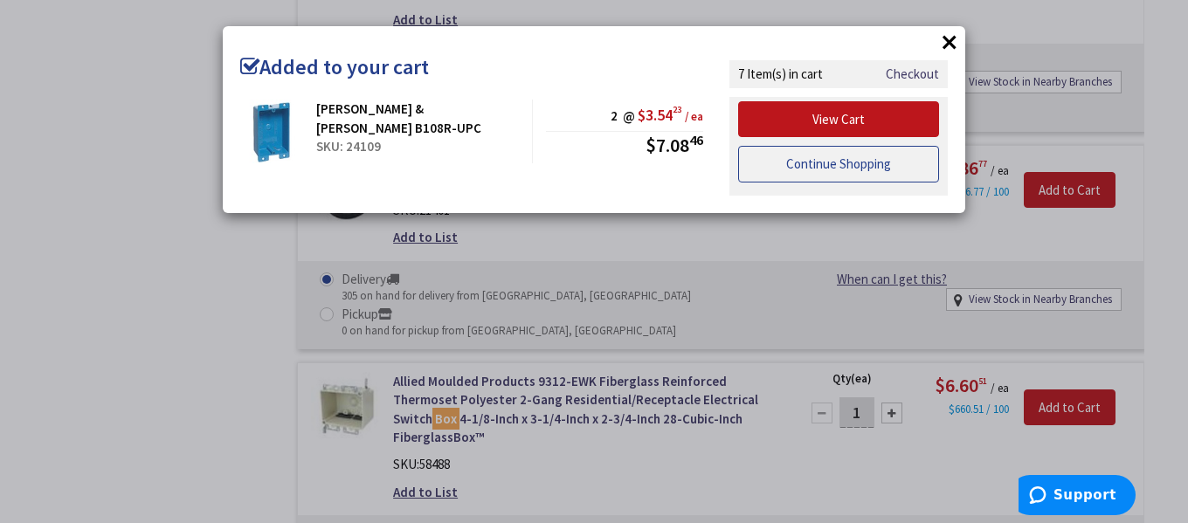
click at [820, 163] on link "Continue Shopping" at bounding box center [838, 164] width 201 height 37
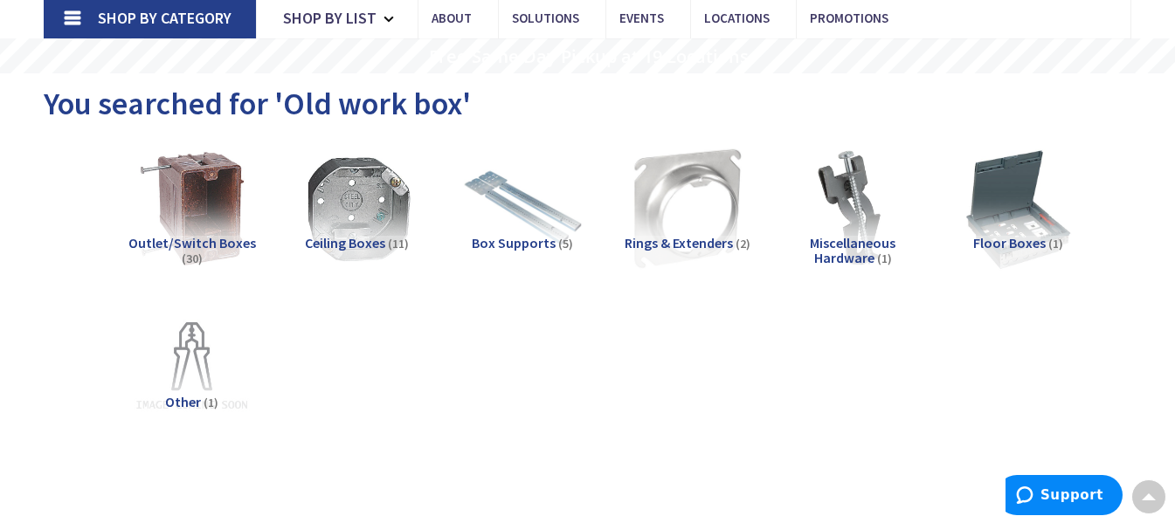
scroll to position [0, 0]
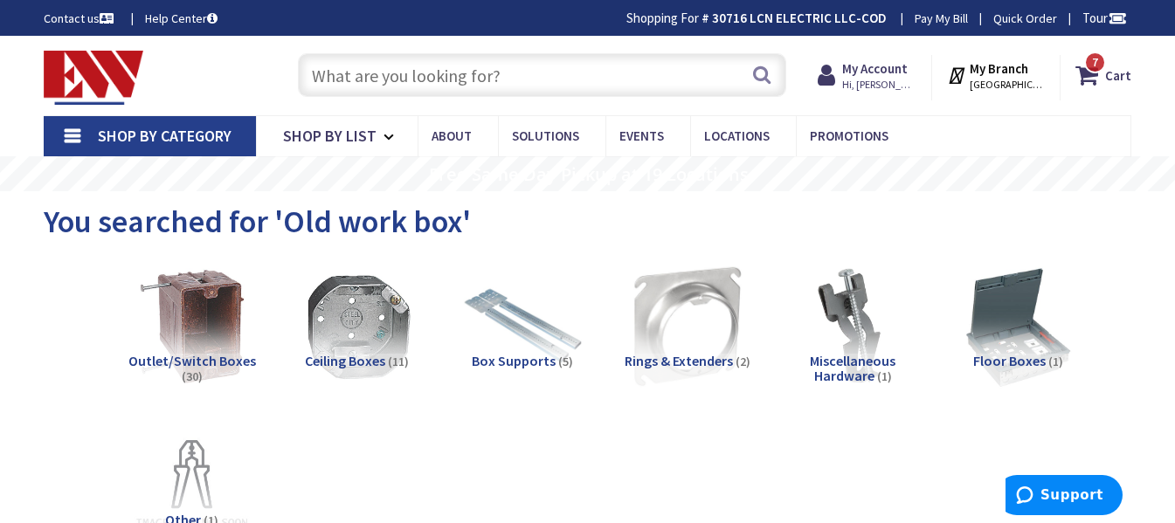
click at [439, 59] on input "text" at bounding box center [542, 75] width 488 height 44
type input "w"
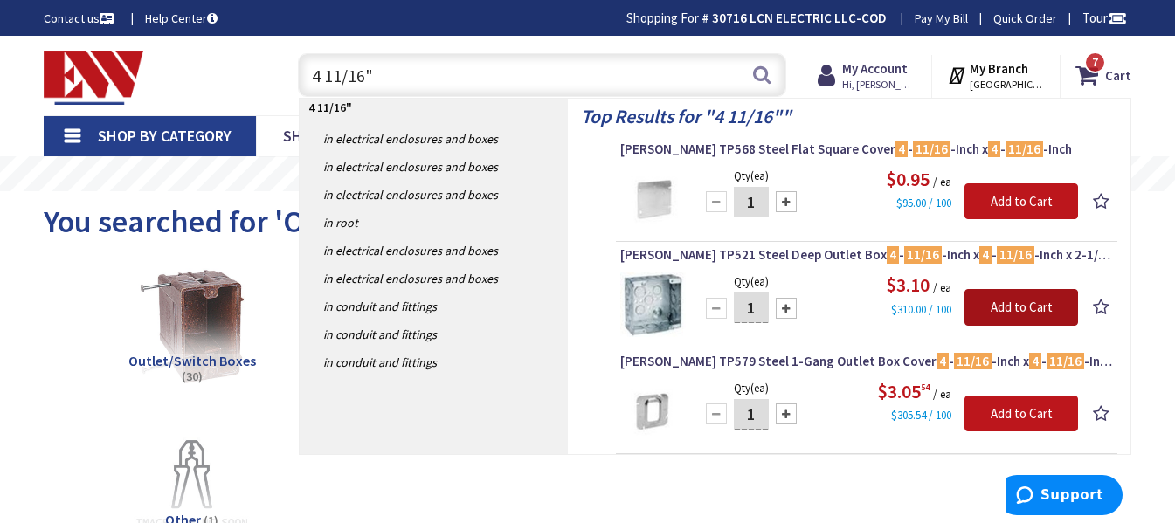
click at [1007, 308] on input "Add to Cart" at bounding box center [1022, 307] width 114 height 37
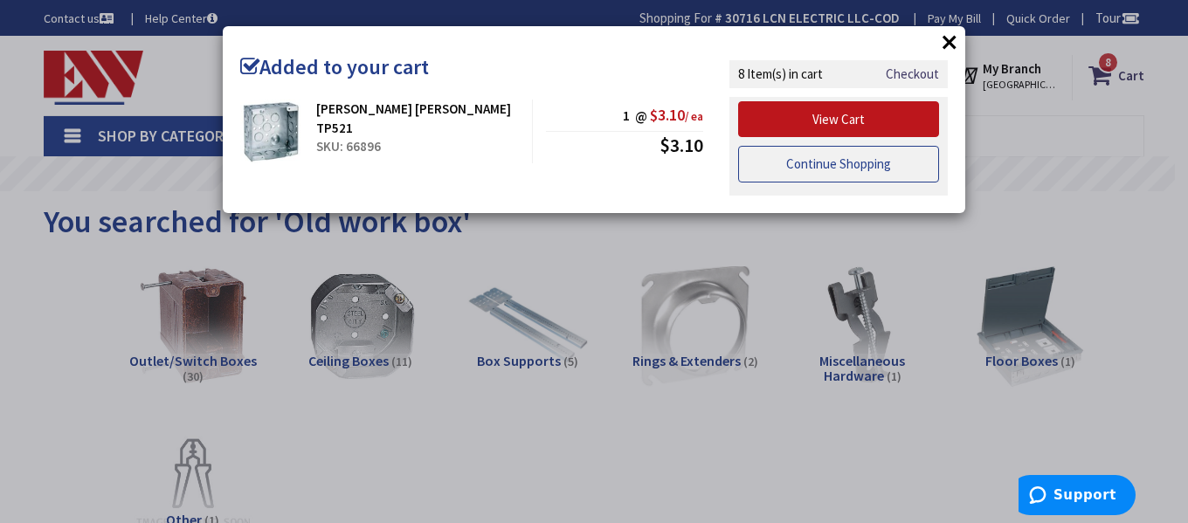
click at [811, 158] on link "Continue Shopping" at bounding box center [838, 164] width 201 height 37
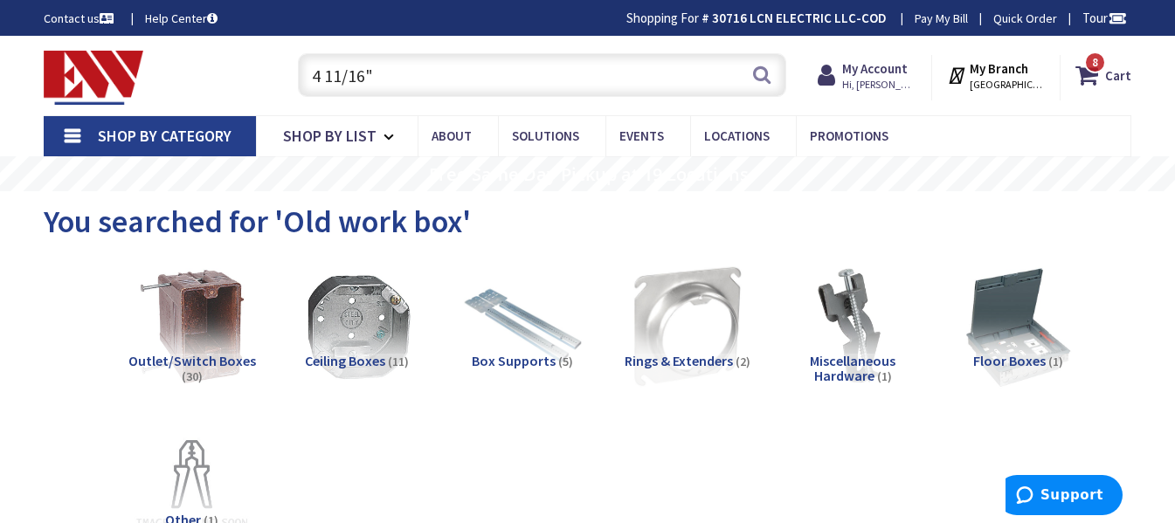
click at [448, 73] on input "4 11/16"" at bounding box center [542, 75] width 488 height 44
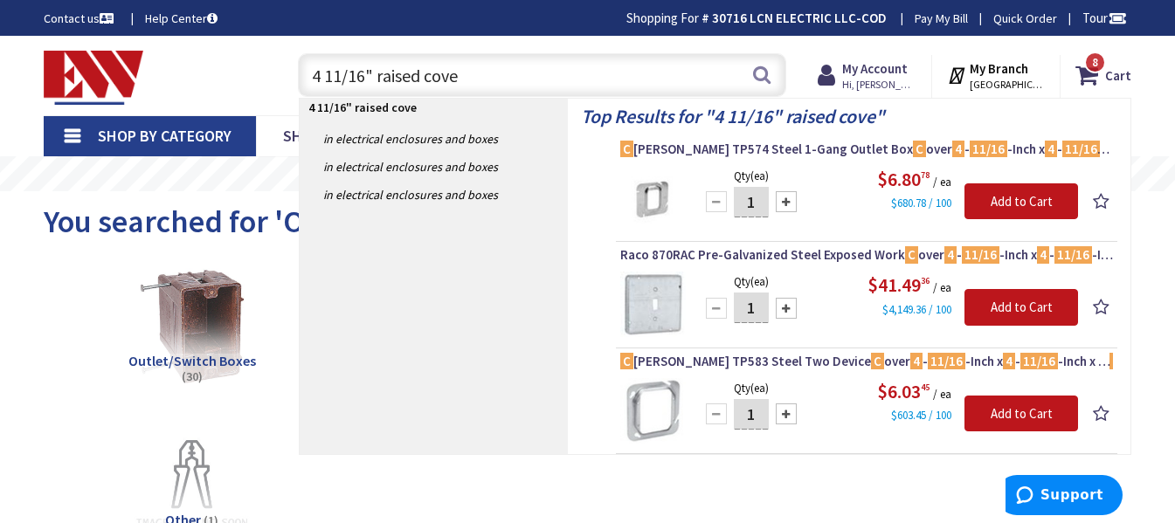
type input "4 11/16" raised cover"
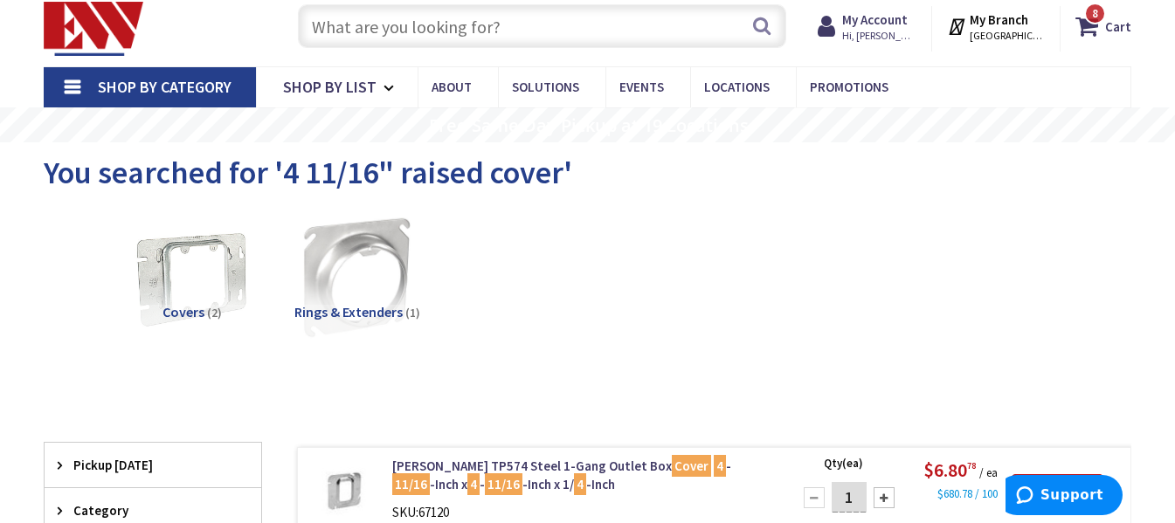
scroll to position [48, 0]
click at [67, 93] on link "Shop By Category" at bounding box center [150, 88] width 212 height 40
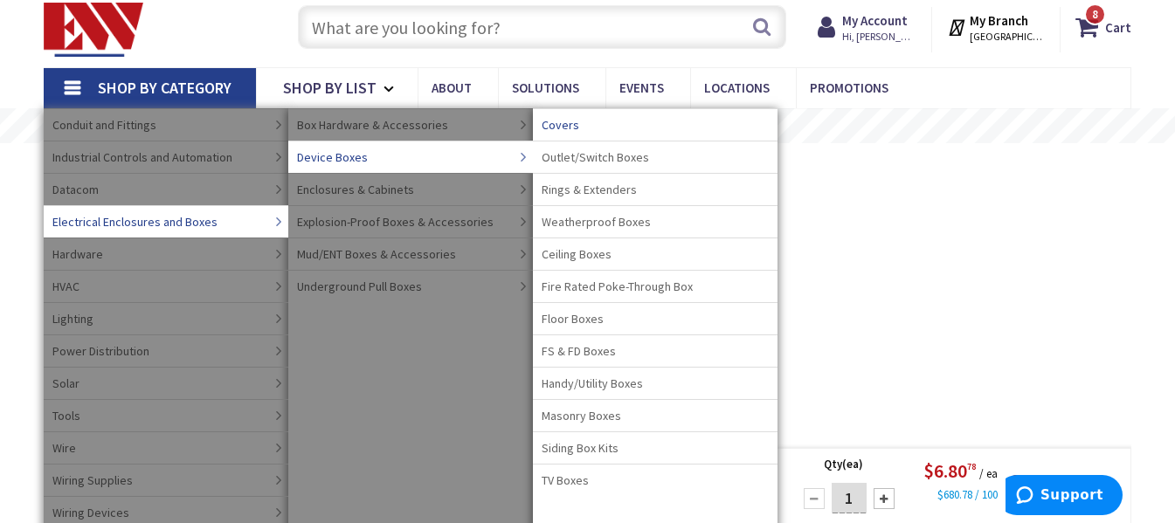
click at [560, 121] on span "Covers" at bounding box center [561, 124] width 38 height 17
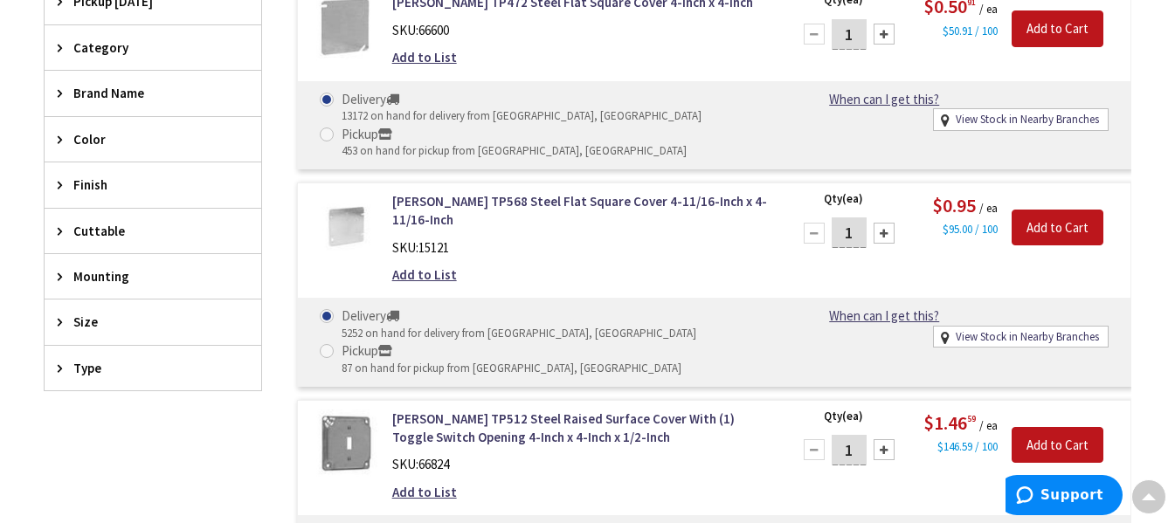
click at [130, 326] on span "Size" at bounding box center [144, 322] width 142 height 18
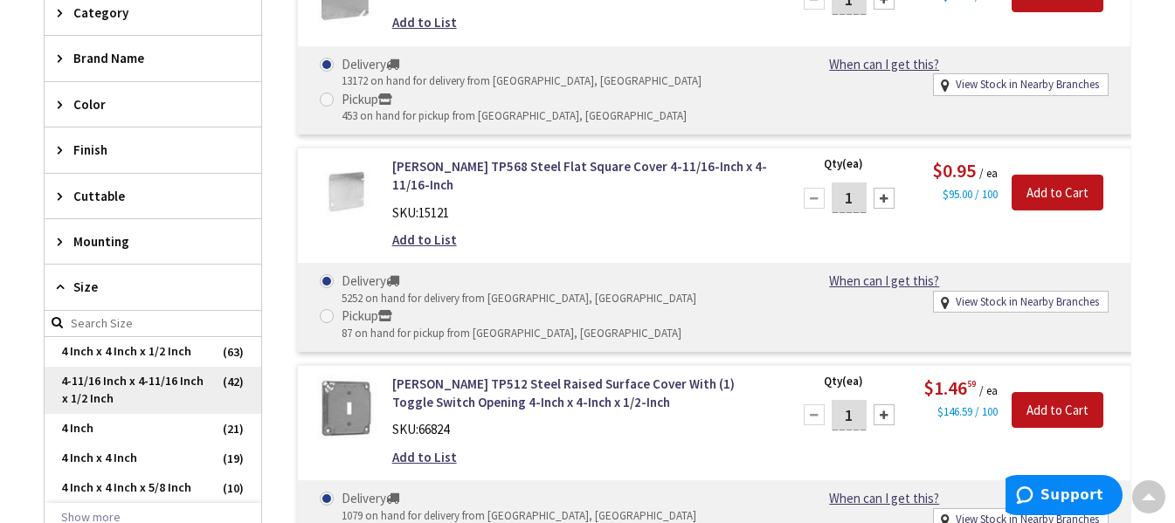
scroll to position [610, 0]
click at [126, 377] on span "4-11/16 Inch x 4-11/16 Inch x 1/2 Inch" at bounding box center [153, 389] width 217 height 47
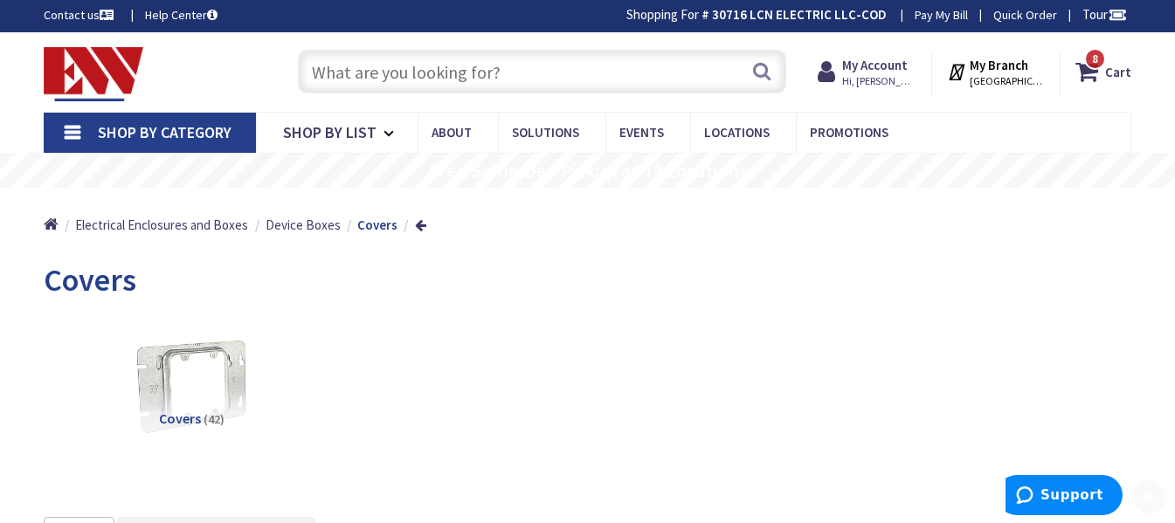
scroll to position [0, 0]
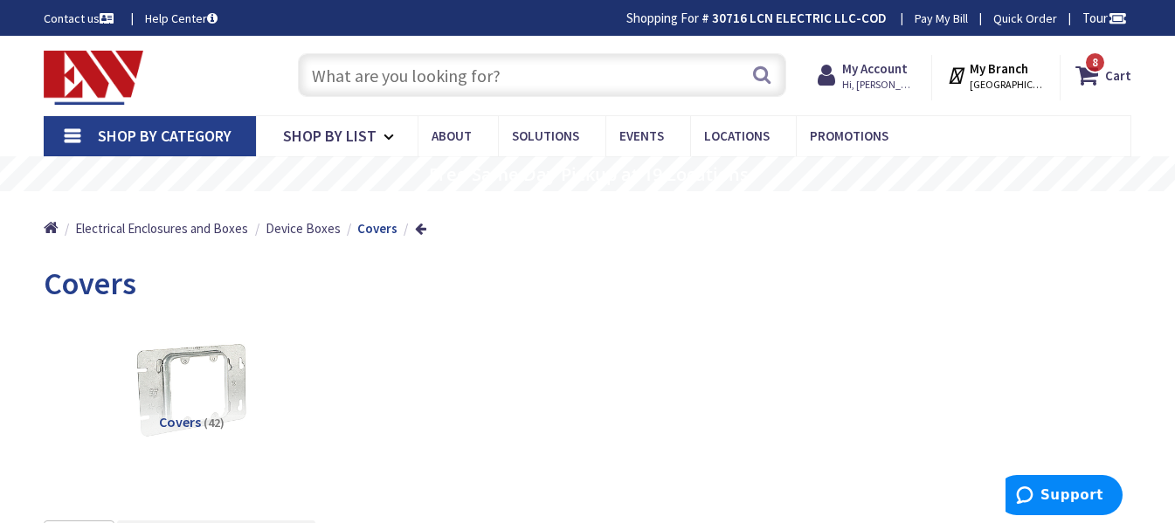
click at [439, 65] on input "text" at bounding box center [542, 75] width 488 height 44
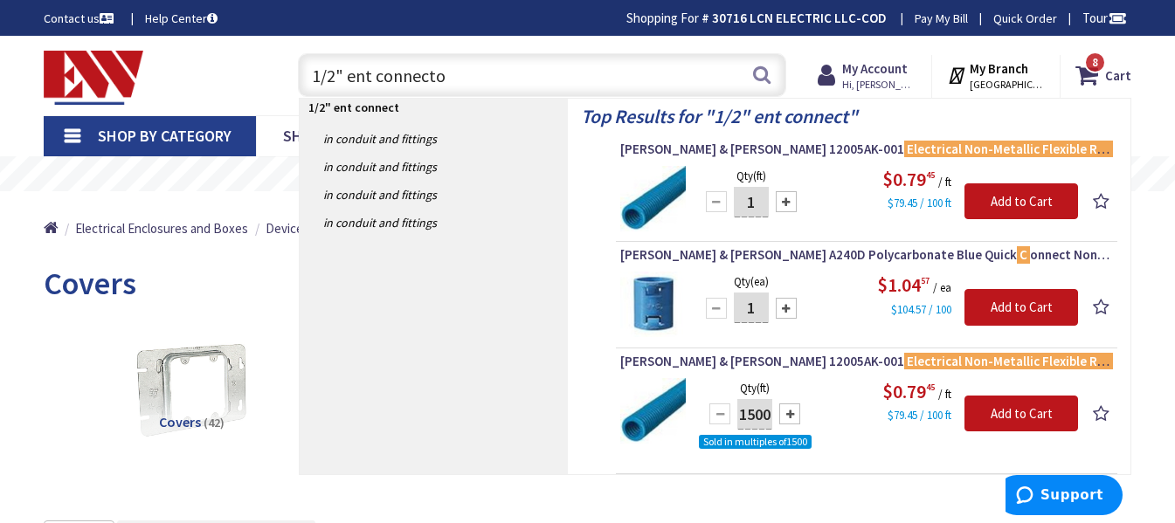
type input "1/2" ent connector"
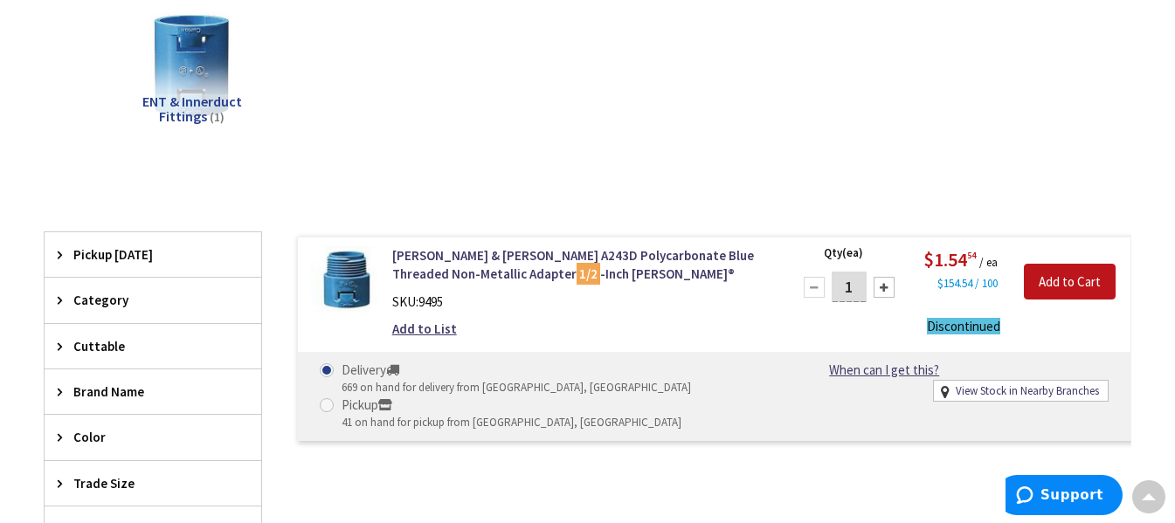
scroll to position [260, 0]
drag, startPoint x: 852, startPoint y: 287, endPoint x: 841, endPoint y: 289, distance: 10.8
click at [841, 289] on input "1" at bounding box center [849, 286] width 35 height 31
type input "6"
click at [1051, 277] on input "Add to Cart" at bounding box center [1070, 281] width 92 height 37
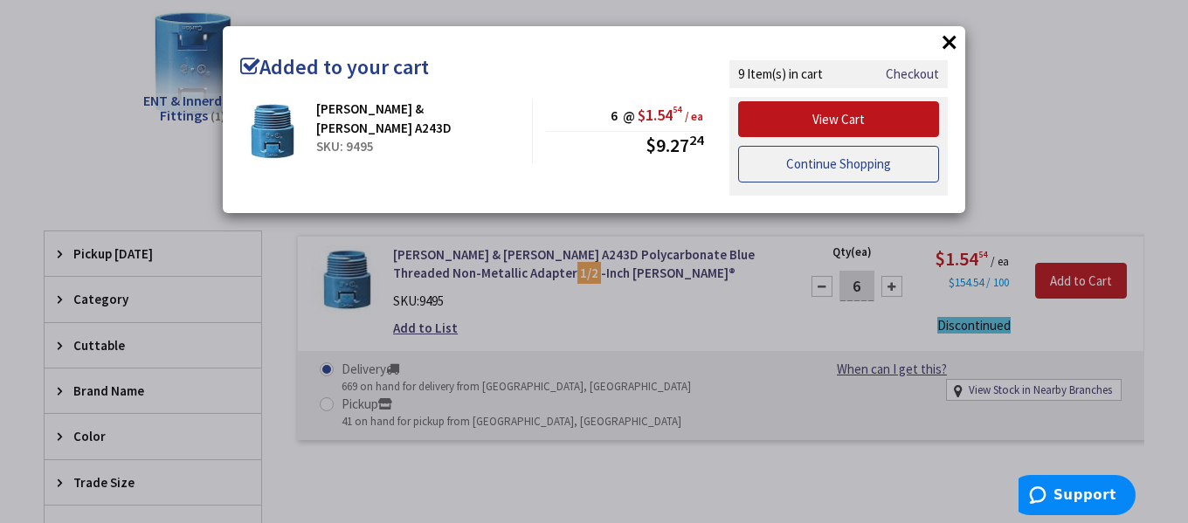
click at [789, 165] on link "Continue Shopping" at bounding box center [838, 164] width 201 height 37
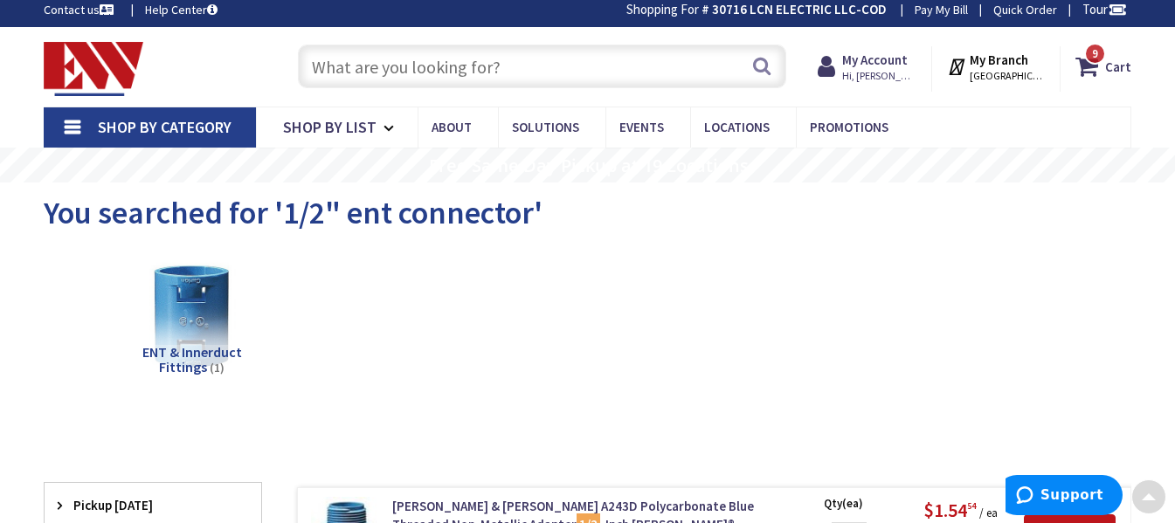
scroll to position [0, 0]
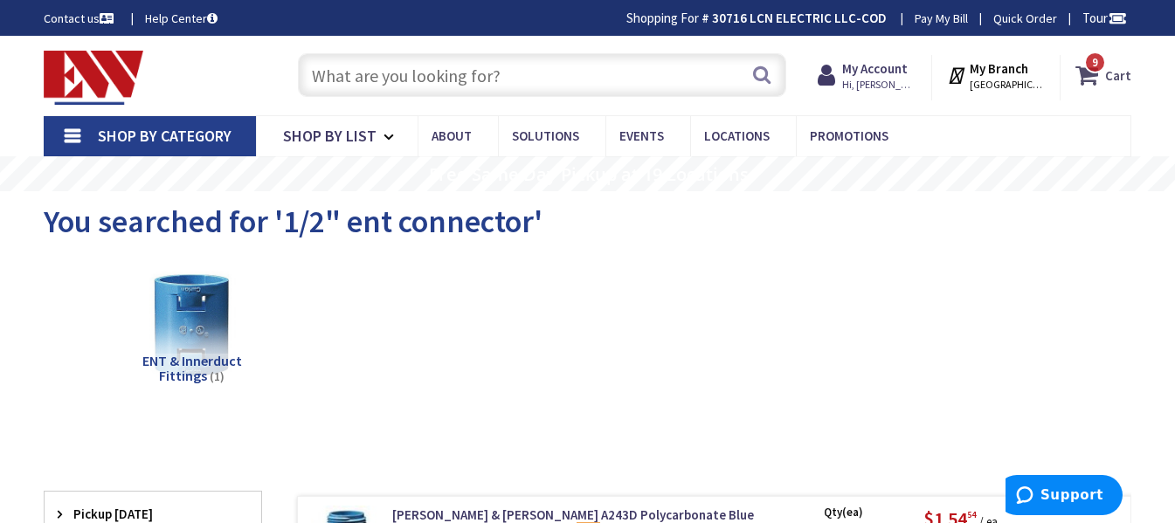
click at [1114, 73] on strong "Cart" at bounding box center [1118, 74] width 26 height 31
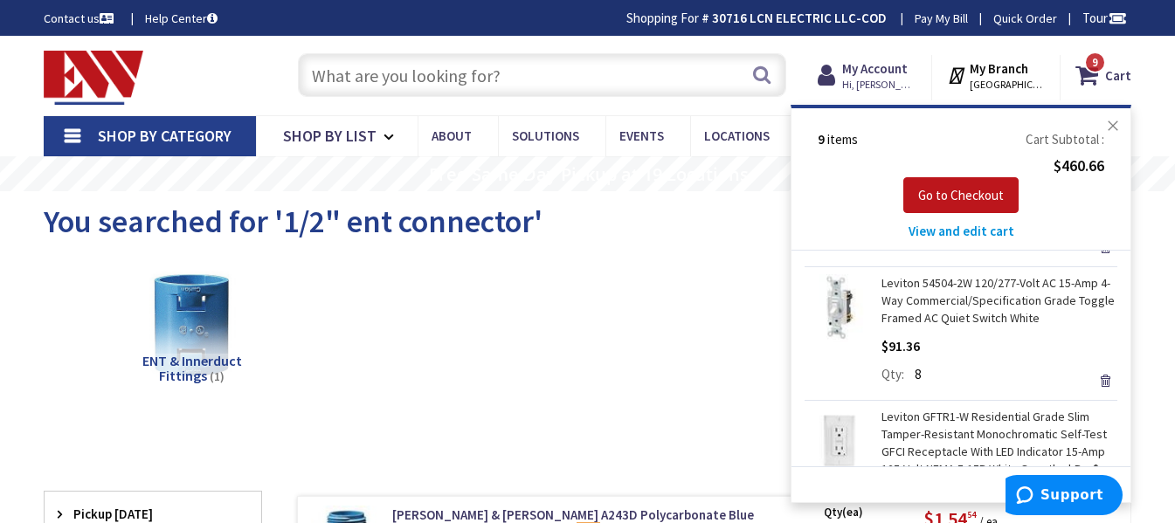
scroll to position [821, 0]
click at [83, 122] on link "Shop By Category" at bounding box center [150, 136] width 212 height 40
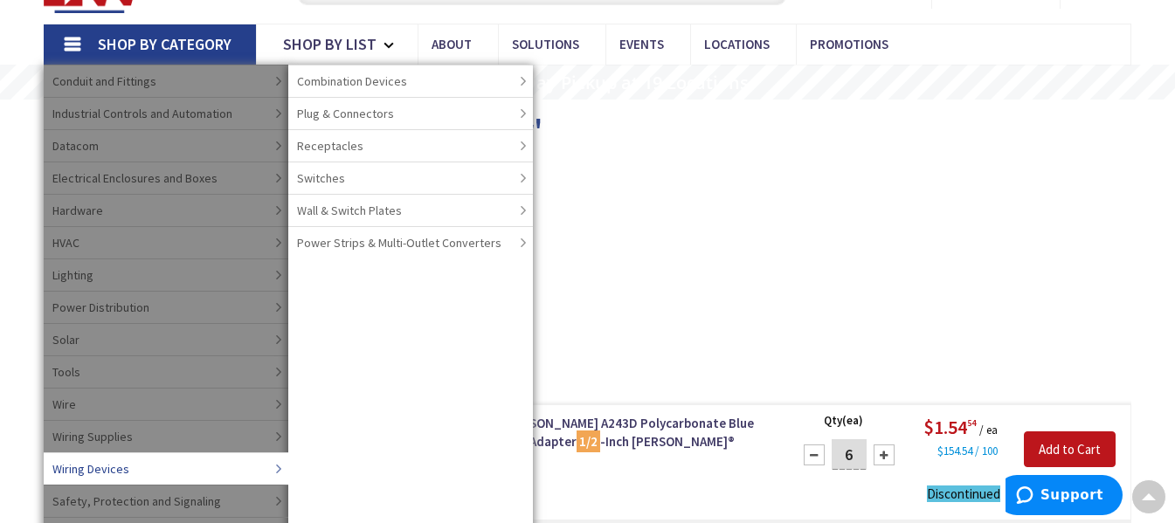
scroll to position [91, 0]
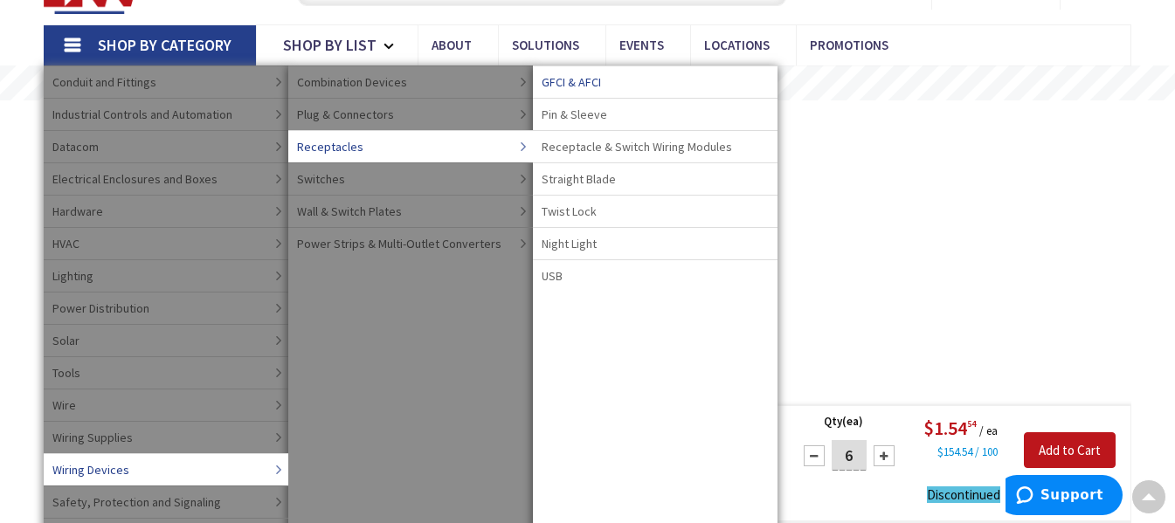
click at [557, 77] on span "GFCI & AFCI" at bounding box center [571, 81] width 59 height 17
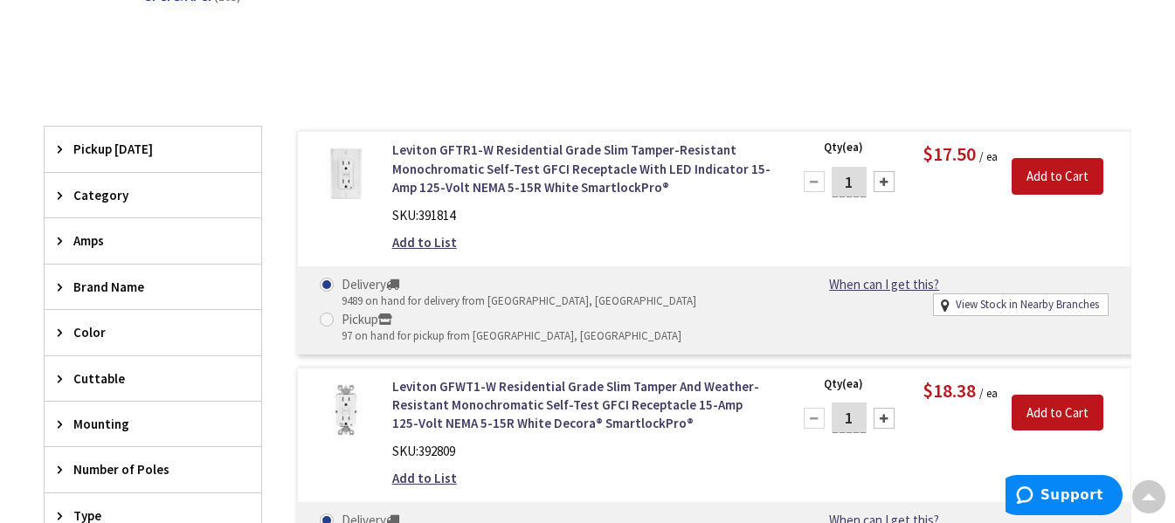
drag, startPoint x: 861, startPoint y: 420, endPoint x: 834, endPoint y: 419, distance: 27.1
click at [834, 419] on input "1" at bounding box center [849, 418] width 35 height 31
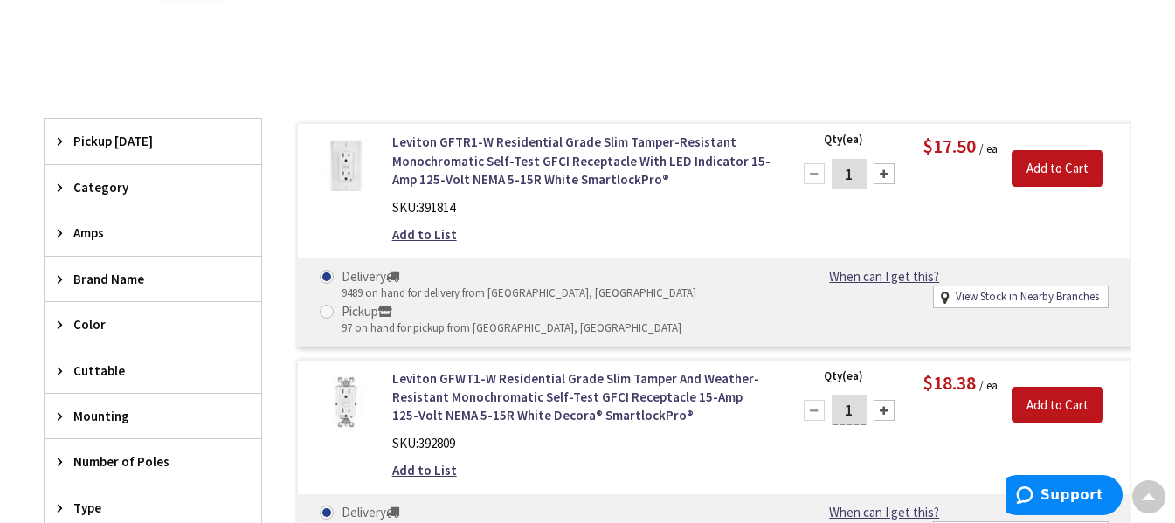
scroll to position [435, 0]
type input "4"
click at [1051, 411] on input "Add to Cart" at bounding box center [1058, 404] width 92 height 37
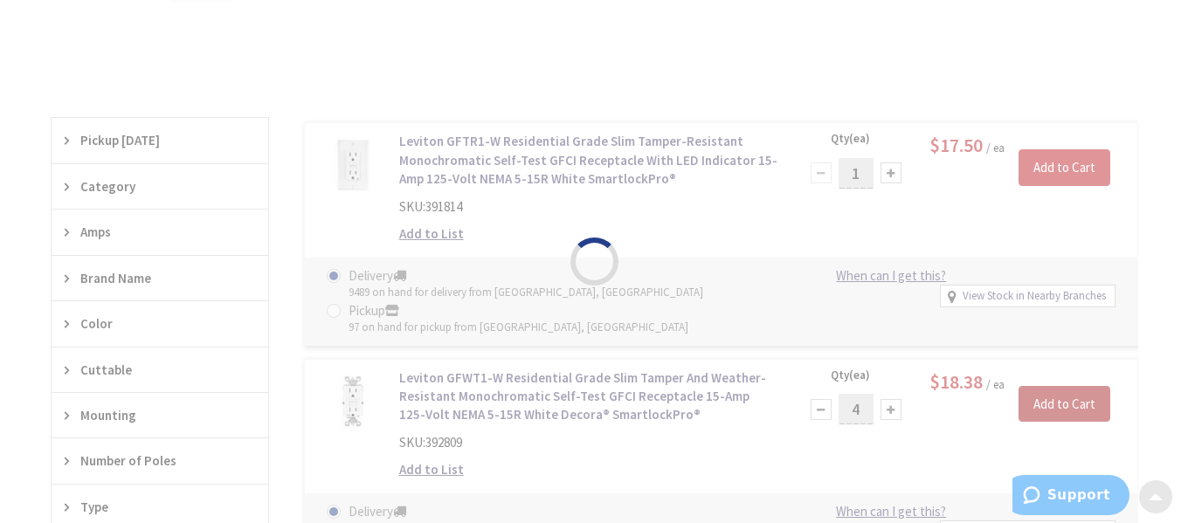
scroll to position [433, 0]
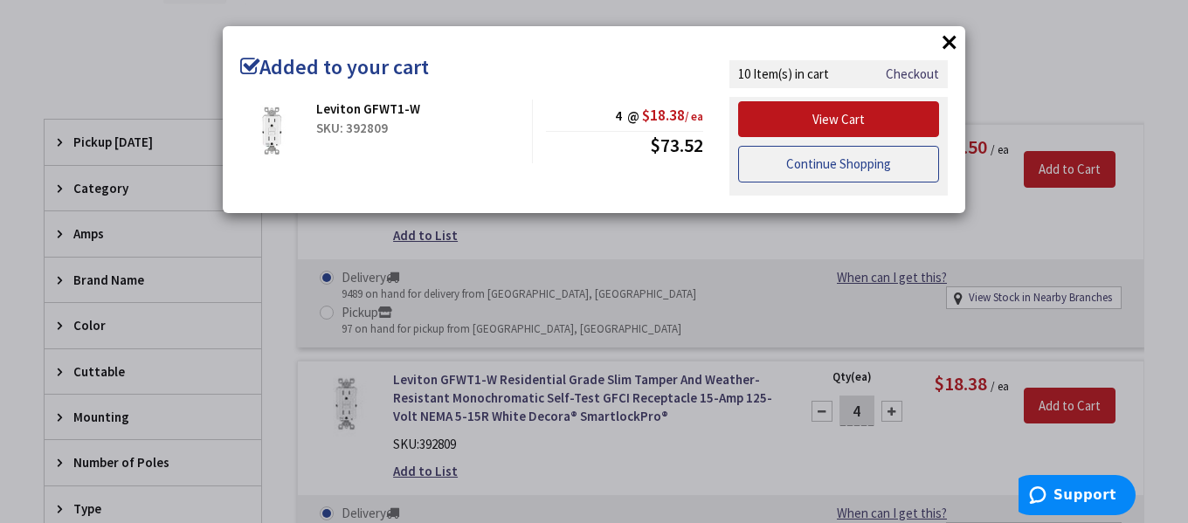
click at [853, 168] on link "Continue Shopping" at bounding box center [838, 164] width 201 height 37
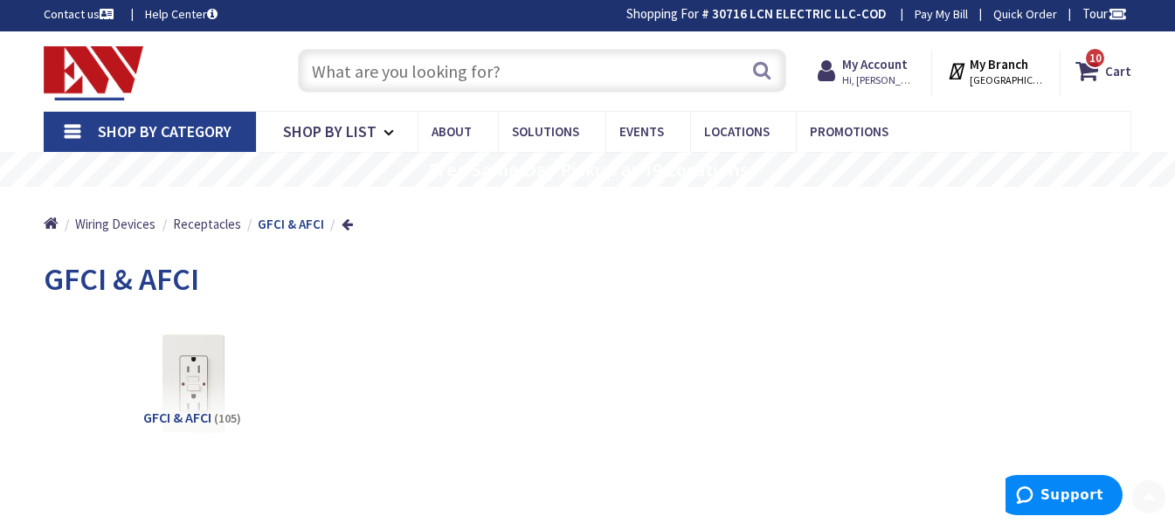
scroll to position [0, 0]
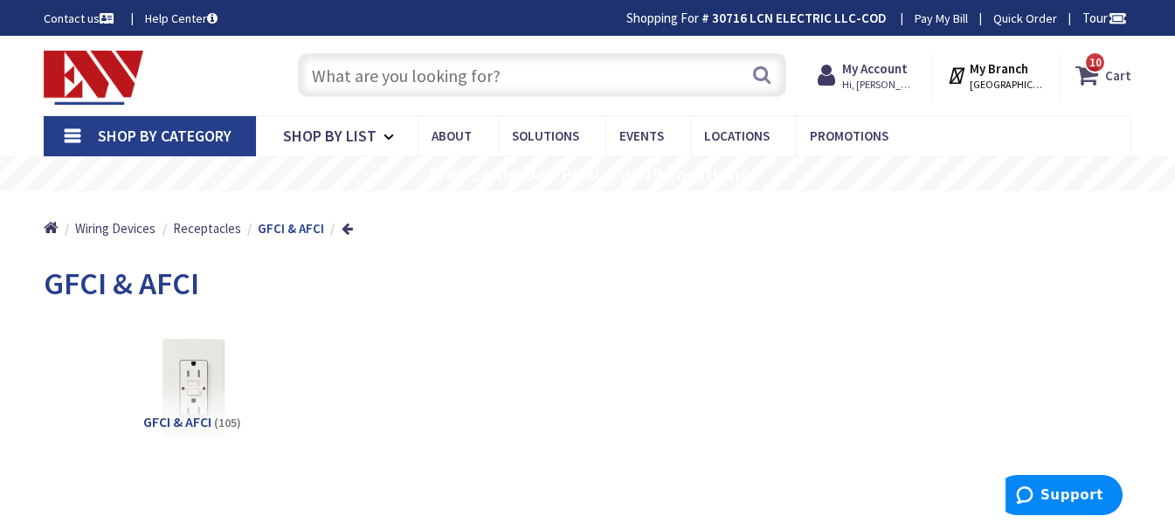
click at [1083, 82] on icon at bounding box center [1091, 74] width 30 height 31
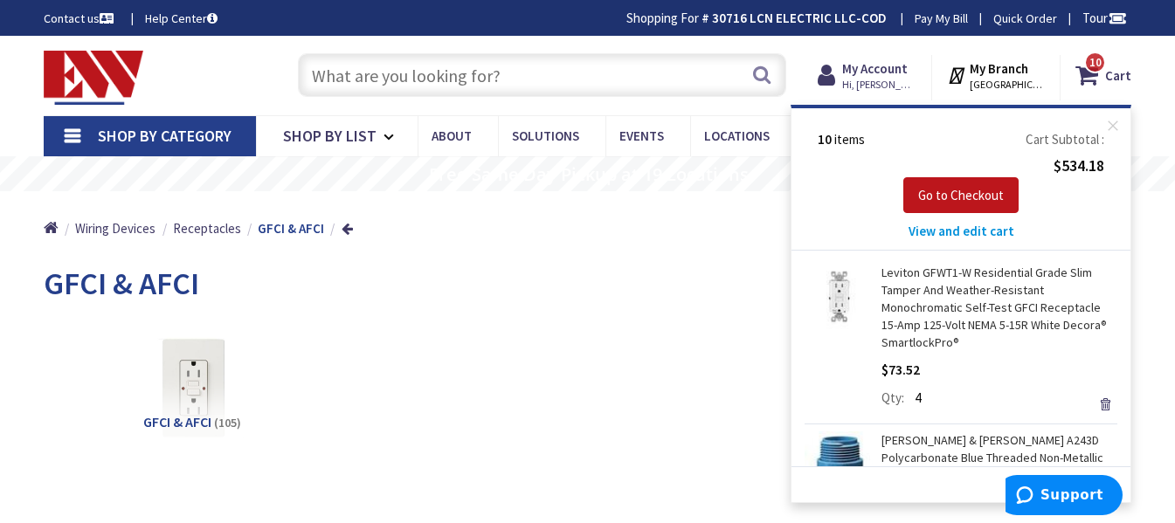
click at [564, 398] on div "GFCI & AFCI (105)" at bounding box center [587, 402] width 1027 height 168
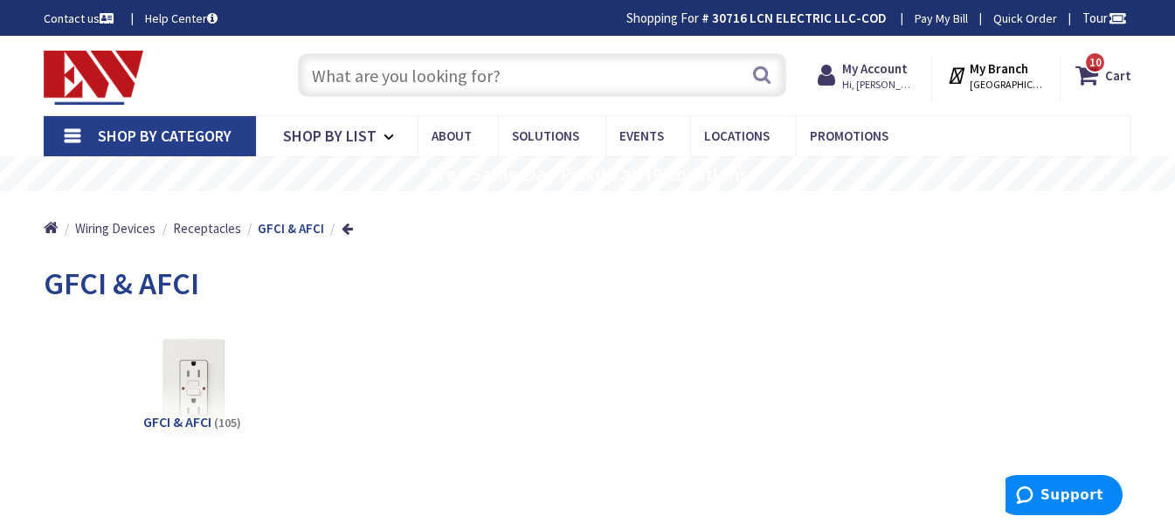
click at [506, 72] on input "text" at bounding box center [542, 75] width 488 height 44
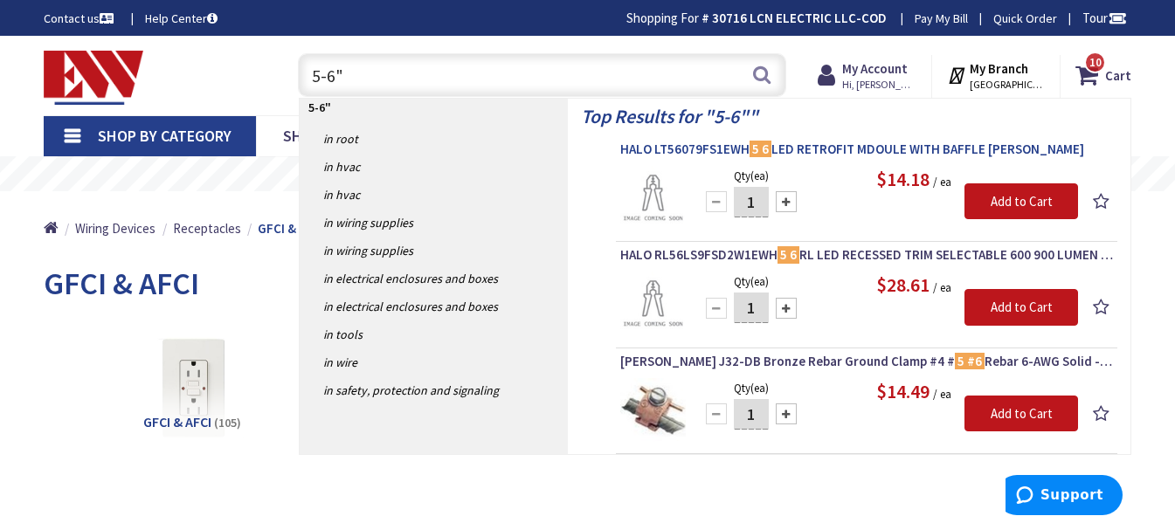
type input "5-6""
click at [845, 150] on span "HALO LT56079FS1EWH 5 6 LED RETROFIT MDOULE WITH BAFFLE MATTE WHITE" at bounding box center [866, 149] width 493 height 17
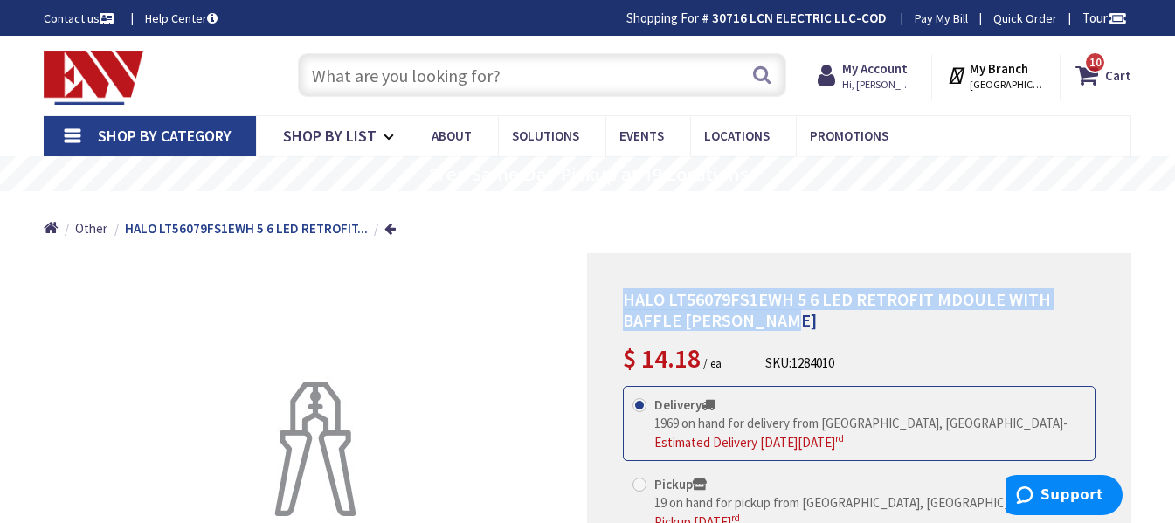
drag, startPoint x: 623, startPoint y: 296, endPoint x: 1037, endPoint y: 315, distance: 414.6
click at [1037, 315] on h1 "HALO LT56079FS1EWH 5 6 LED RETROFIT MDOULE WITH BAFFLE MATTE WHITE" at bounding box center [859, 310] width 473 height 42
copy span "HALO LT56079FS1EWH 5 6 LED RETROFIT MDOULE WITH BAFFLE MATTE WHITE"
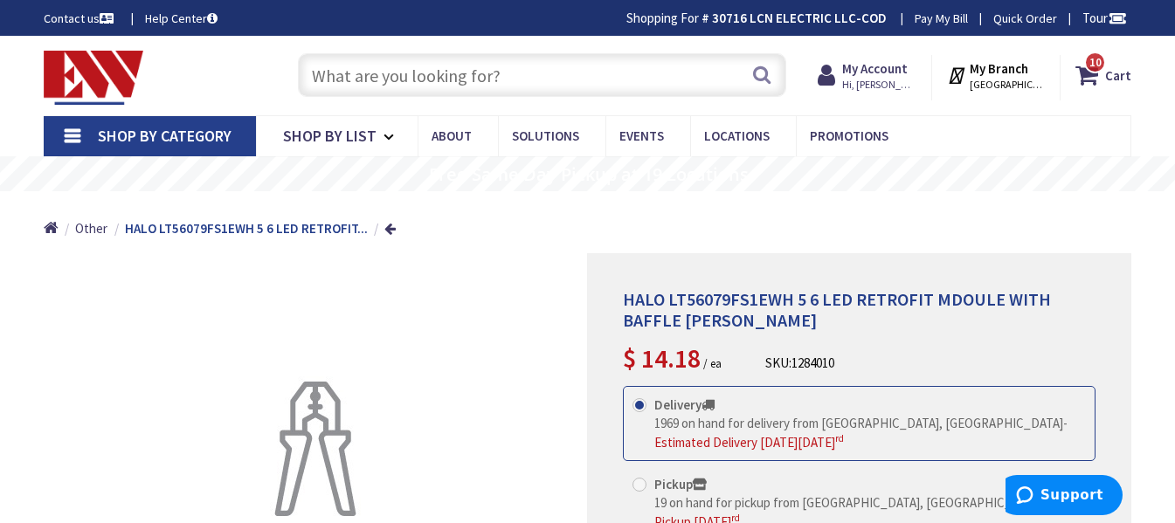
click at [80, 130] on link "Shop By Category" at bounding box center [150, 136] width 212 height 40
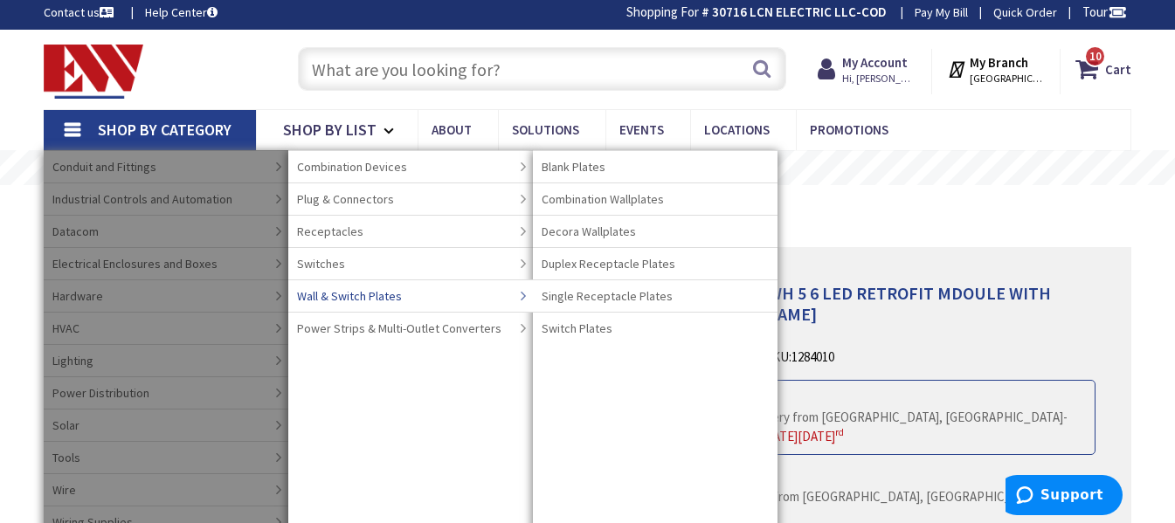
scroll to position [5, 0]
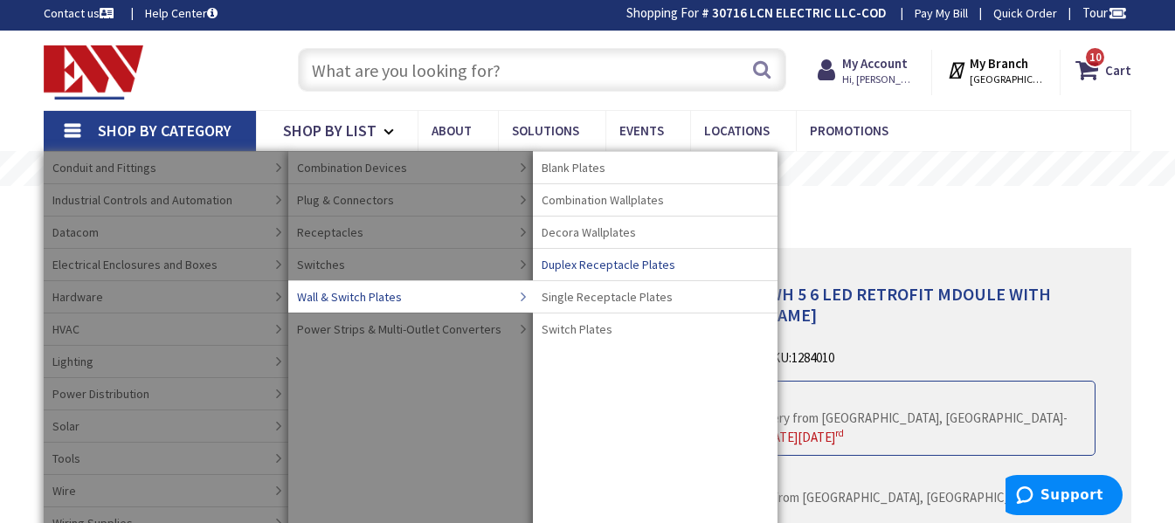
click at [601, 260] on span "Duplex Receptacle Plates" at bounding box center [609, 264] width 134 height 17
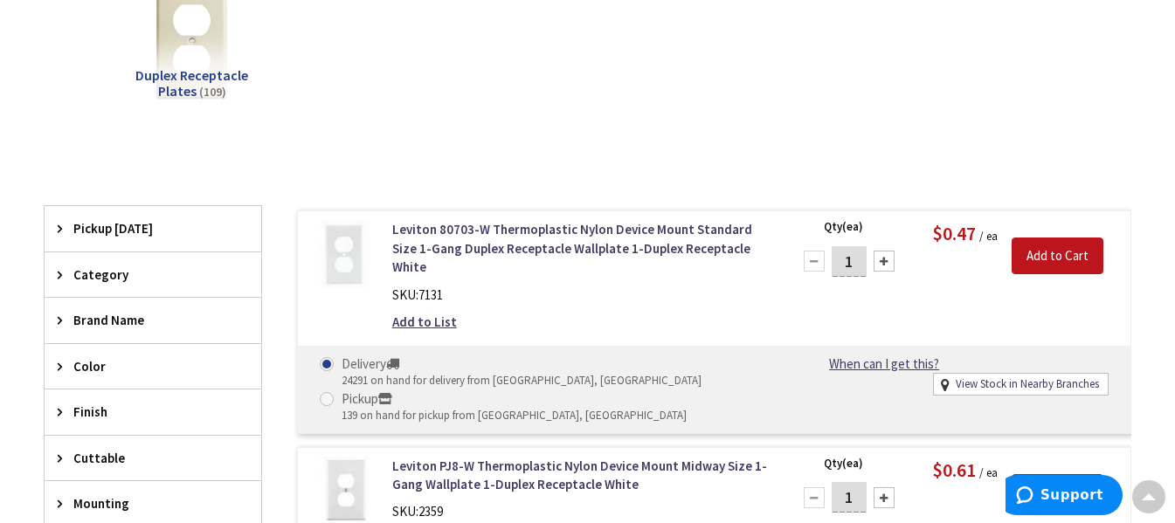
scroll to position [348, 0]
drag, startPoint x: 855, startPoint y: 258, endPoint x: 828, endPoint y: 259, distance: 27.1
click at [828, 259] on div "1" at bounding box center [849, 260] width 105 height 35
type input "75"
click at [936, 300] on div "Leviton 80703-W Thermoplastic Nylon Device Mount Standard Size 1-Gang Duplex Re…" at bounding box center [714, 321] width 834 height 223
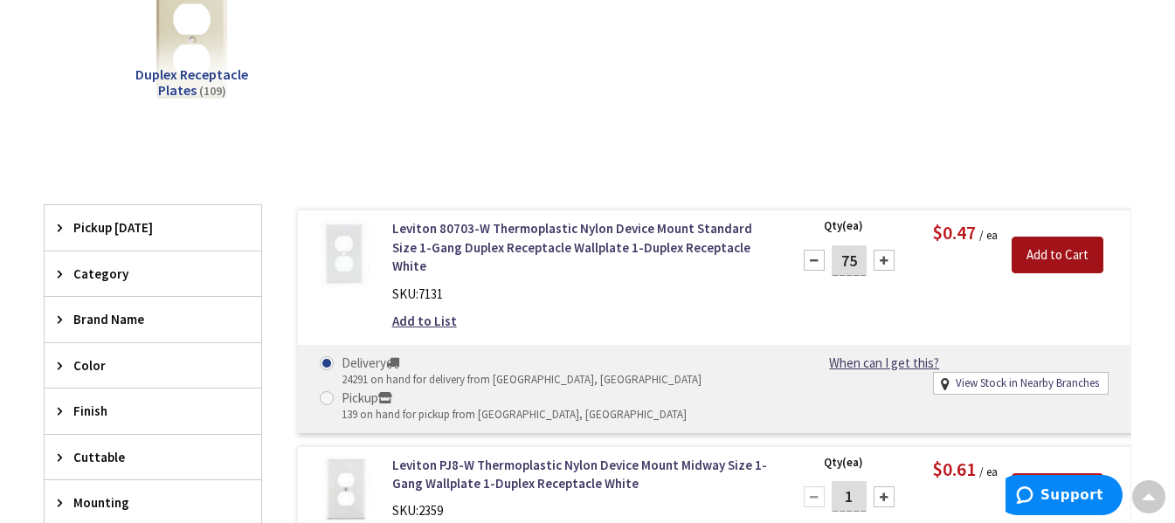
click at [1063, 252] on input "Add to Cart" at bounding box center [1058, 255] width 92 height 37
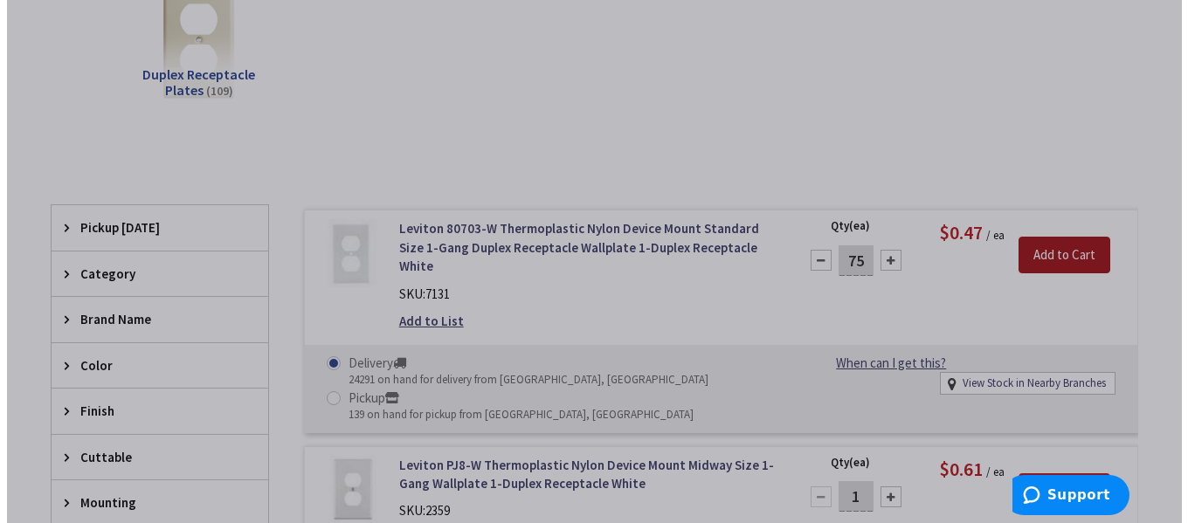
scroll to position [346, 0]
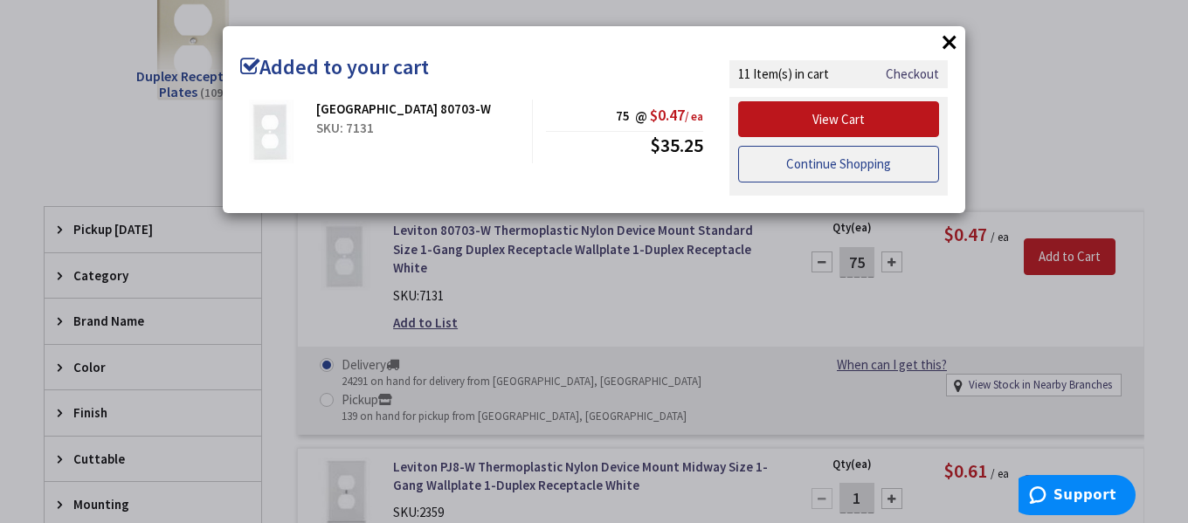
click at [819, 159] on link "Continue Shopping" at bounding box center [838, 164] width 201 height 37
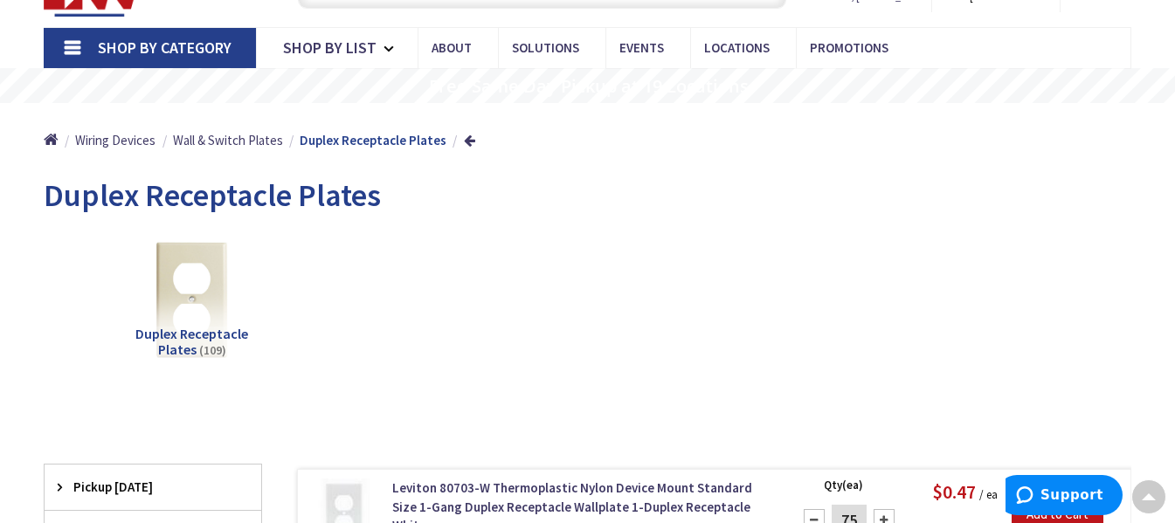
scroll to position [86, 0]
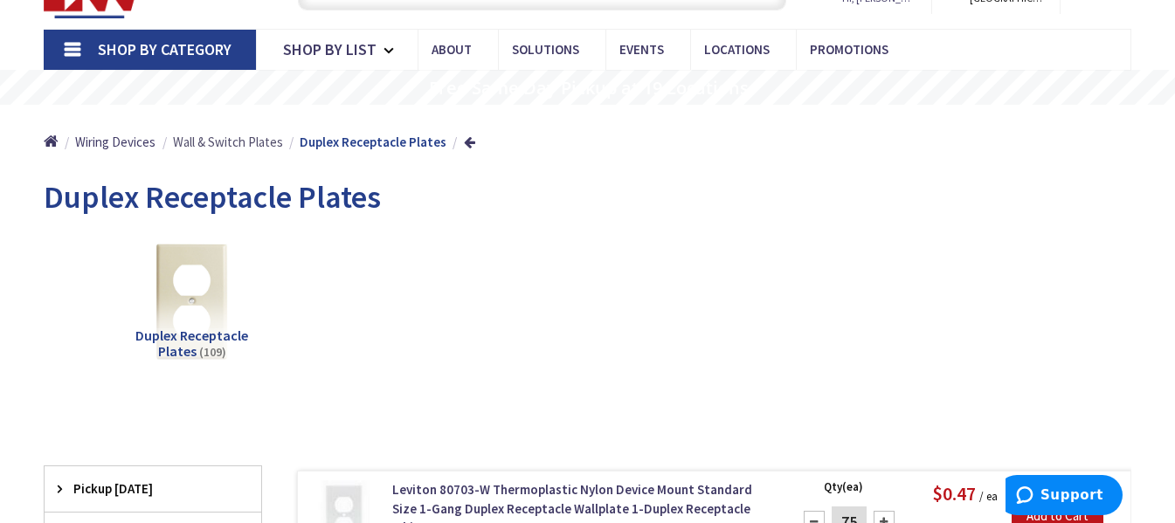
click at [239, 144] on span "Wall & Switch Plates" at bounding box center [228, 142] width 110 height 17
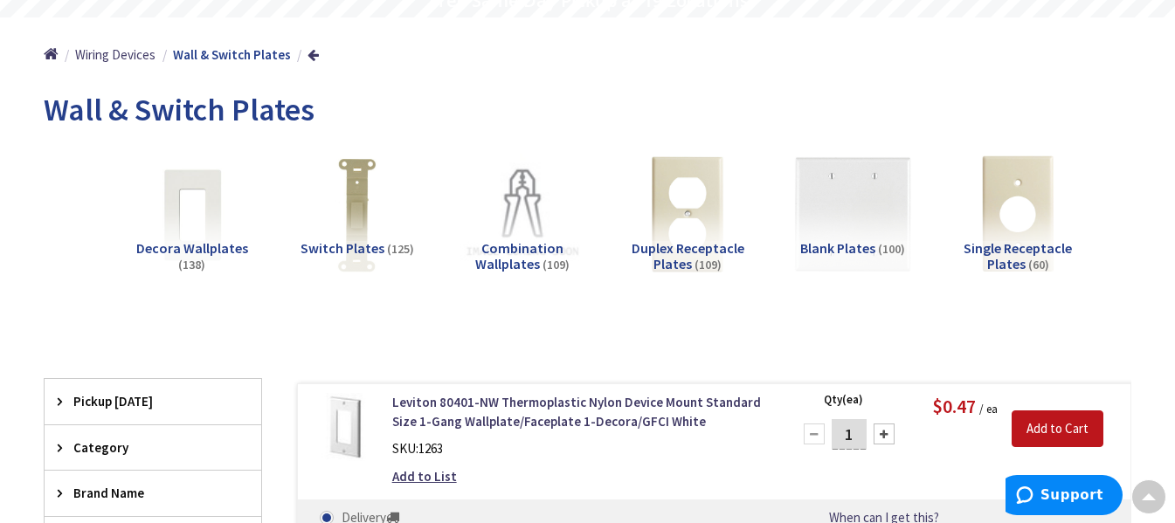
click at [359, 239] on span "Switch Plates" at bounding box center [343, 247] width 84 height 17
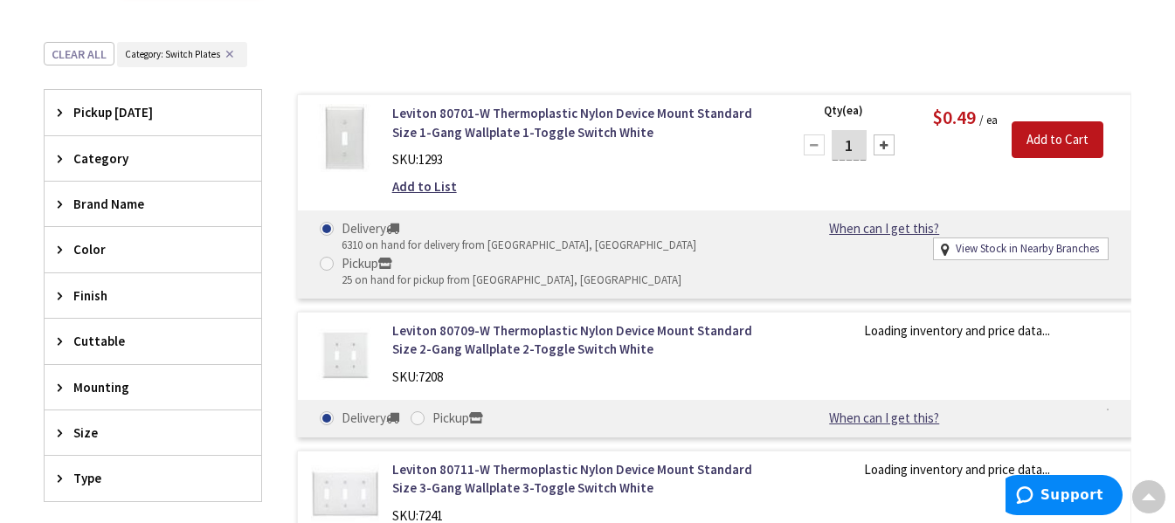
scroll to position [521, 0]
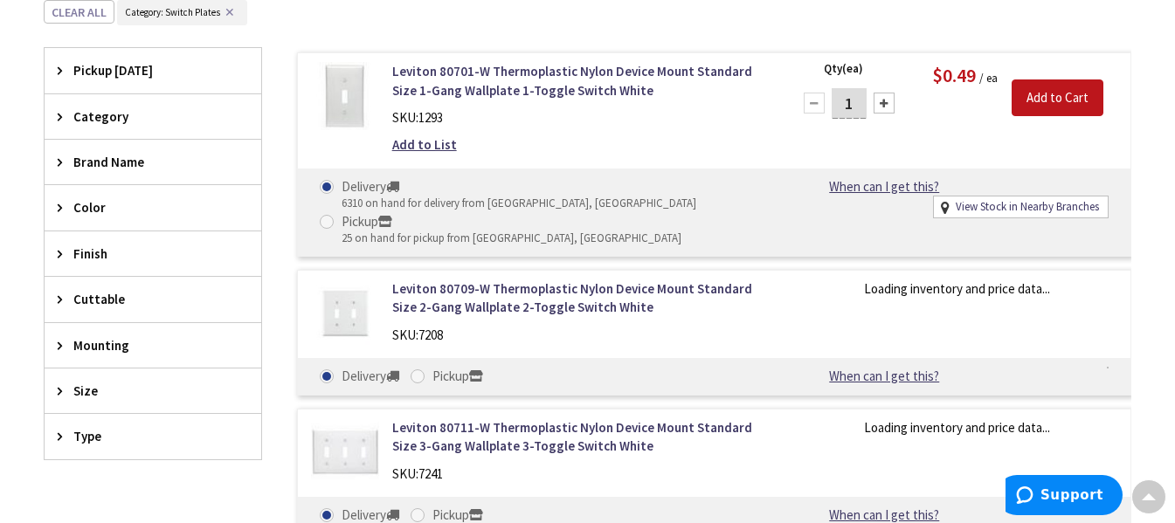
click at [859, 107] on input "1" at bounding box center [849, 103] width 35 height 31
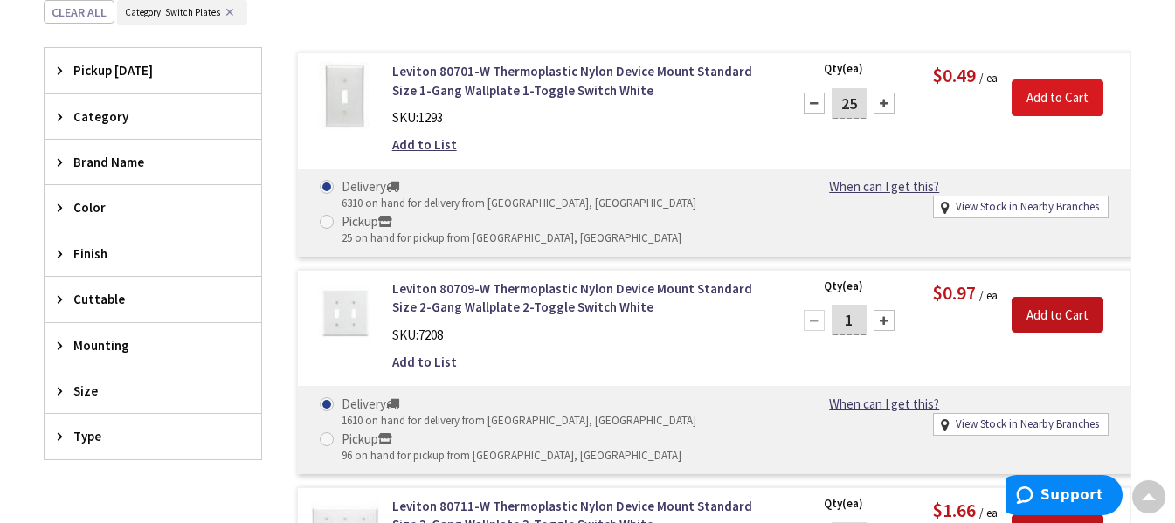
type input "25"
click at [1039, 86] on input "Add to Cart" at bounding box center [1058, 98] width 92 height 37
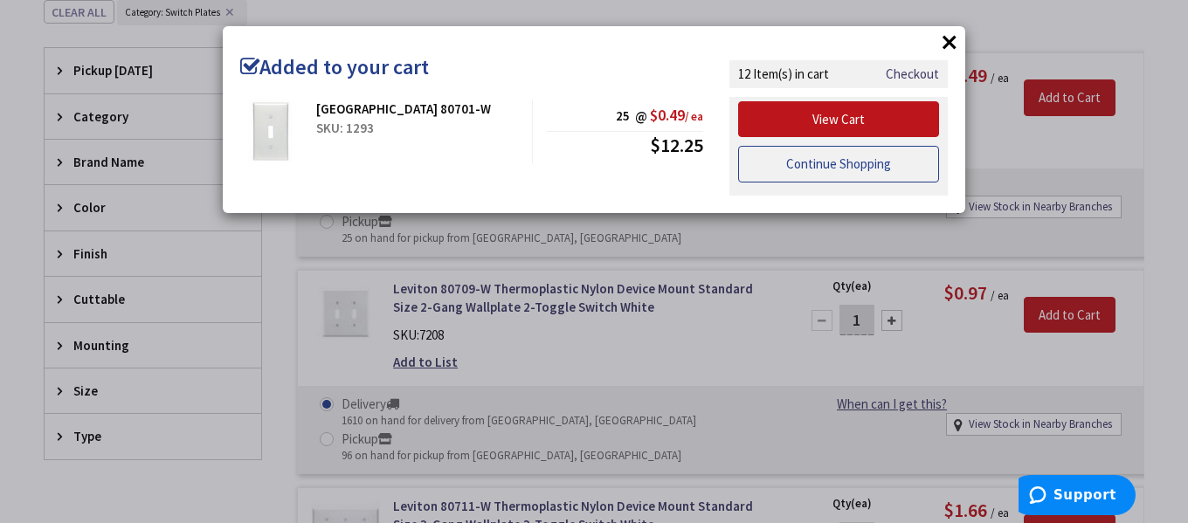
click at [835, 165] on link "Continue Shopping" at bounding box center [838, 164] width 201 height 37
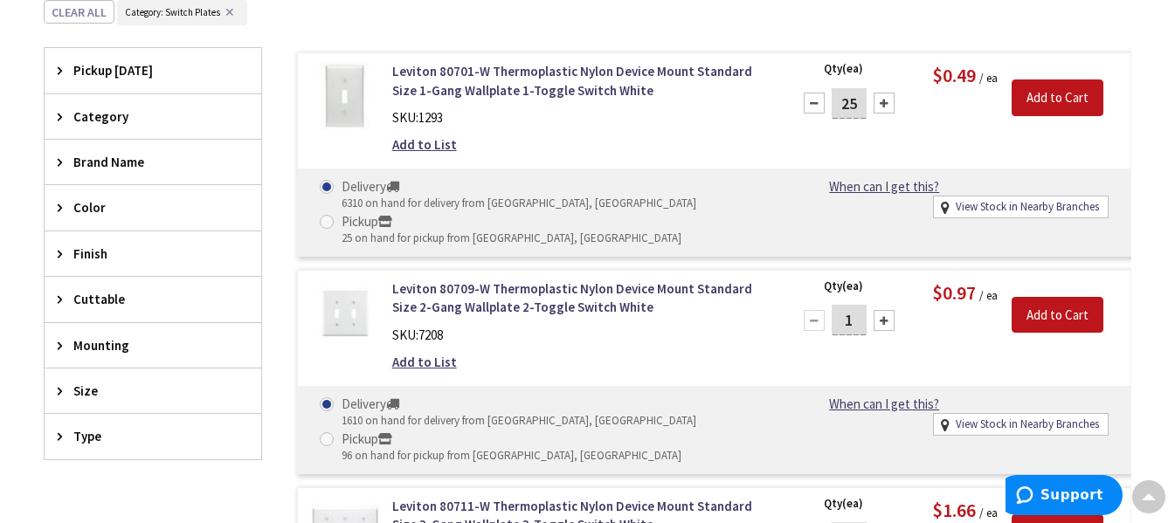
click at [858, 318] on input "1" at bounding box center [849, 320] width 35 height 31
type input "15"
click at [1069, 315] on input "Add to Cart" at bounding box center [1058, 315] width 92 height 37
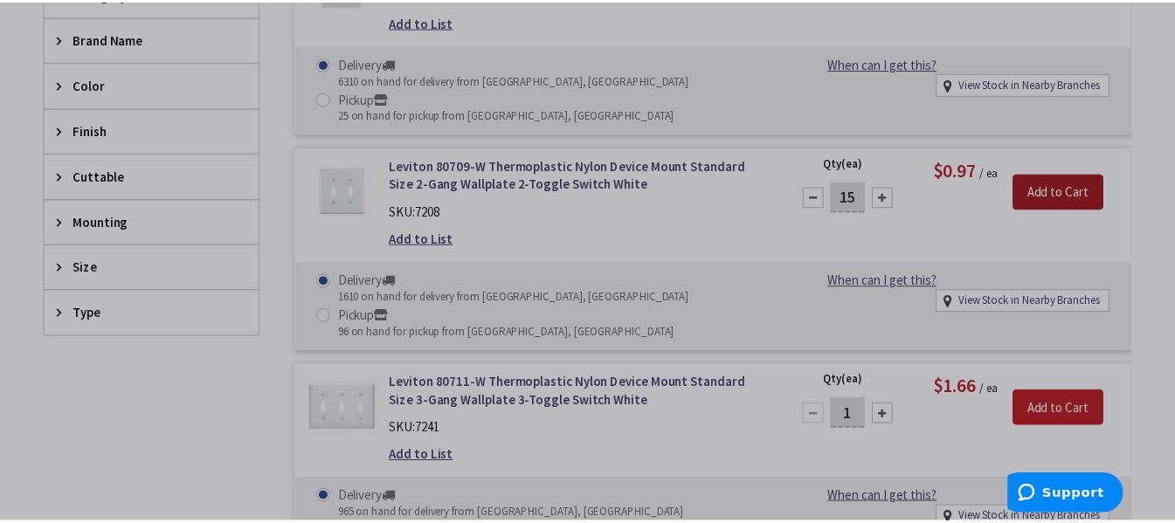
scroll to position [647, 0]
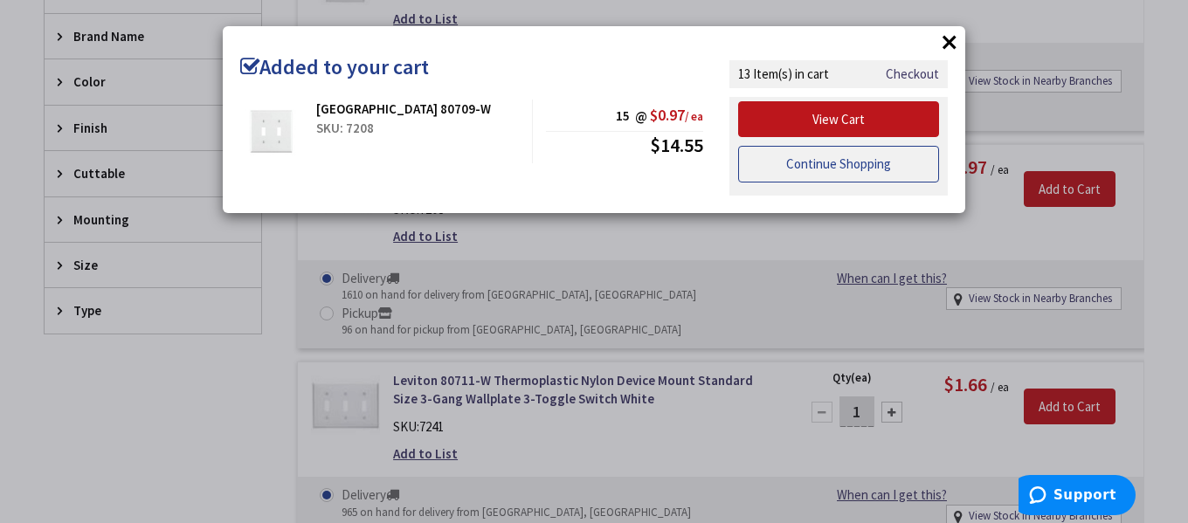
click at [844, 168] on link "Continue Shopping" at bounding box center [838, 164] width 201 height 37
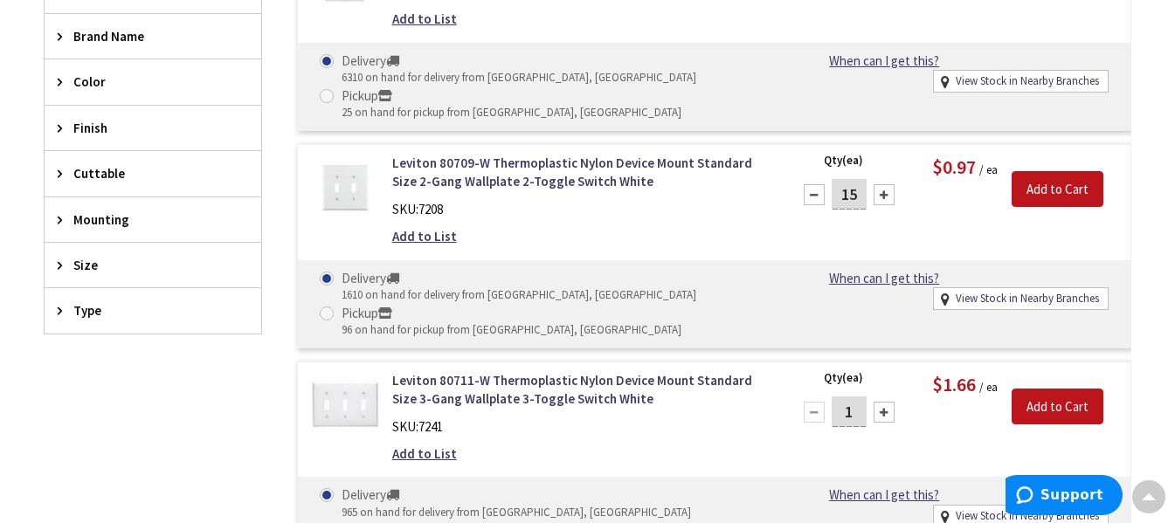
click at [851, 415] on input "1" at bounding box center [849, 412] width 35 height 31
type input "10"
click at [1067, 407] on input "Add to Cart" at bounding box center [1058, 407] width 92 height 37
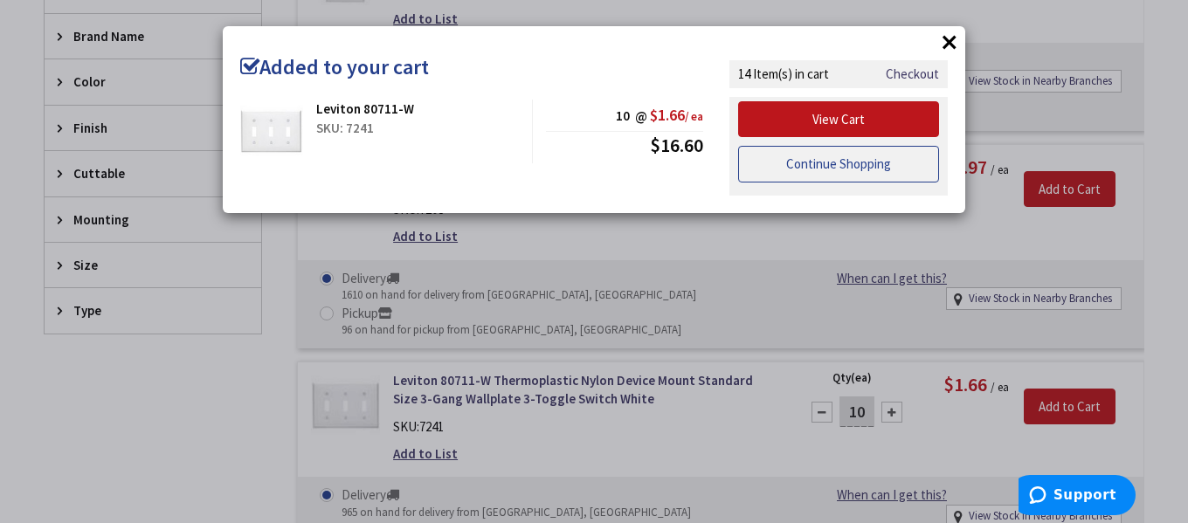
click at [861, 170] on link "Continue Shopping" at bounding box center [838, 164] width 201 height 37
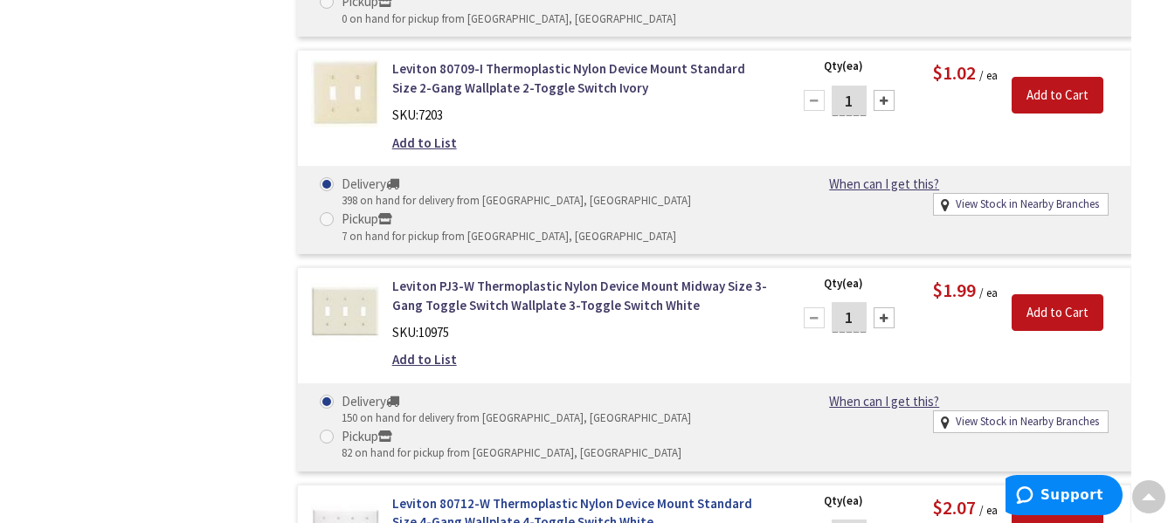
scroll to position [2481, 0]
type input "5"
click at [1035, 511] on input "Add to Cart" at bounding box center [1058, 529] width 92 height 37
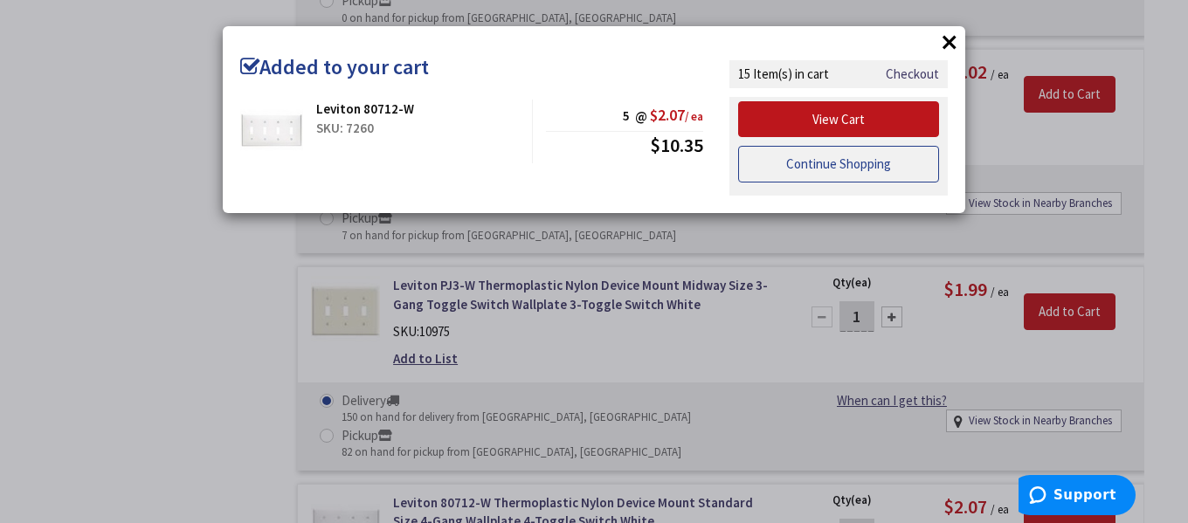
click at [873, 156] on link "Continue Shopping" at bounding box center [838, 164] width 201 height 37
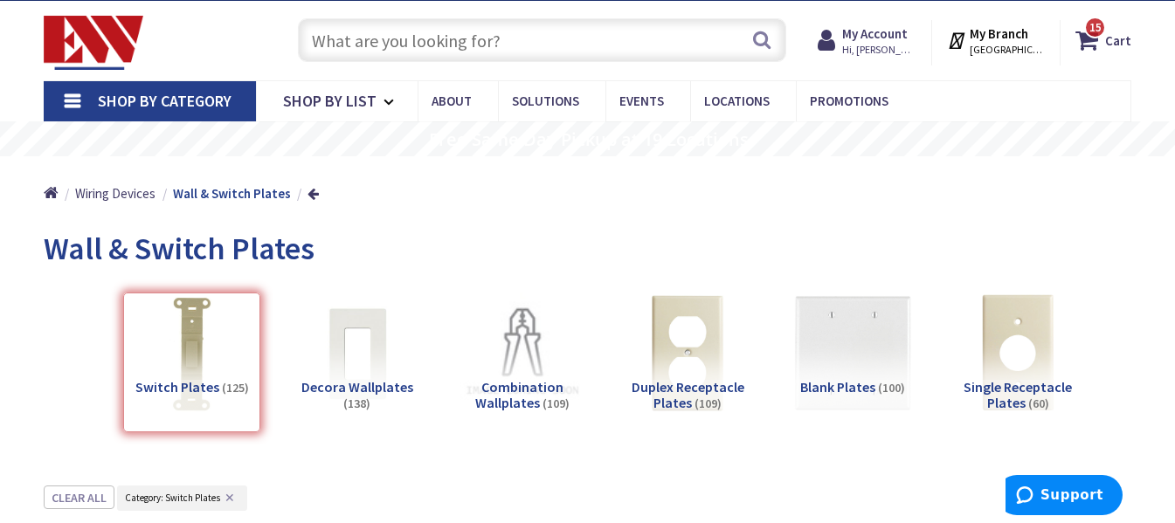
click at [540, 384] on span "Combination Wallplates" at bounding box center [519, 394] width 88 height 33
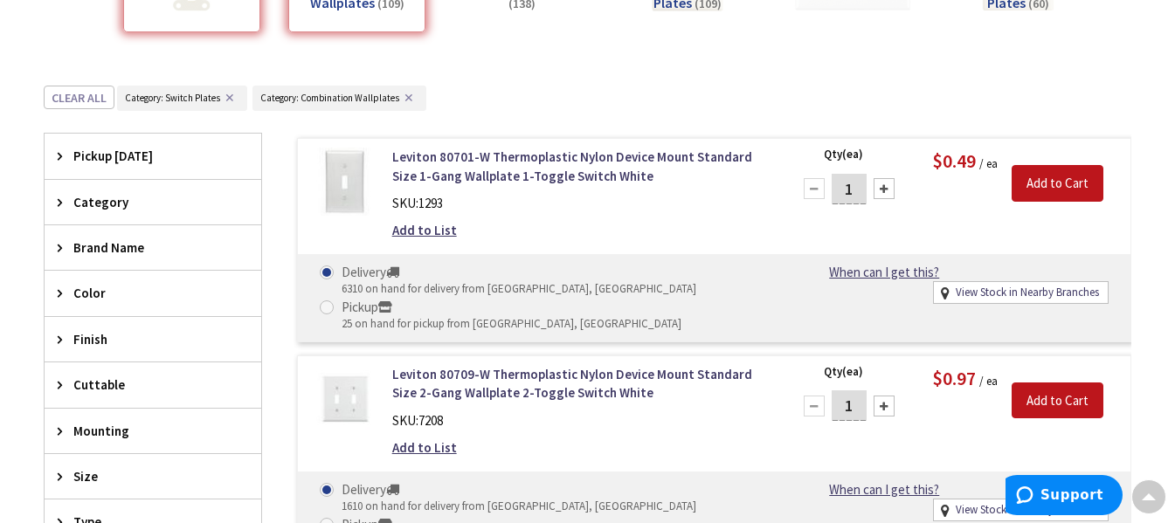
scroll to position [434, 0]
click at [227, 100] on button "✕" at bounding box center [229, 99] width 19 height 12
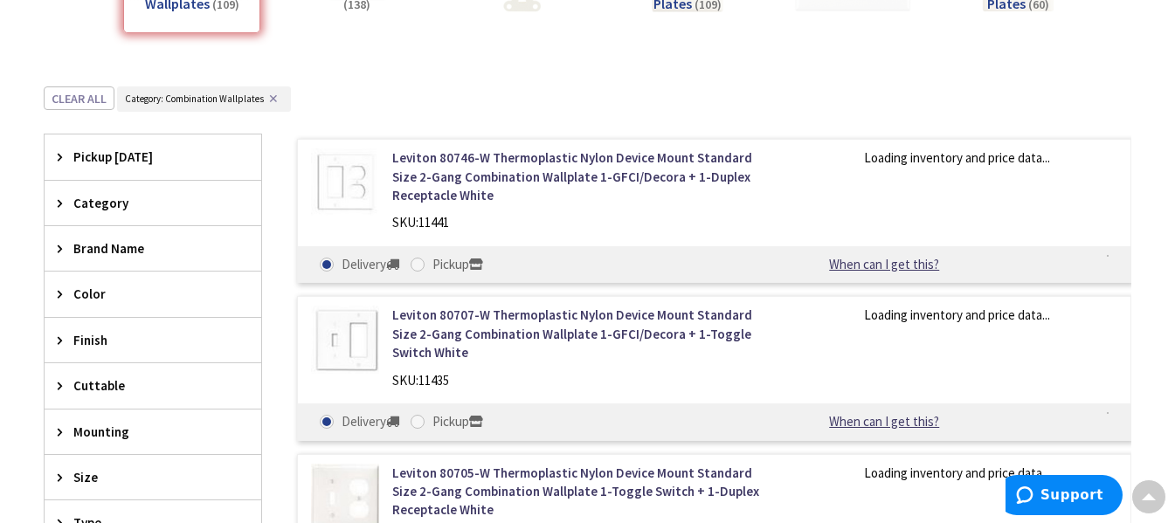
click at [104, 284] on div "Color" at bounding box center [153, 294] width 217 height 45
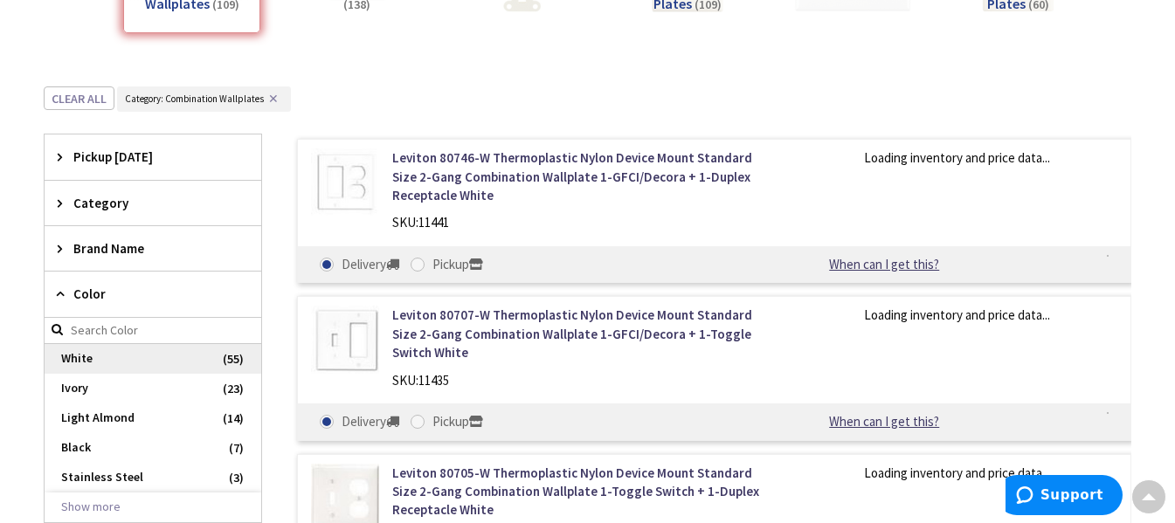
click at [94, 356] on span "White" at bounding box center [153, 359] width 217 height 30
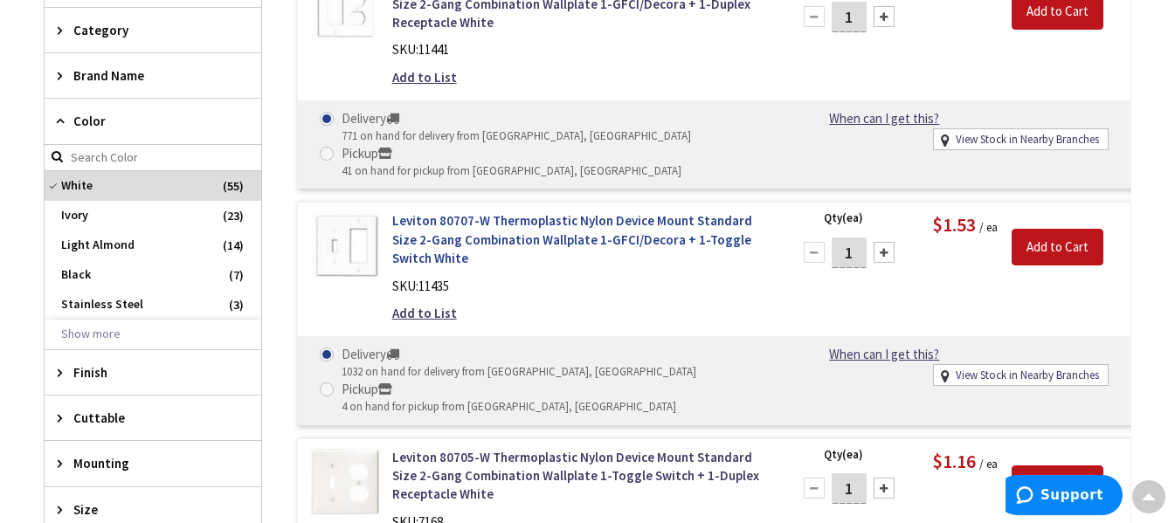
scroll to position [608, 0]
click at [853, 237] on input "1" at bounding box center [849, 252] width 35 height 31
type input "5"
click at [1045, 228] on input "Add to Cart" at bounding box center [1058, 246] width 92 height 37
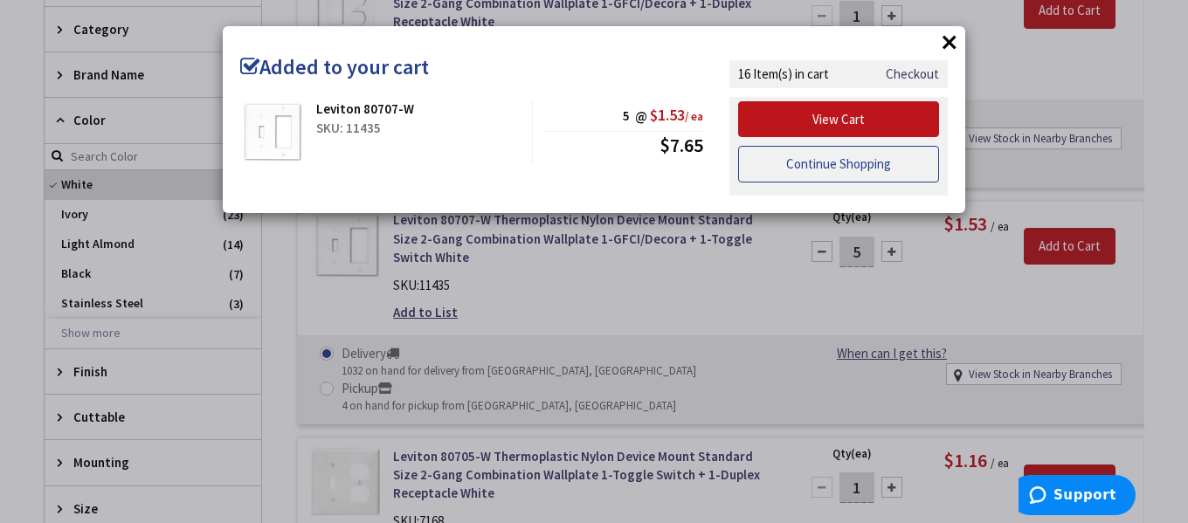
click at [787, 159] on link "Continue Shopping" at bounding box center [838, 164] width 201 height 37
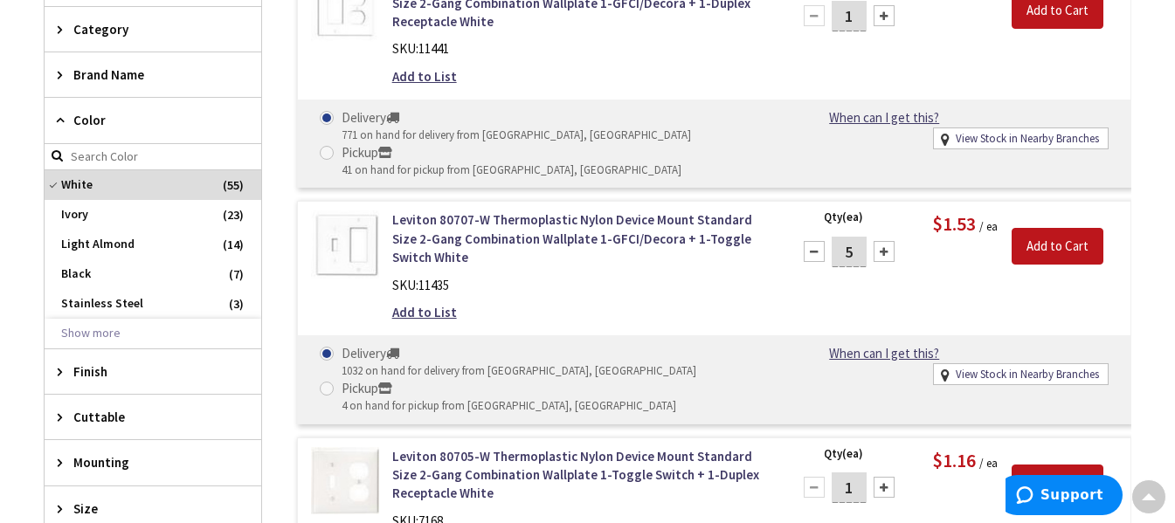
click at [856, 473] on input "1" at bounding box center [849, 488] width 35 height 31
type input "5"
click at [1043, 465] on input "Add to Cart" at bounding box center [1058, 483] width 92 height 37
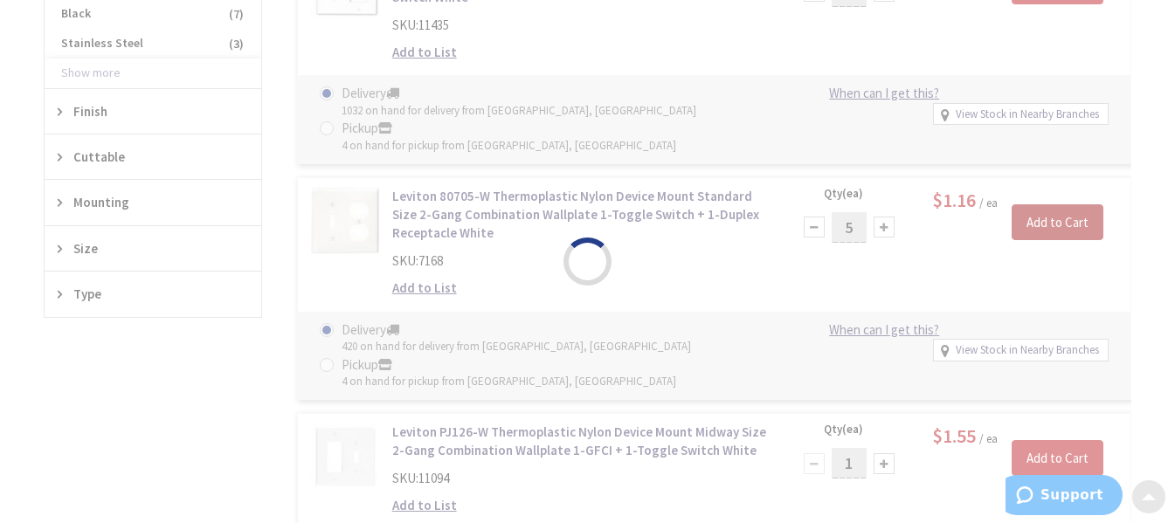
scroll to position [869, 0]
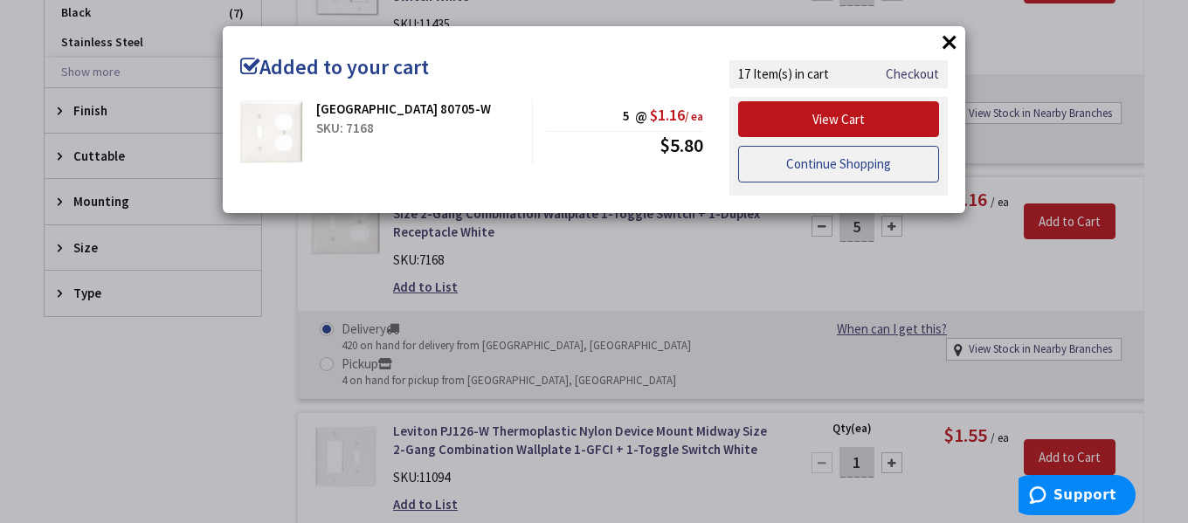
click at [801, 170] on link "Continue Shopping" at bounding box center [838, 164] width 201 height 37
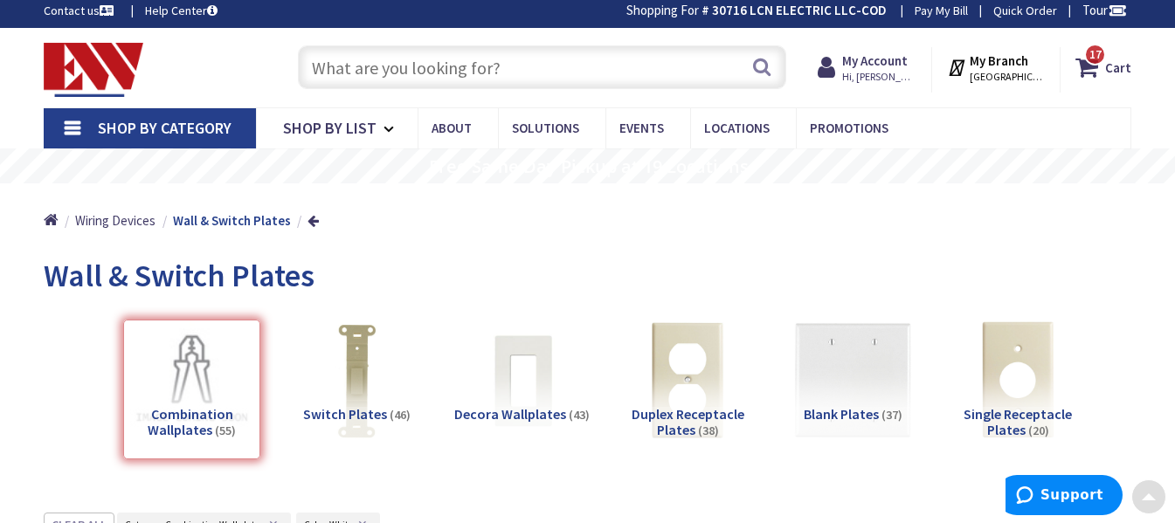
scroll to position [0, 0]
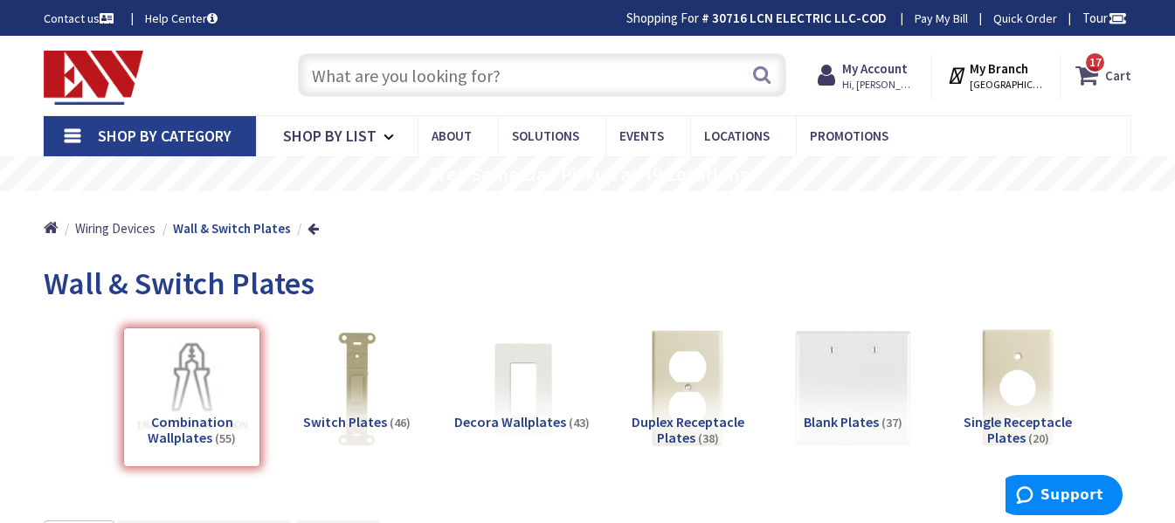
click at [1090, 71] on span "17 17 items" at bounding box center [1095, 63] width 22 height 22
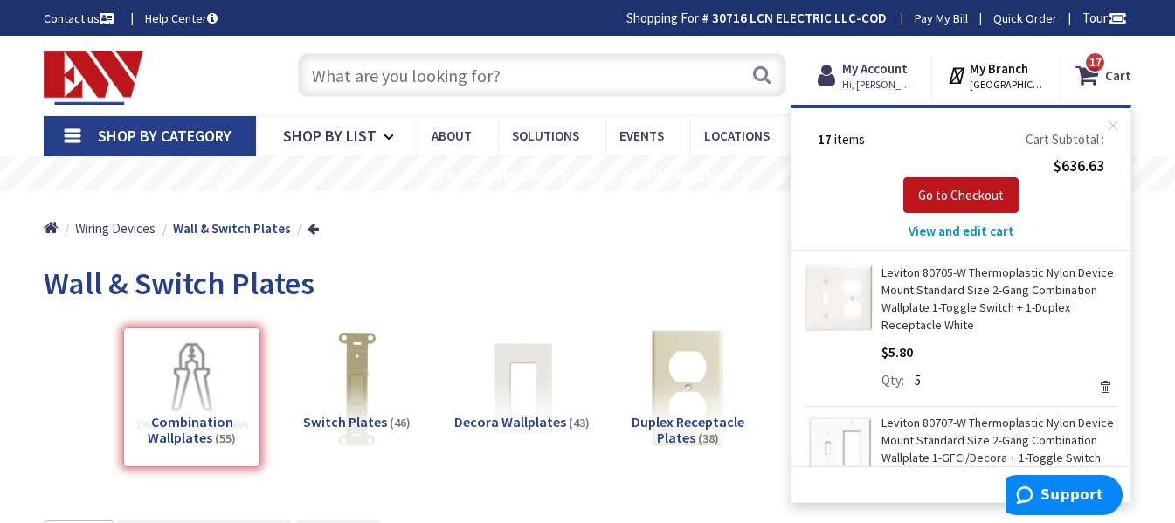
click at [944, 231] on span "View and edit cart" at bounding box center [962, 231] width 106 height 17
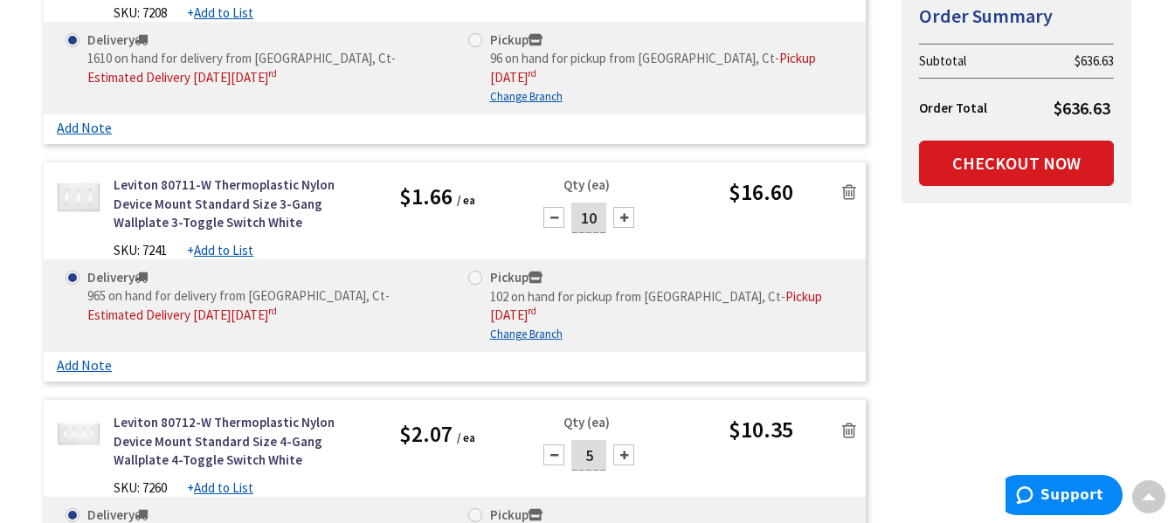
scroll to position [3408, 0]
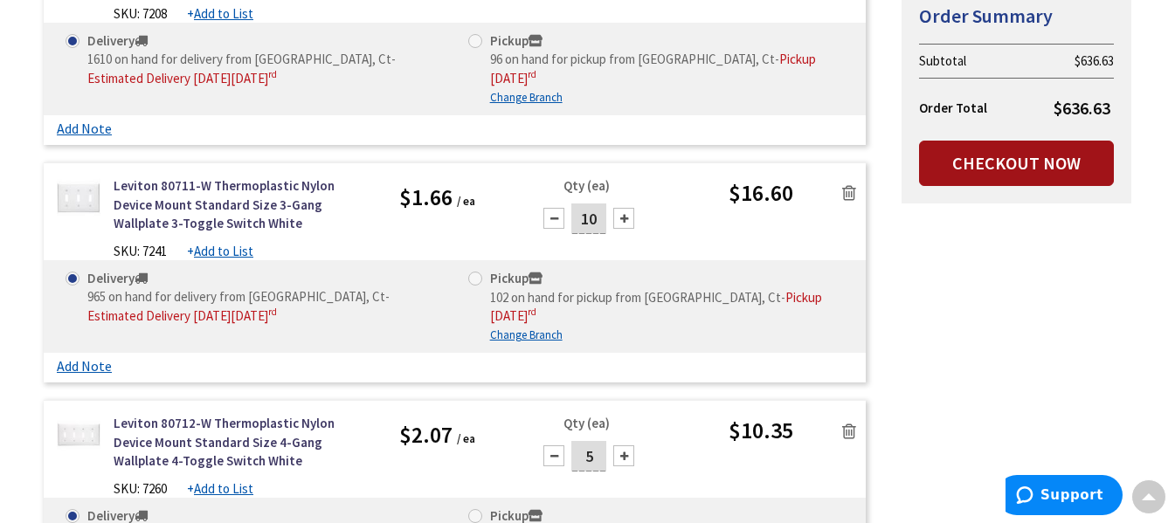
click at [1038, 167] on link "Checkout Now" at bounding box center [1016, 163] width 195 height 45
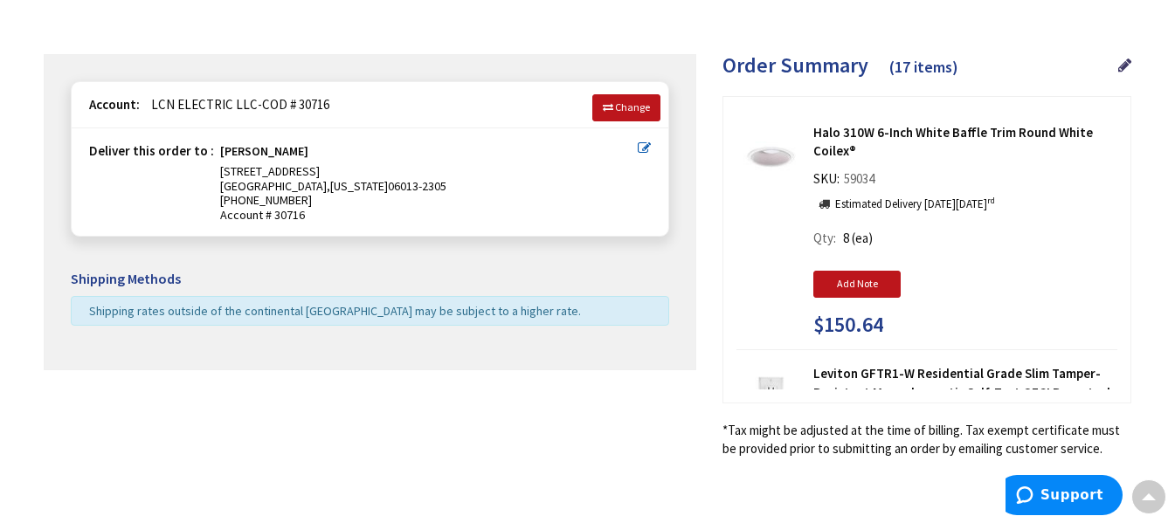
scroll to position [159, 0]
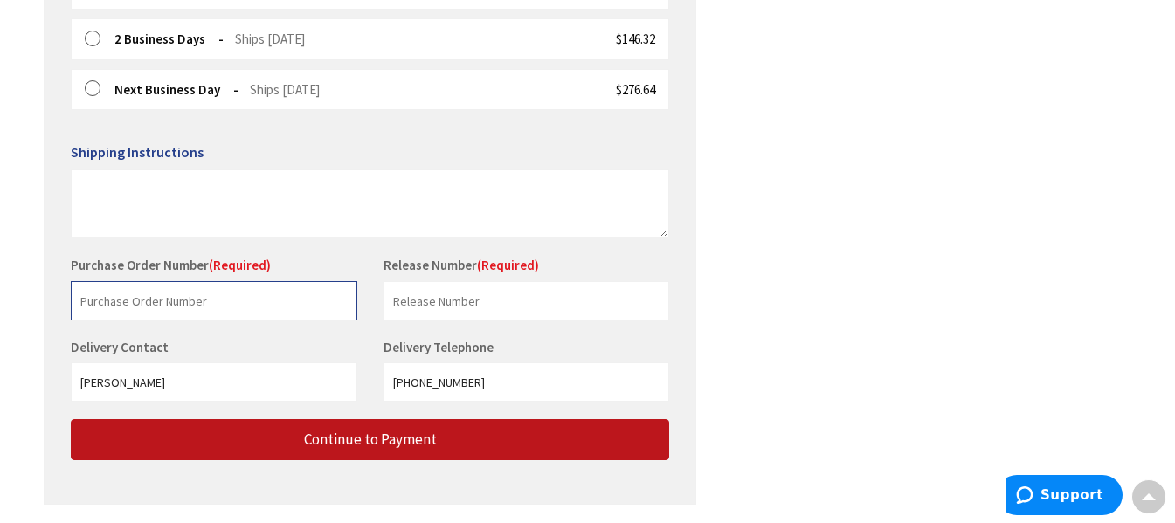
click at [205, 302] on input "text" at bounding box center [214, 300] width 287 height 39
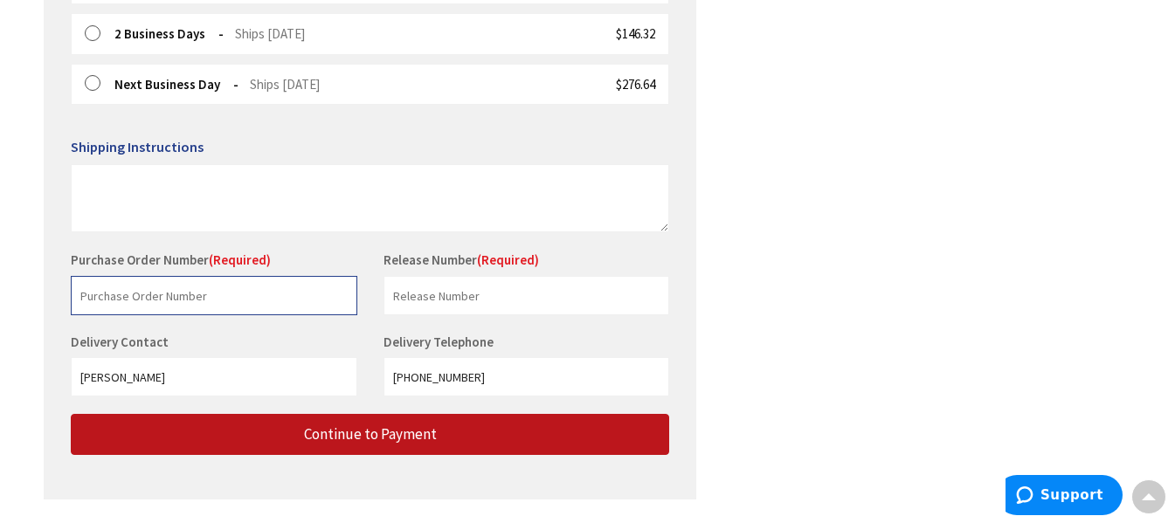
scroll to position [683, 0]
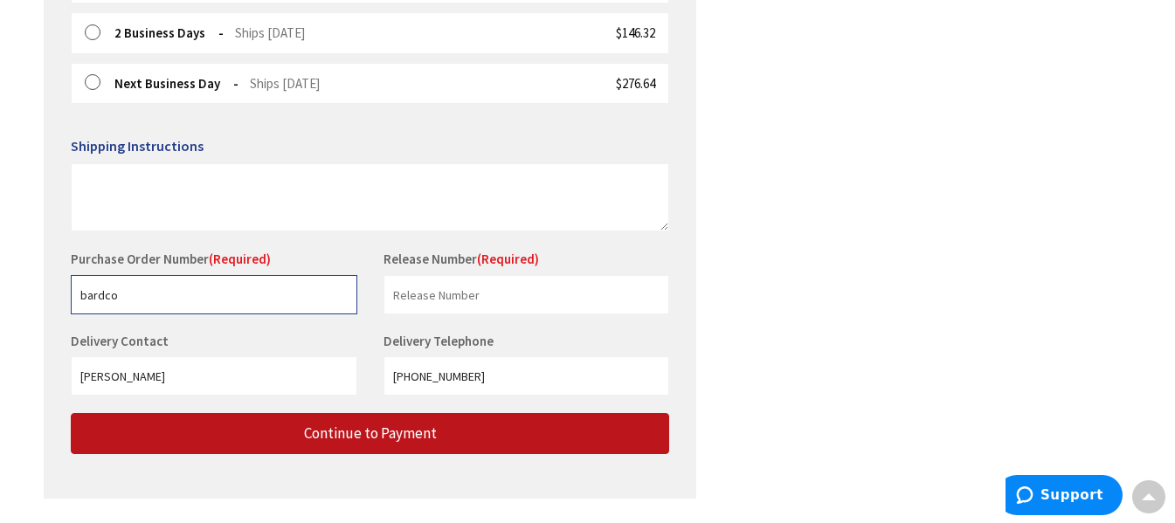
type input "bardco"
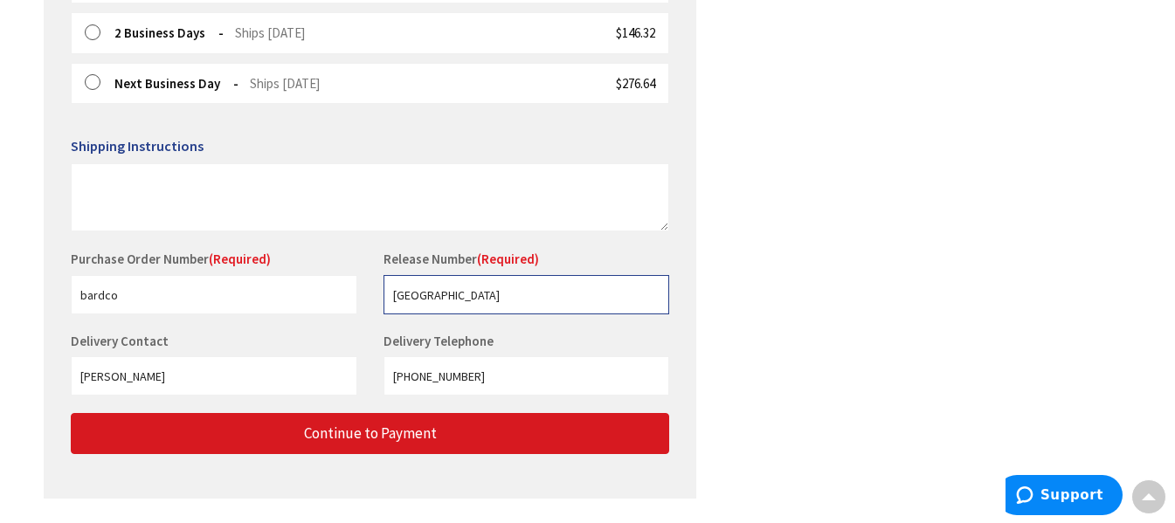
type input "[GEOGRAPHIC_DATA]"
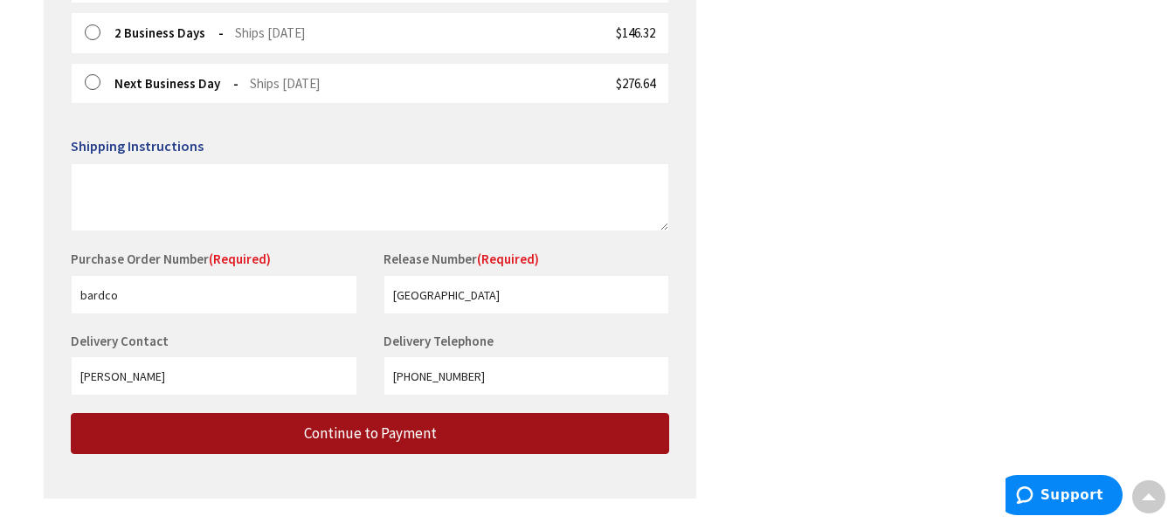
click at [239, 442] on button "Continue to Payment" at bounding box center [370, 433] width 599 height 41
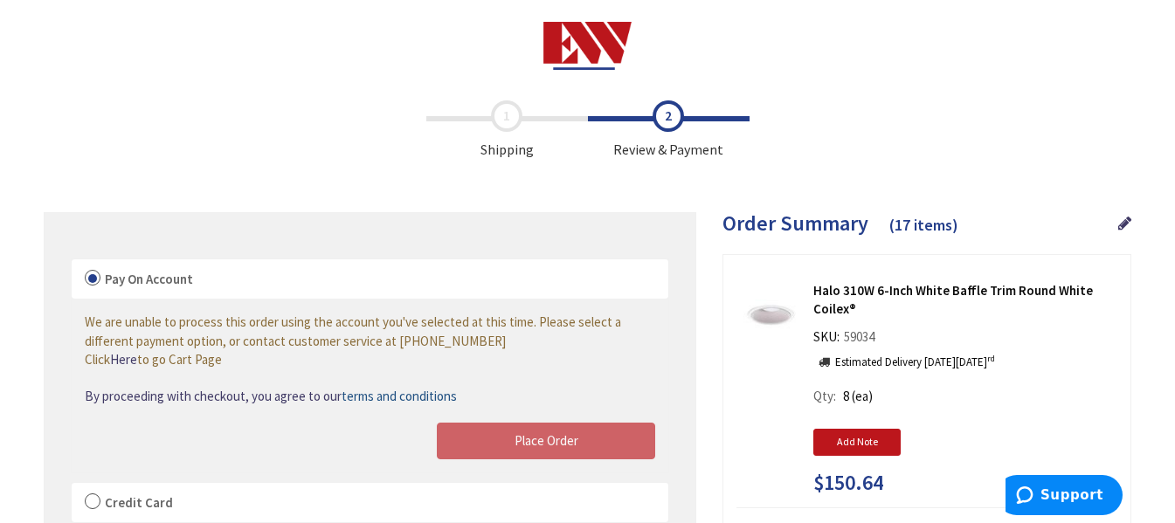
click at [93, 509] on label "Credit Card" at bounding box center [370, 503] width 597 height 40
click at [72, 487] on input "Credit Card" at bounding box center [72, 487] width 0 height 0
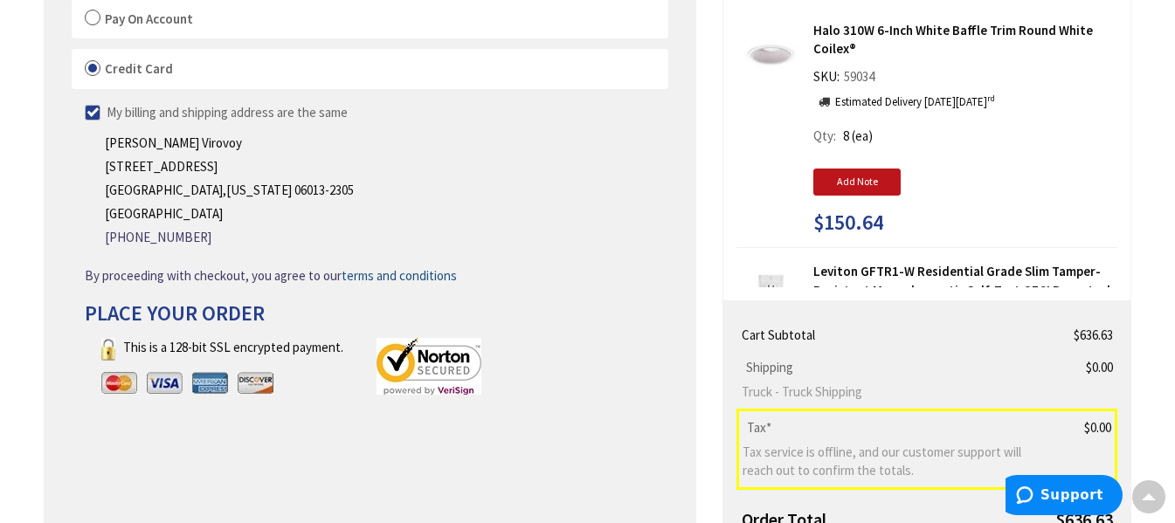
scroll to position [261, 0]
click at [247, 86] on label "Credit Card" at bounding box center [370, 68] width 597 height 40
click at [72, 52] on input "Credit Card" at bounding box center [72, 52] width 0 height 0
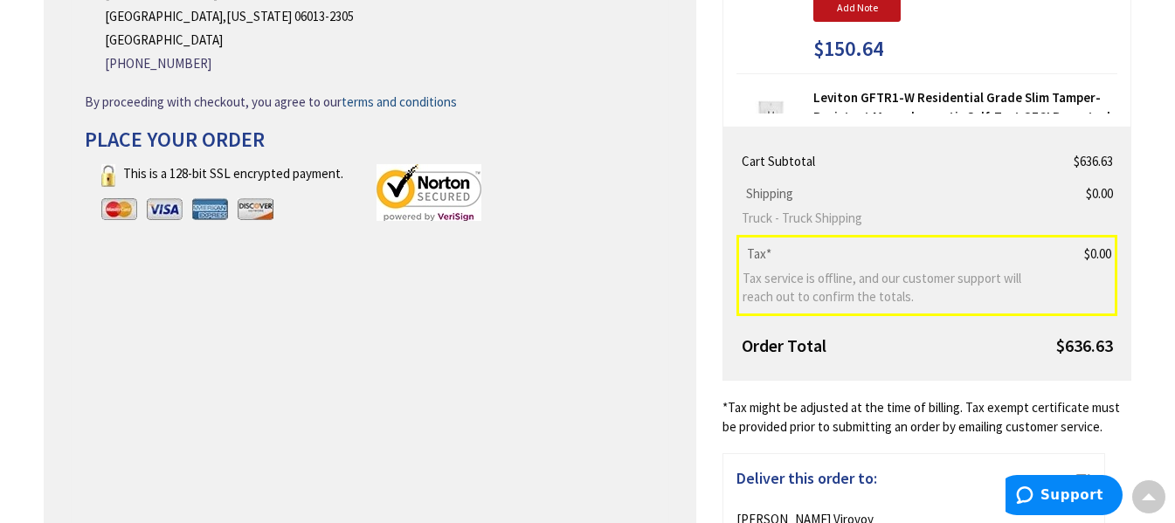
scroll to position [435, 0]
